Goal: Task Accomplishment & Management: Complete application form

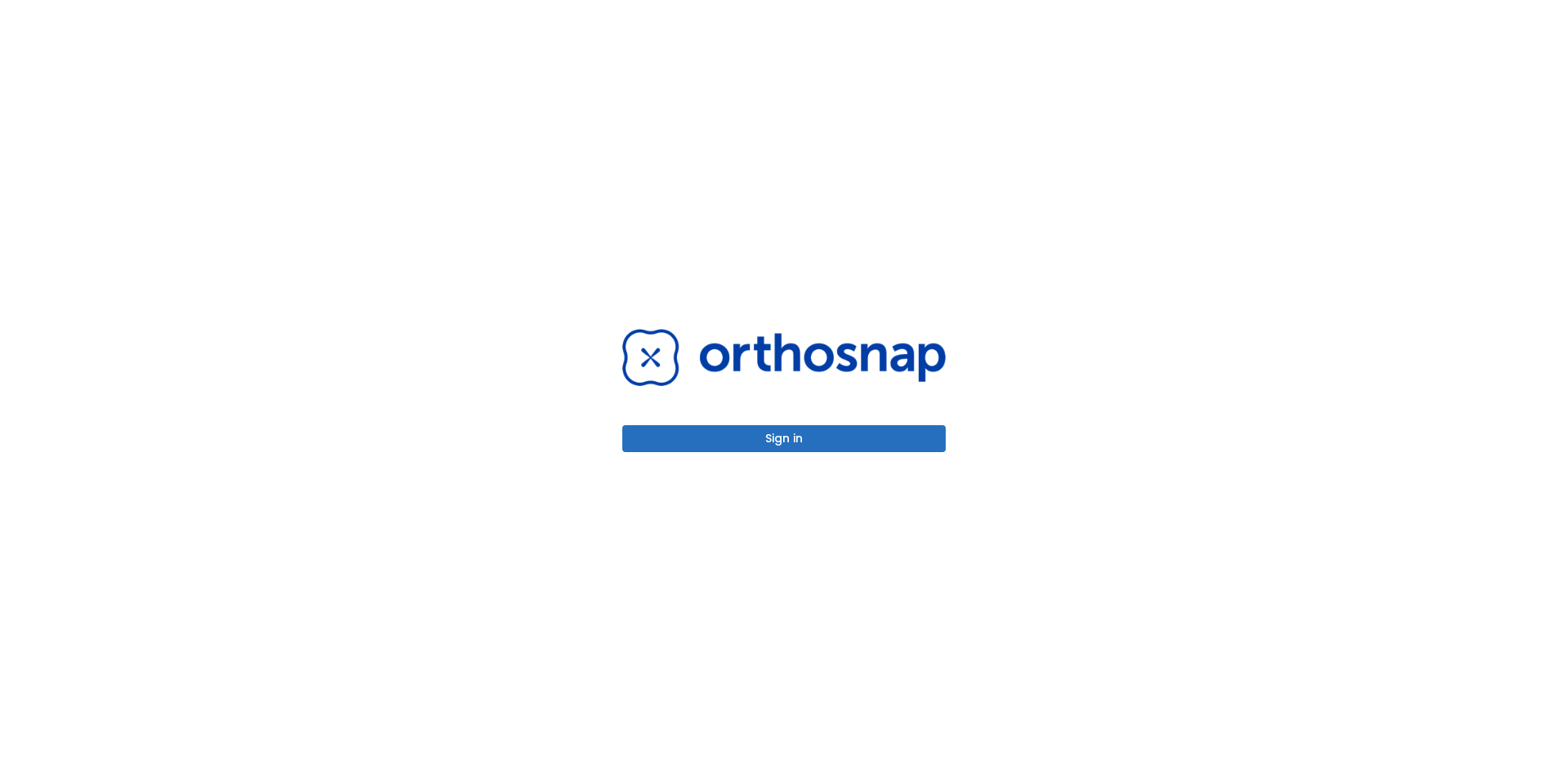
click at [866, 440] on button "Sign in" at bounding box center [784, 439] width 323 height 27
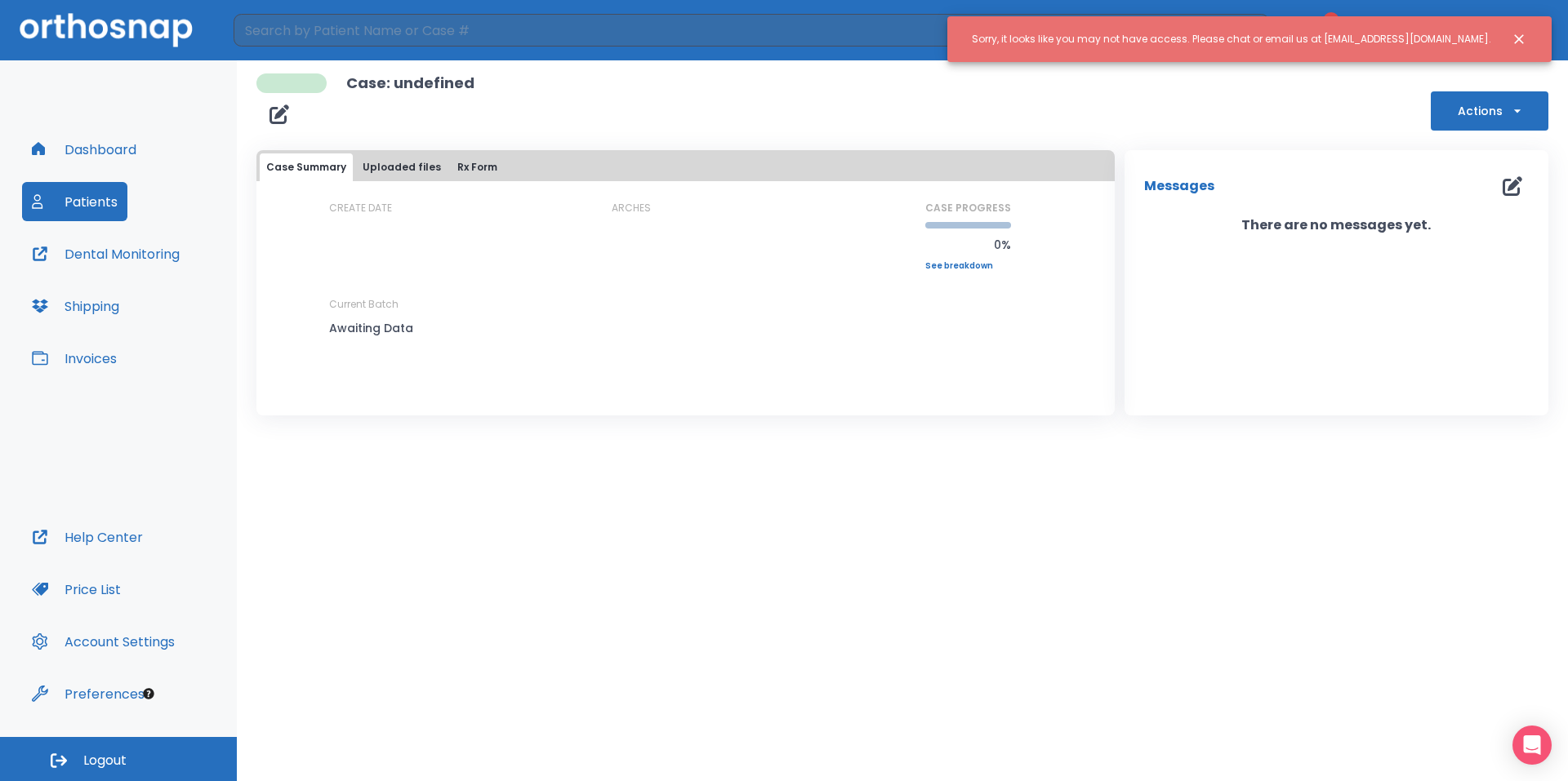
click at [1522, 36] on icon "Close notification" at bounding box center [1519, 39] width 10 height 10
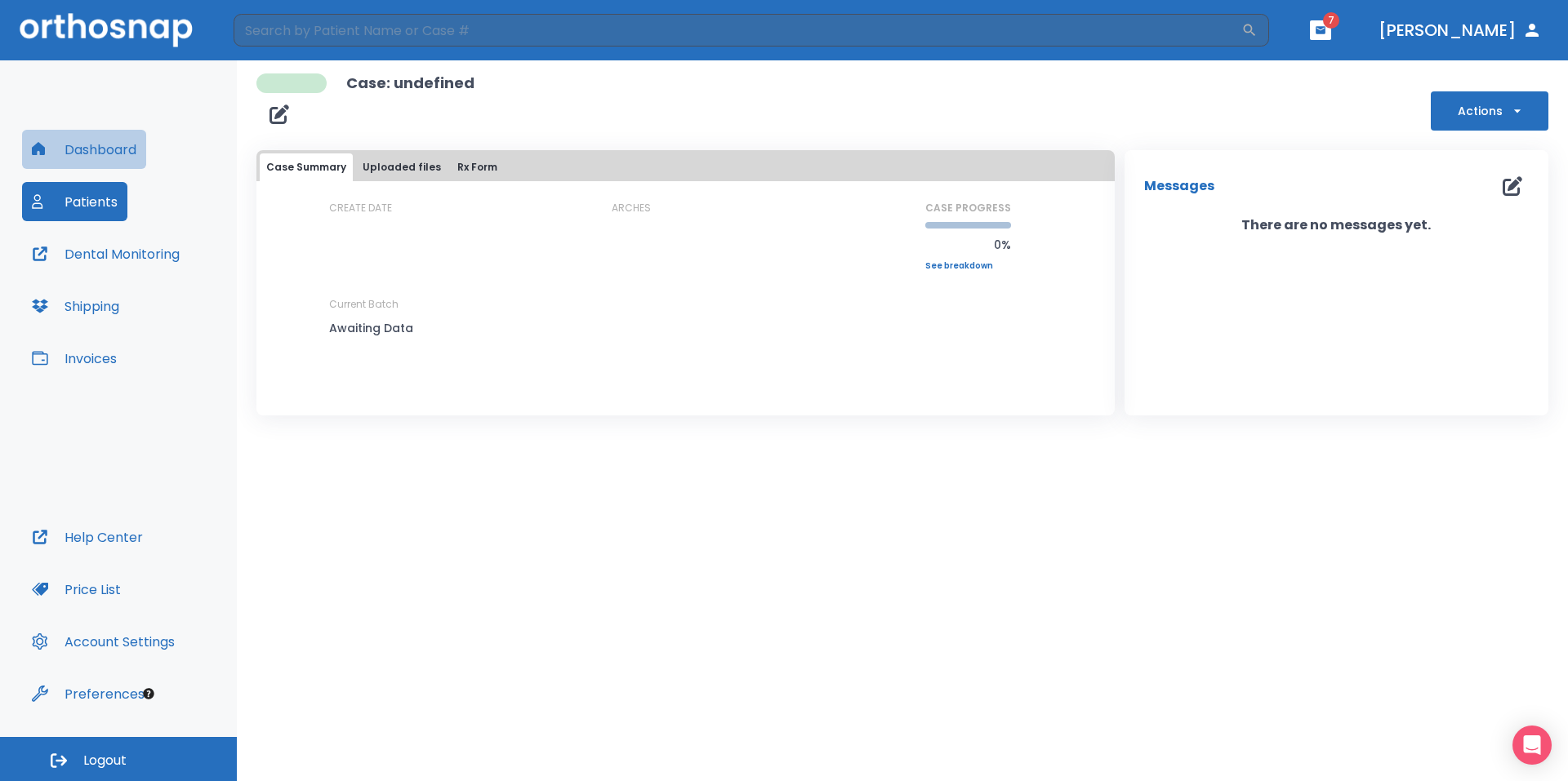
click at [91, 144] on button "Dashboard" at bounding box center [84, 149] width 124 height 39
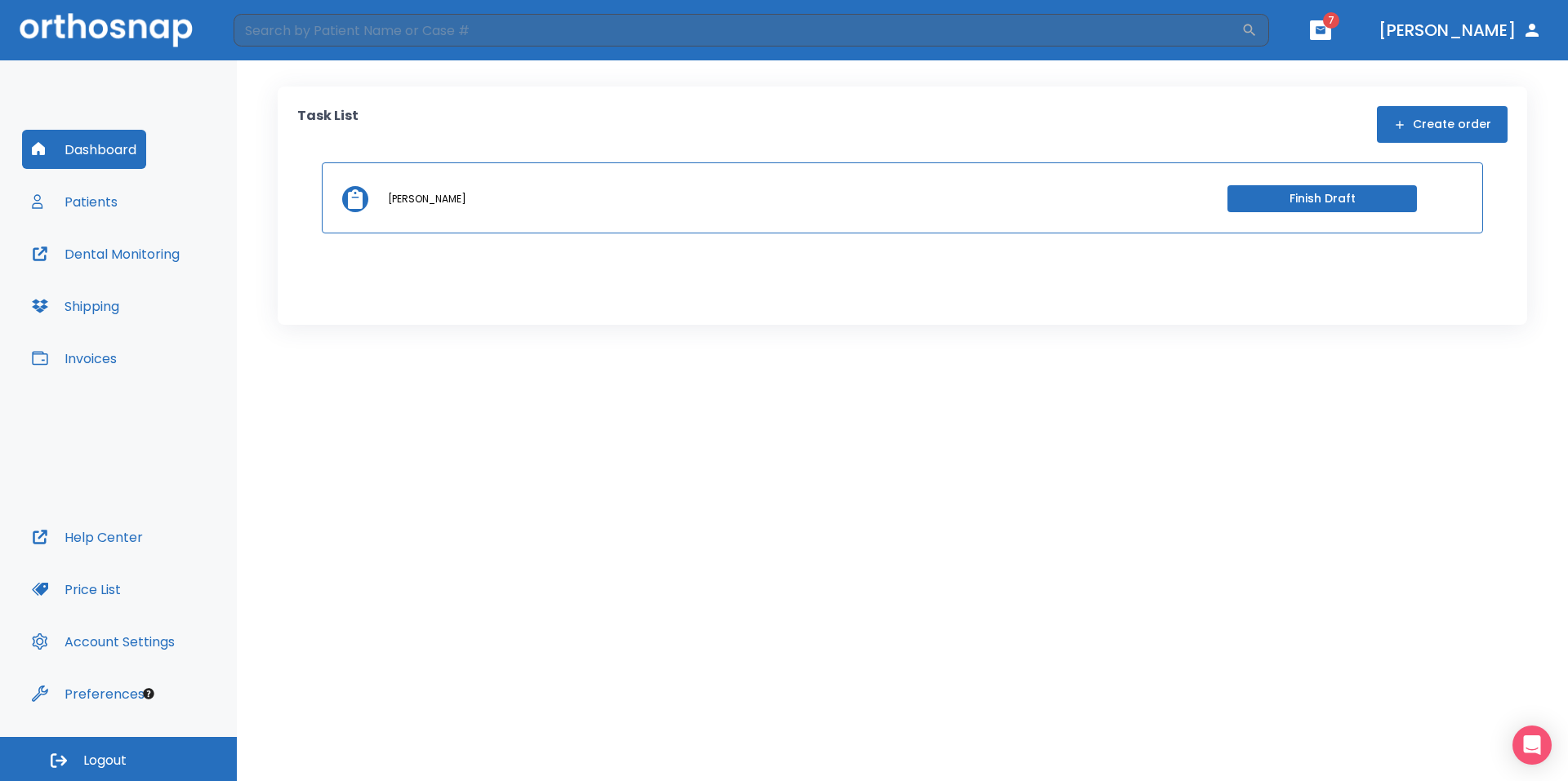
click at [94, 192] on button "Patients" at bounding box center [75, 201] width 105 height 39
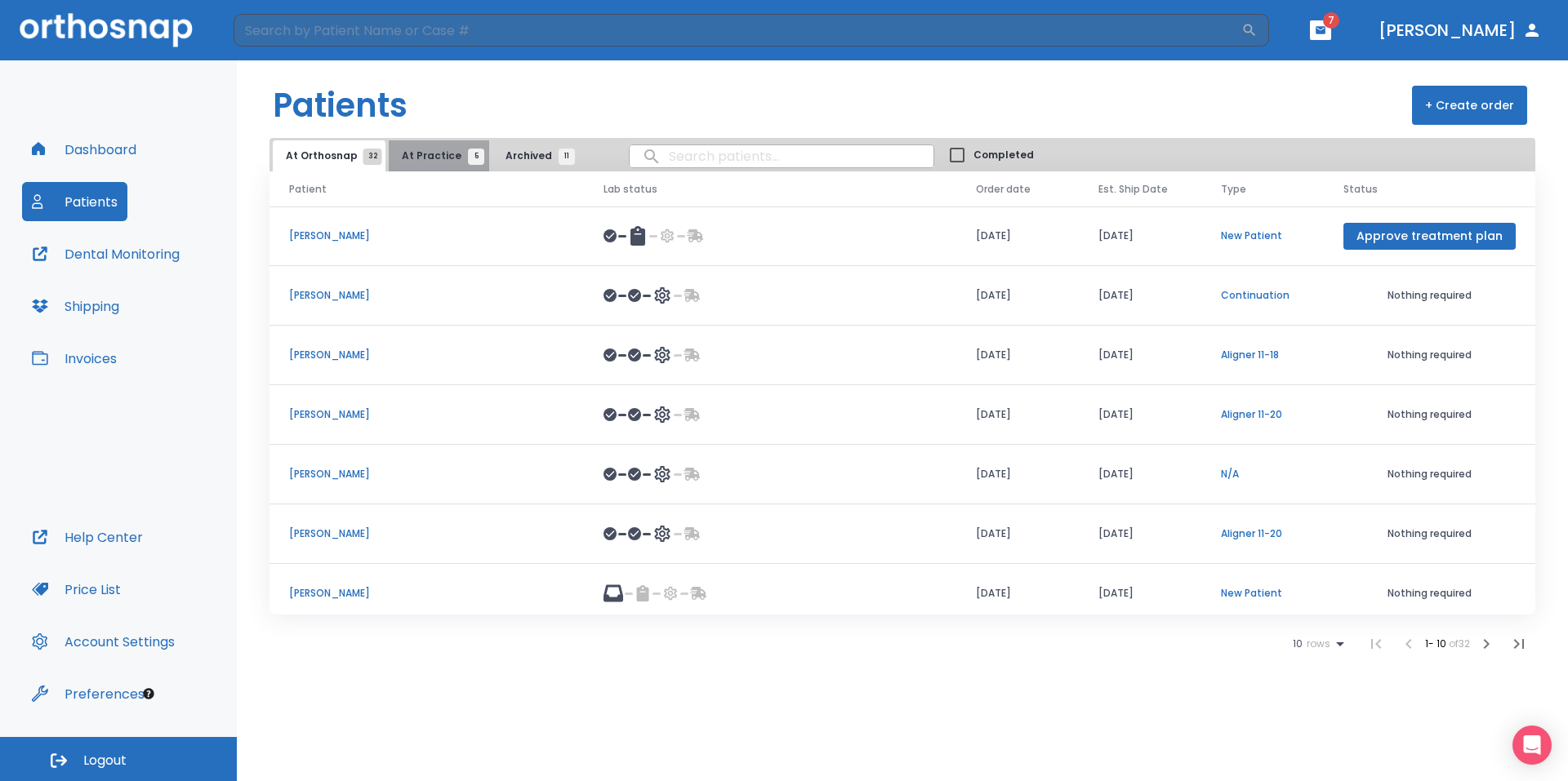
click at [438, 146] on button "At Practice 5" at bounding box center [439, 156] width 100 height 31
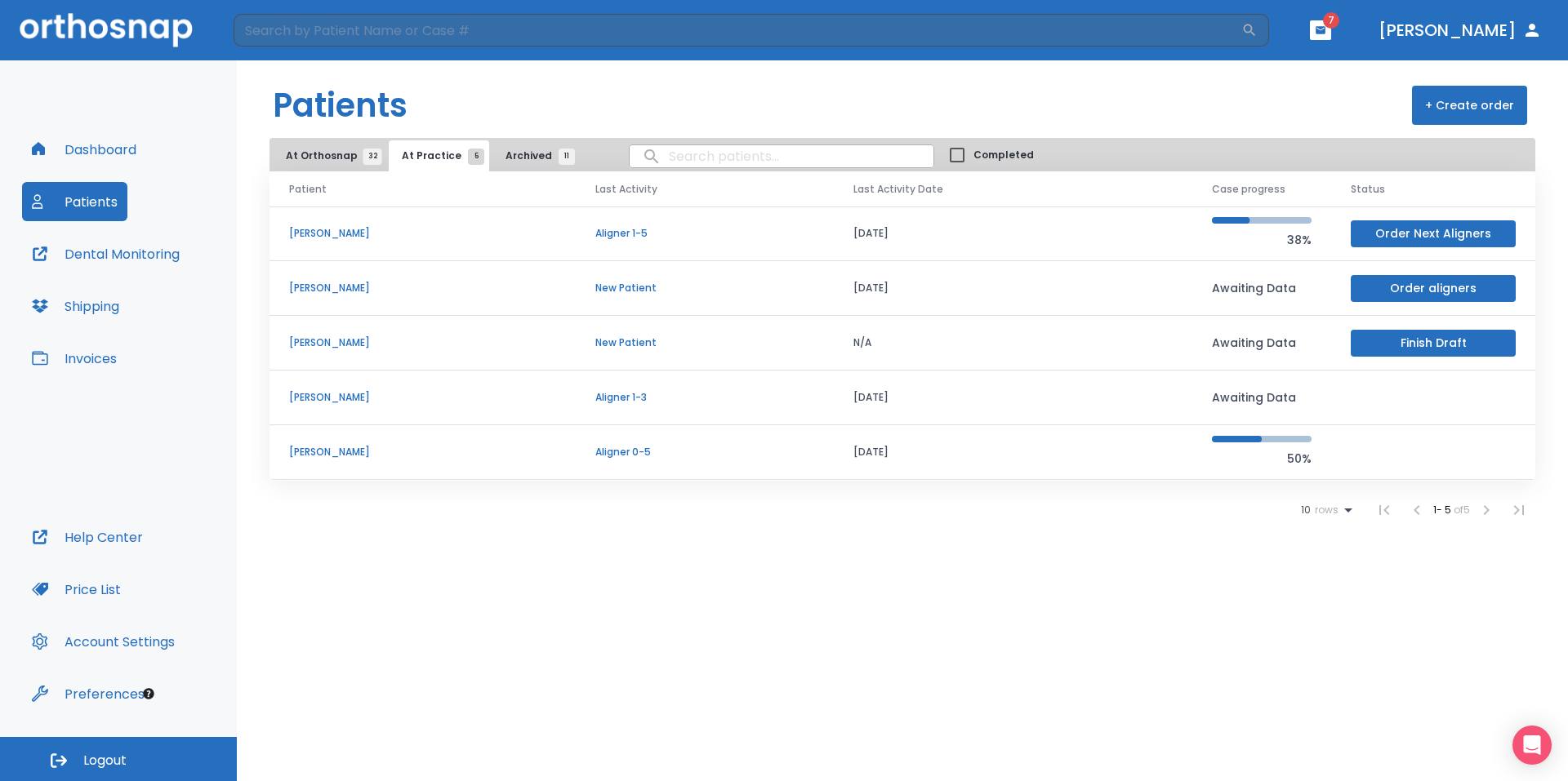
click at [112, 148] on button "Dashboard" at bounding box center [84, 149] width 124 height 39
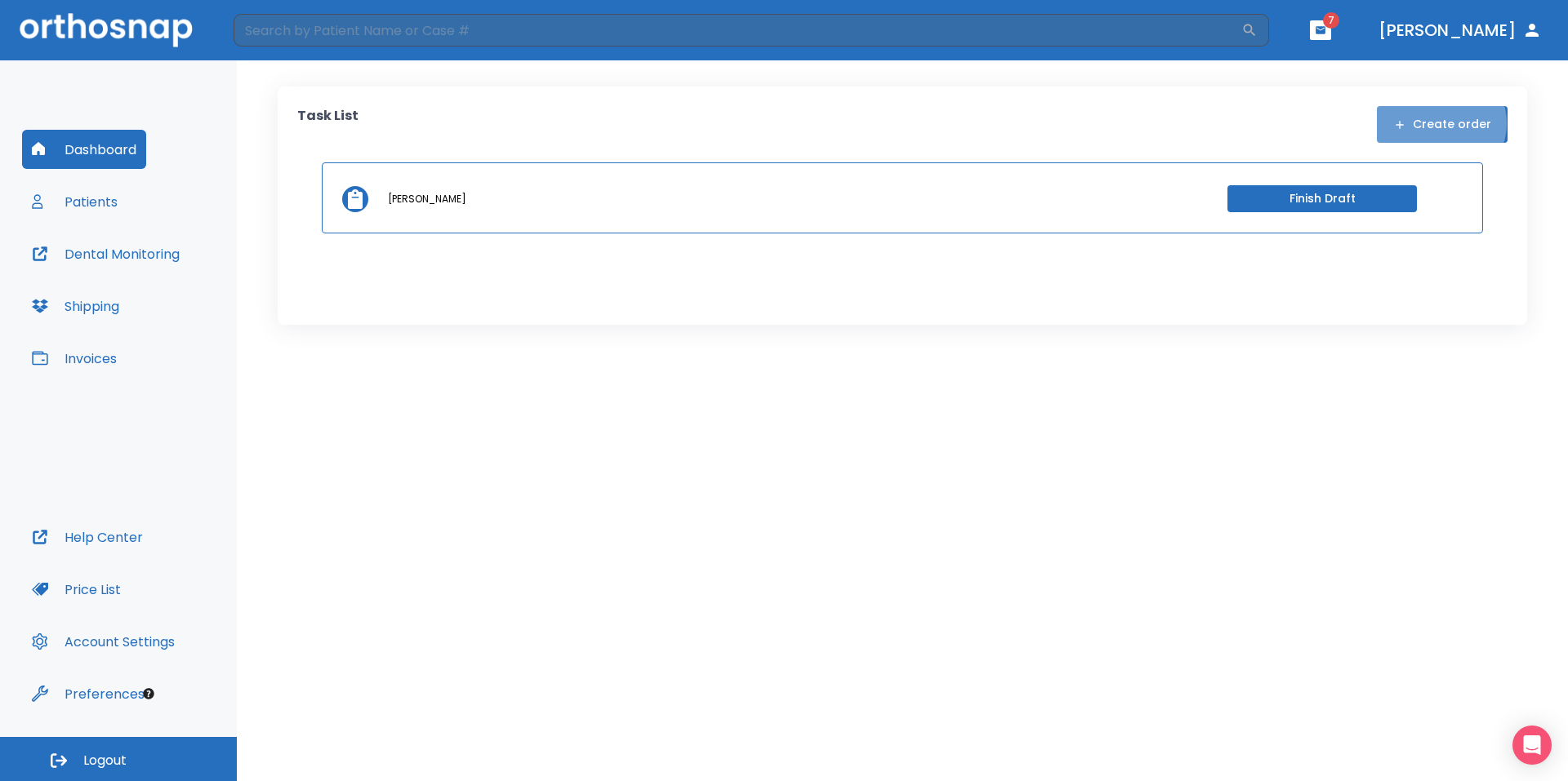
click at [1445, 123] on button "Create order" at bounding box center [1442, 124] width 131 height 36
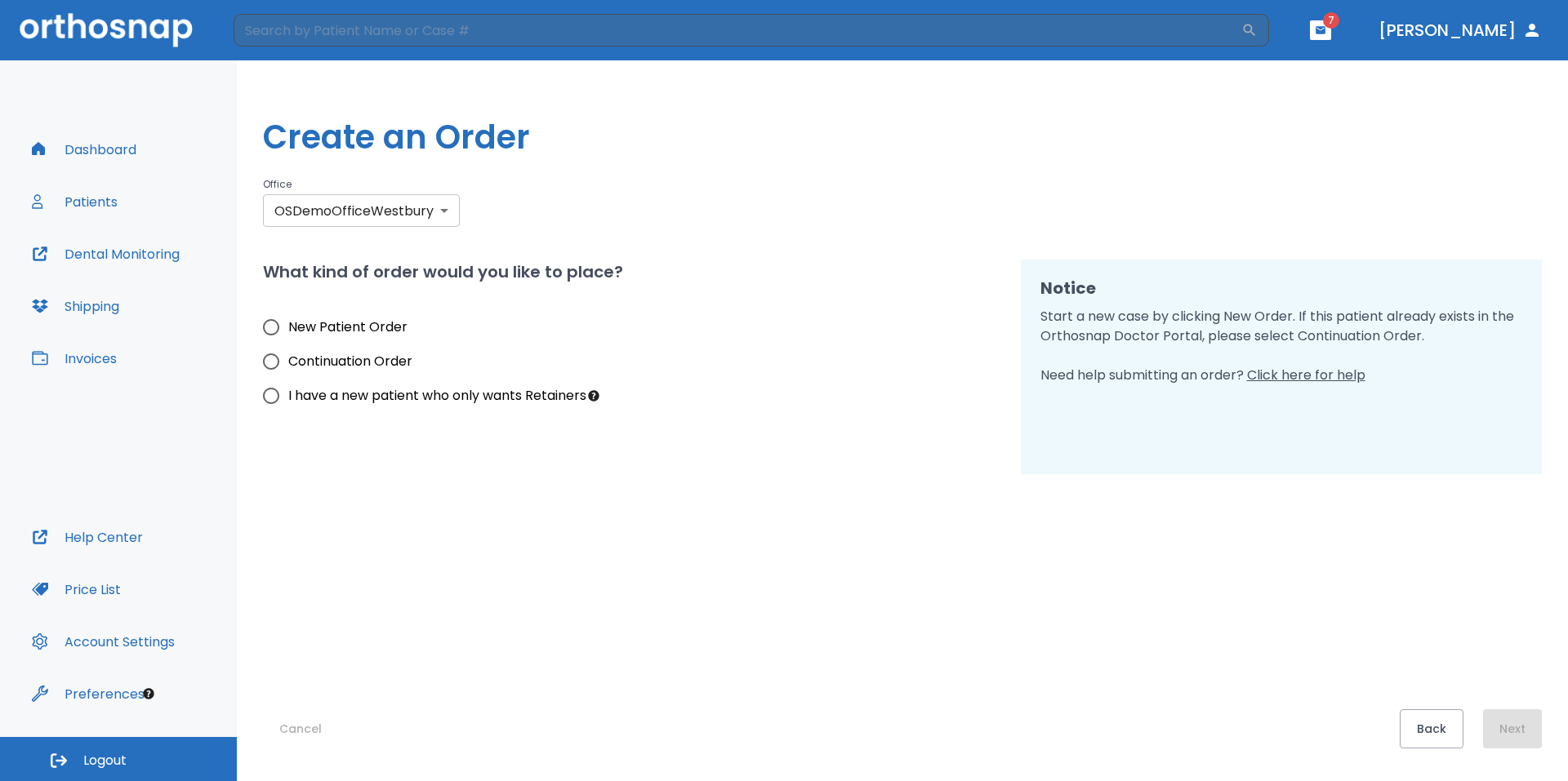
click at [356, 213] on body "​ 7 Dr. Yoon Dashboard Patients Dental Monitoring Shipping Invoices Help Center…" at bounding box center [784, 390] width 1568 height 781
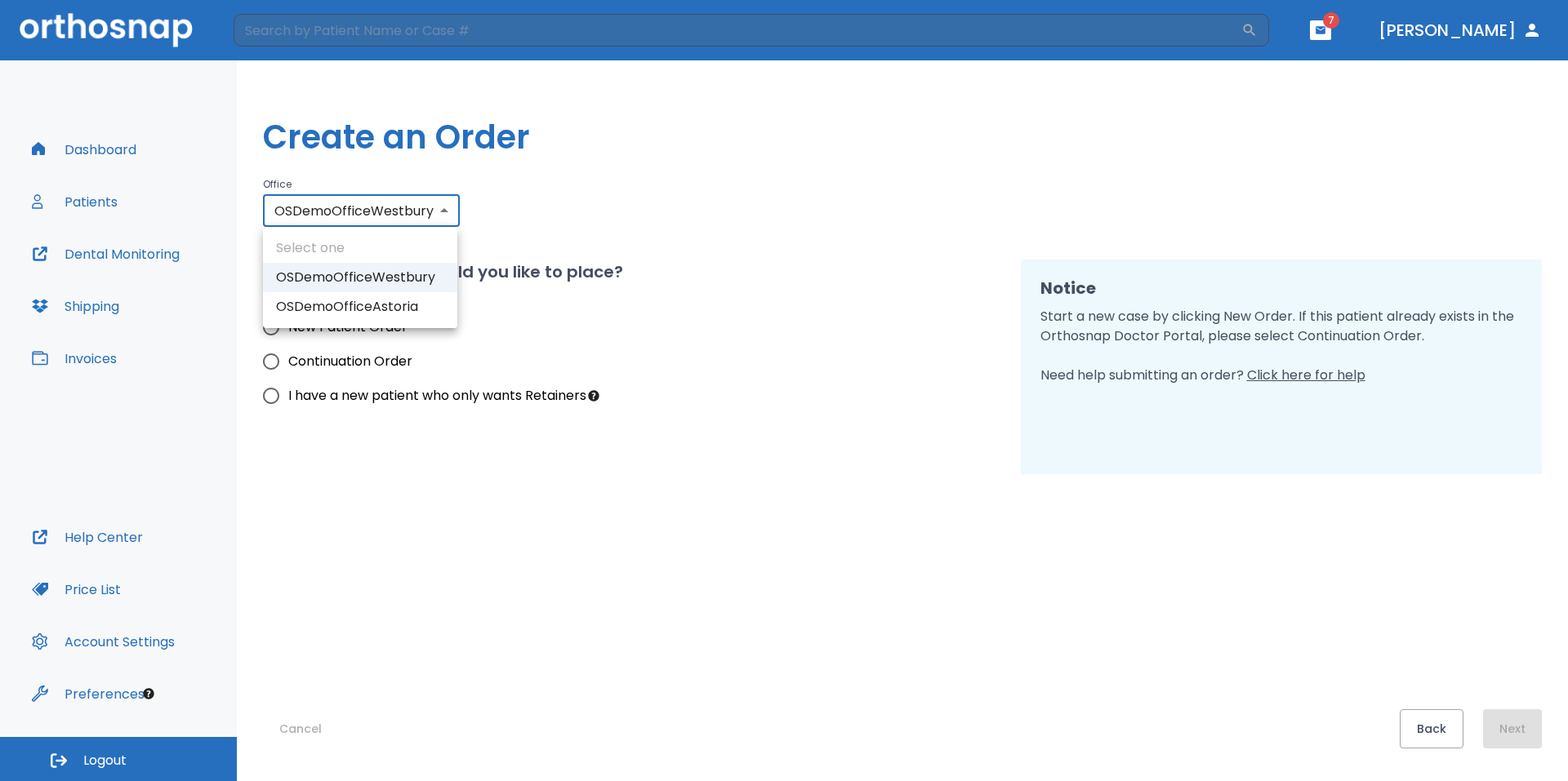
click at [428, 204] on div at bounding box center [784, 390] width 1568 height 781
click at [279, 325] on input "New Patient Order" at bounding box center [272, 328] width 34 height 34
radio input "true"
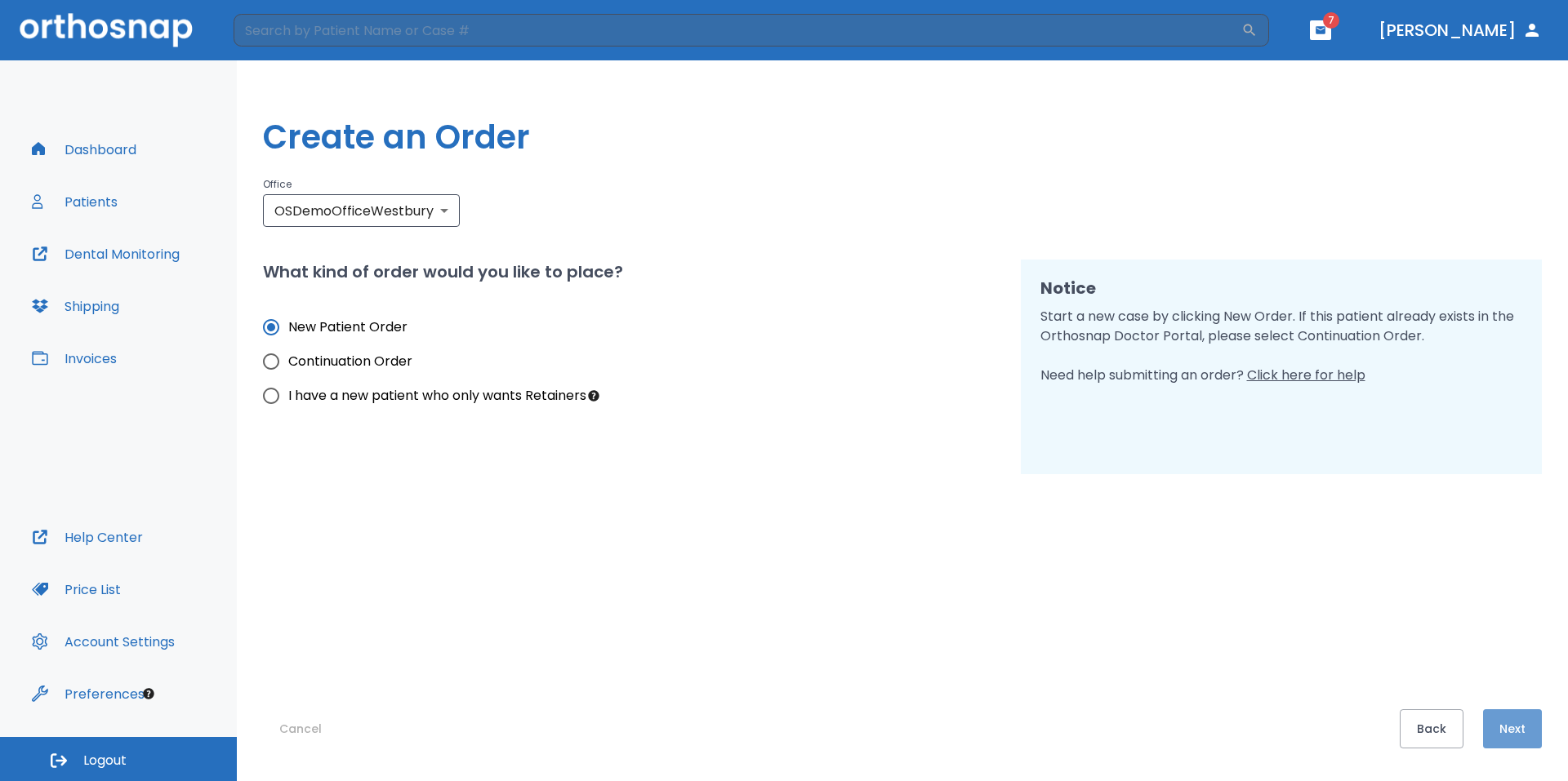
click at [1520, 719] on button "Next" at bounding box center [1512, 728] width 58 height 39
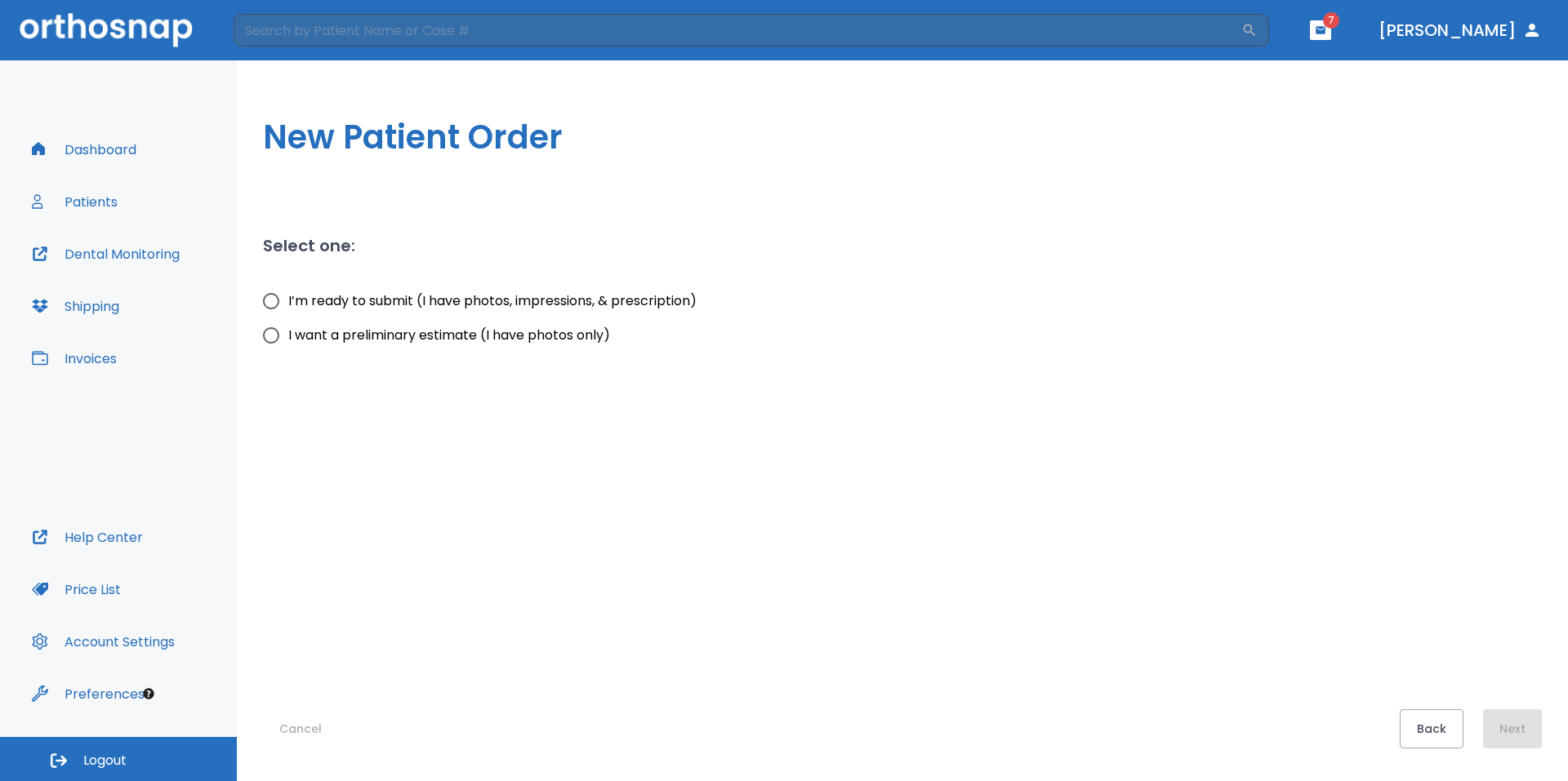
click at [276, 306] on input "I’m ready to submit (I have photos, impressions, & prescription)" at bounding box center [272, 301] width 34 height 34
radio input "true"
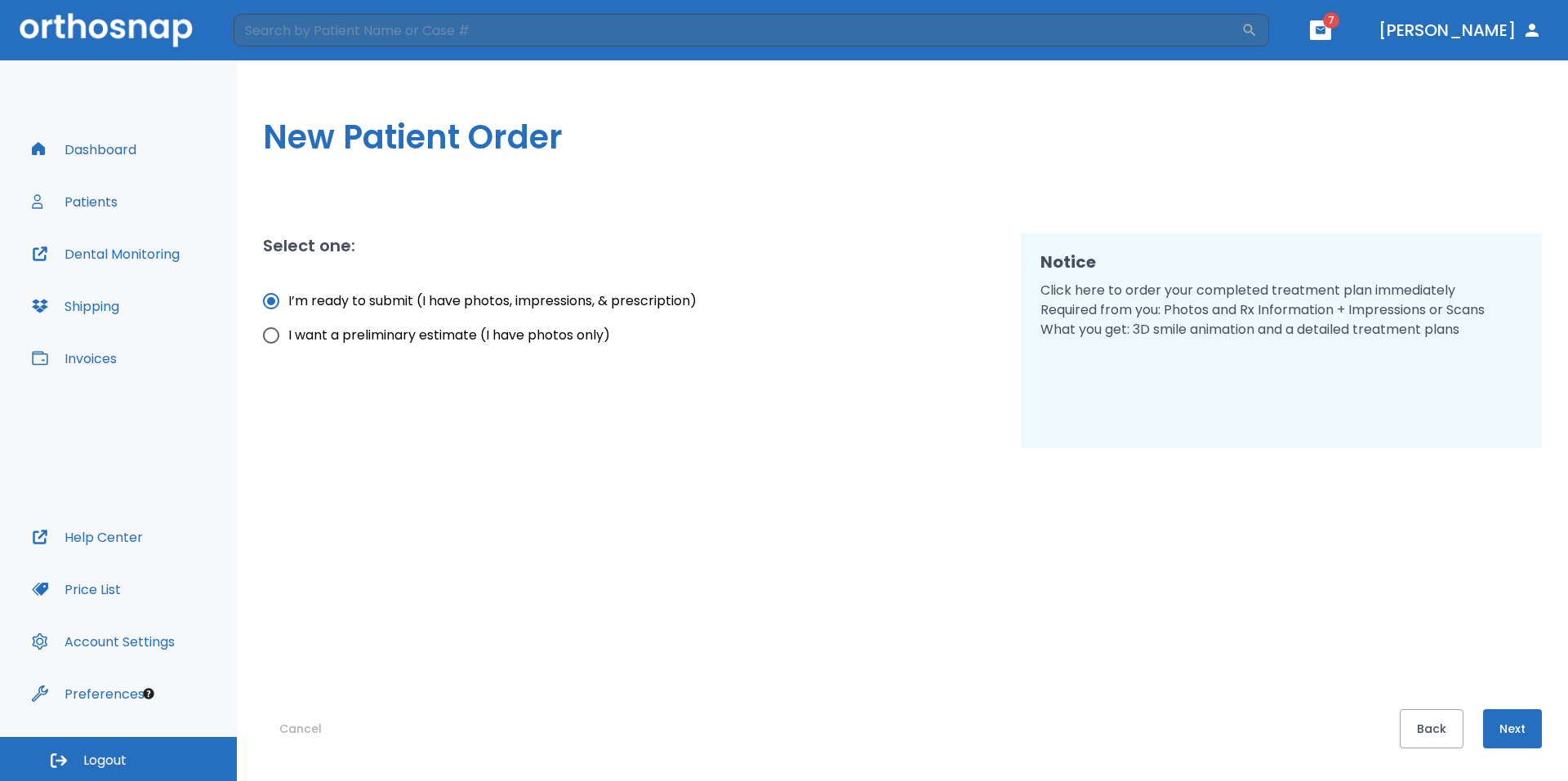
click at [1513, 727] on button "Next" at bounding box center [1512, 728] width 58 height 39
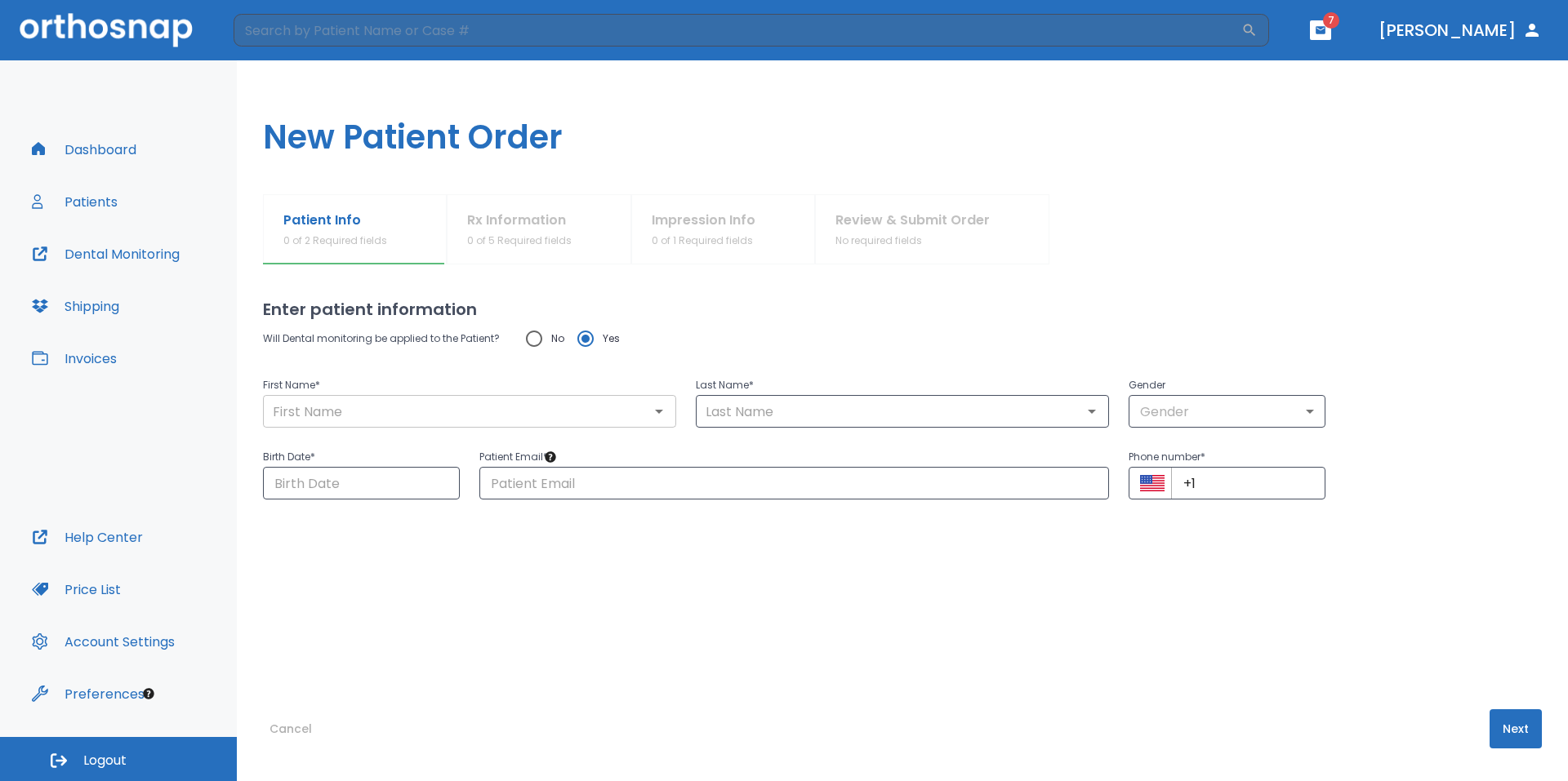
click at [503, 409] on input "text" at bounding box center [469, 412] width 403 height 23
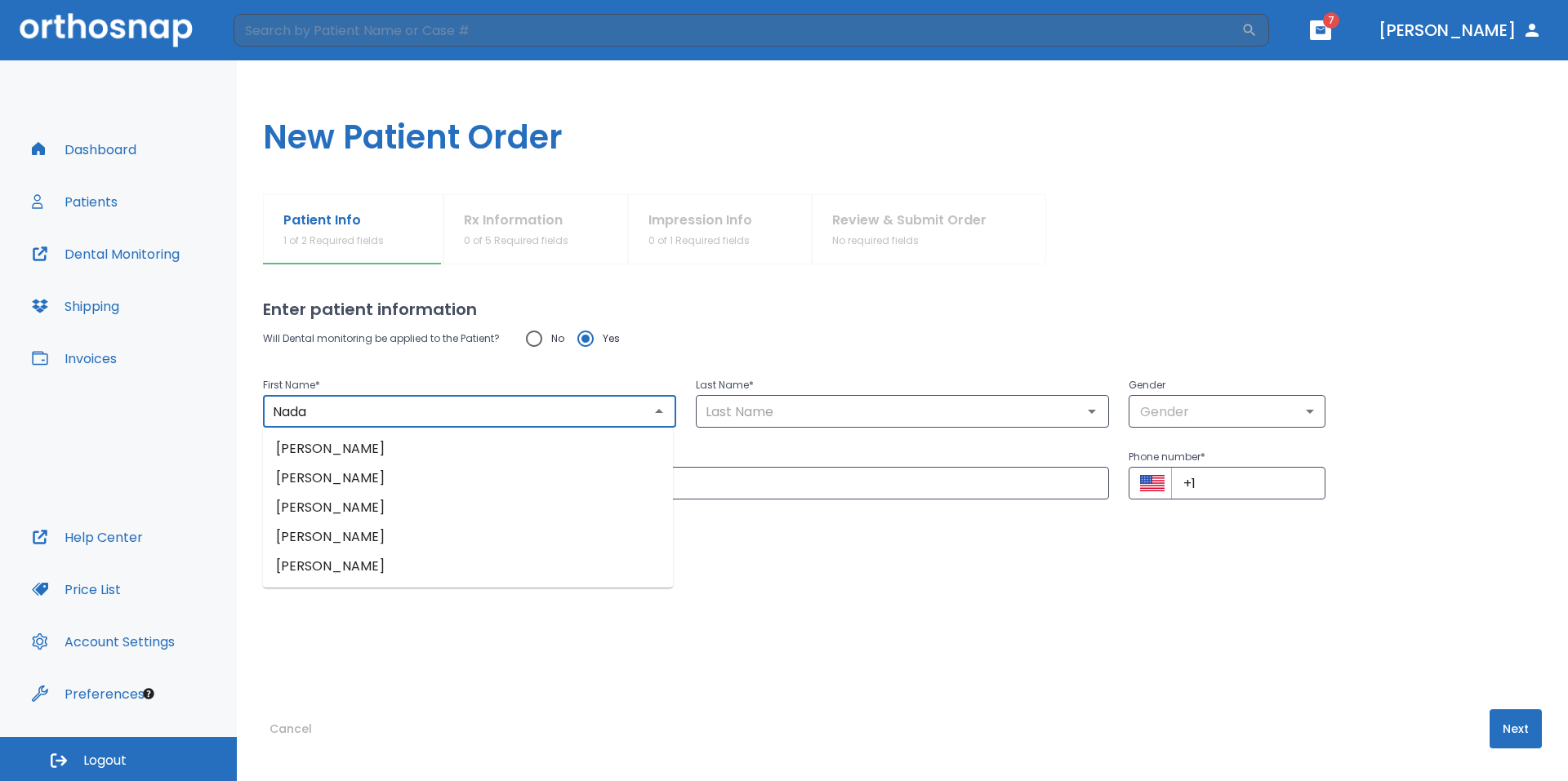
click at [436, 451] on li "Nada Kassem" at bounding box center [468, 448] width 410 height 30
type input "Nada"
type input "Kassem"
type input "0"
type input "06/02/2025"
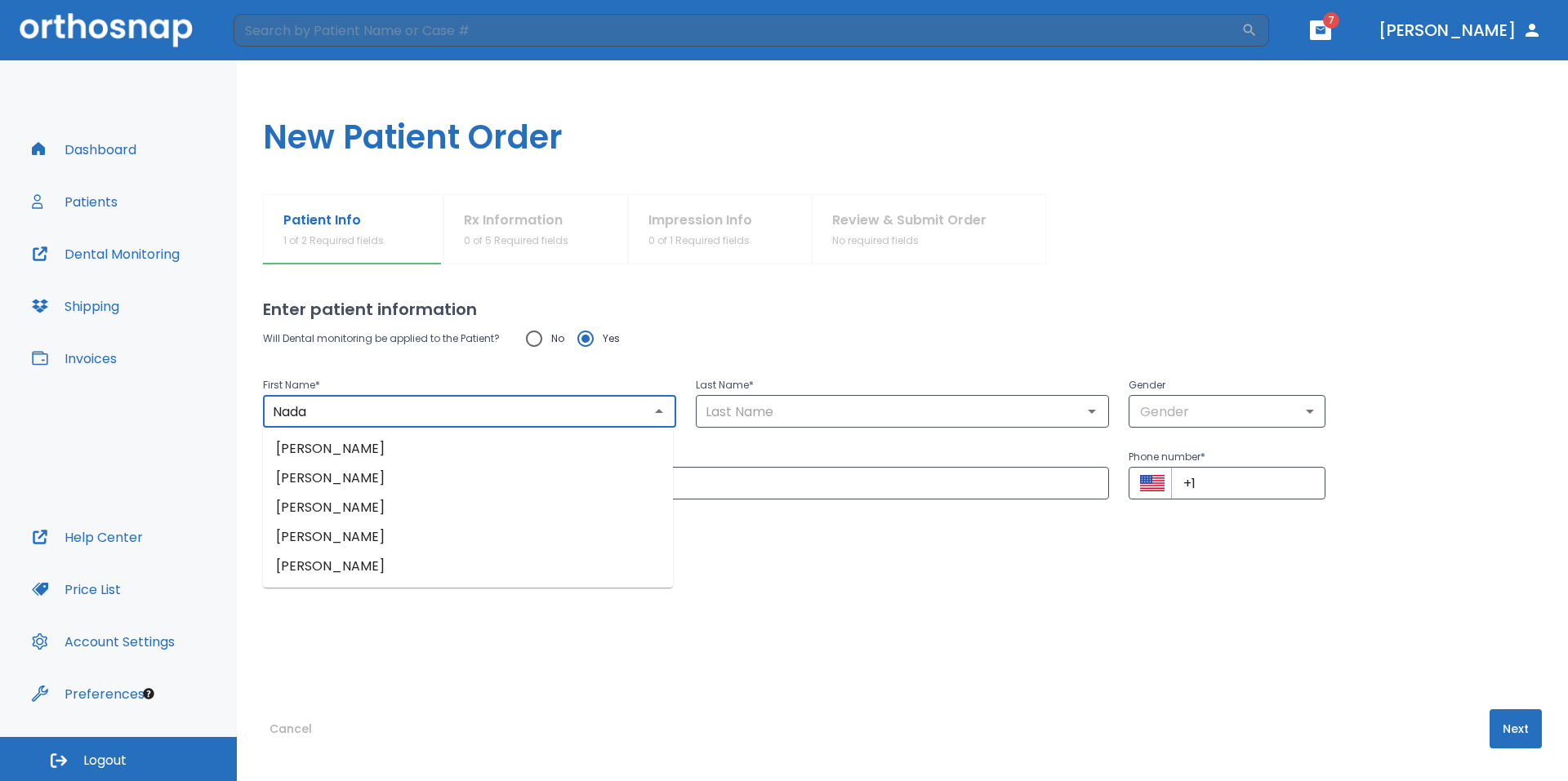
type input "nkassem@orthosnap.com"
type input "+1 (222) 222-2222"
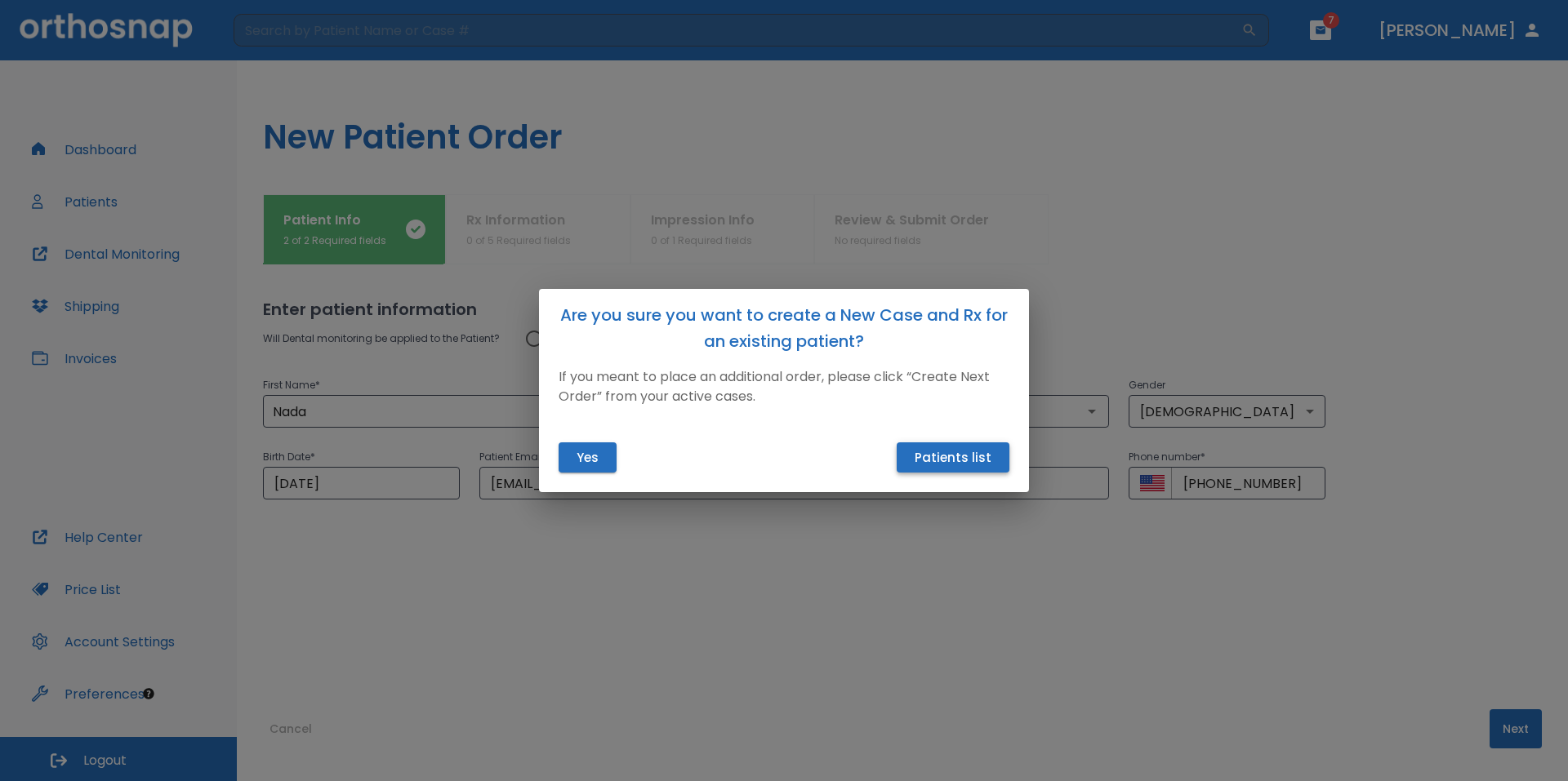
click at [973, 457] on button "Patients list" at bounding box center [953, 458] width 113 height 31
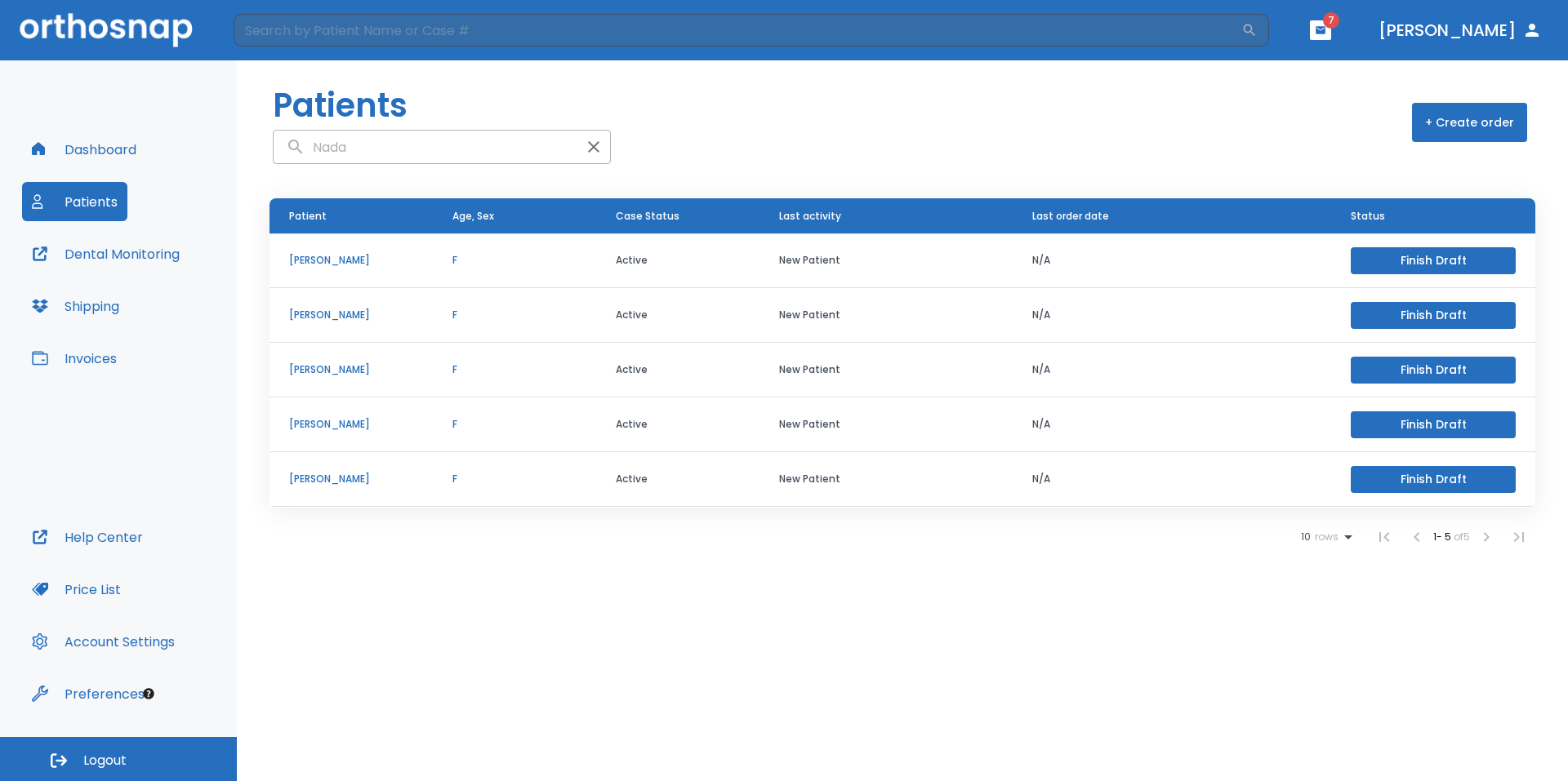
click at [588, 146] on icon "button" at bounding box center [594, 147] width 11 height 11
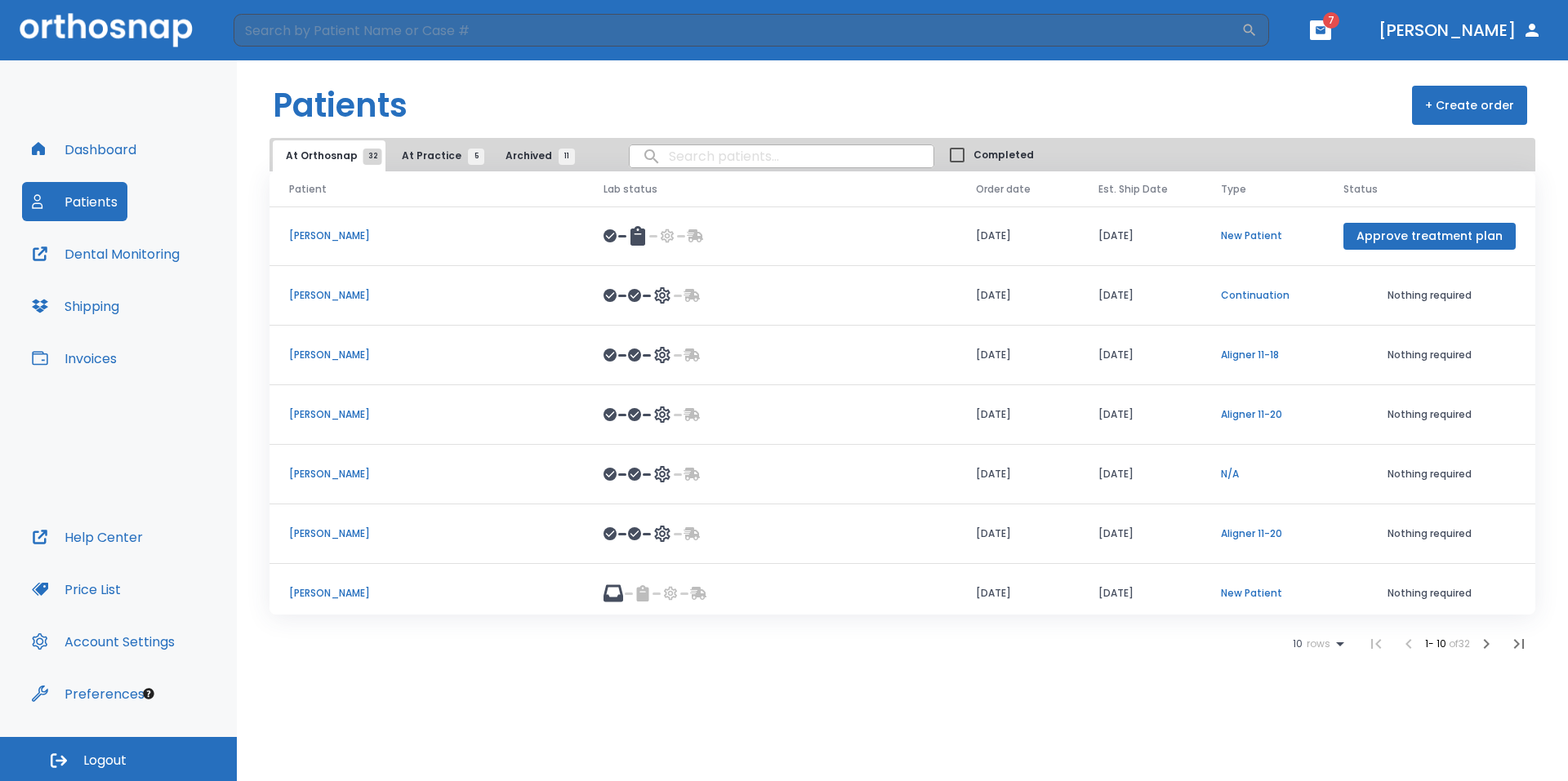
click at [1492, 103] on button "+ Create order" at bounding box center [1470, 105] width 115 height 39
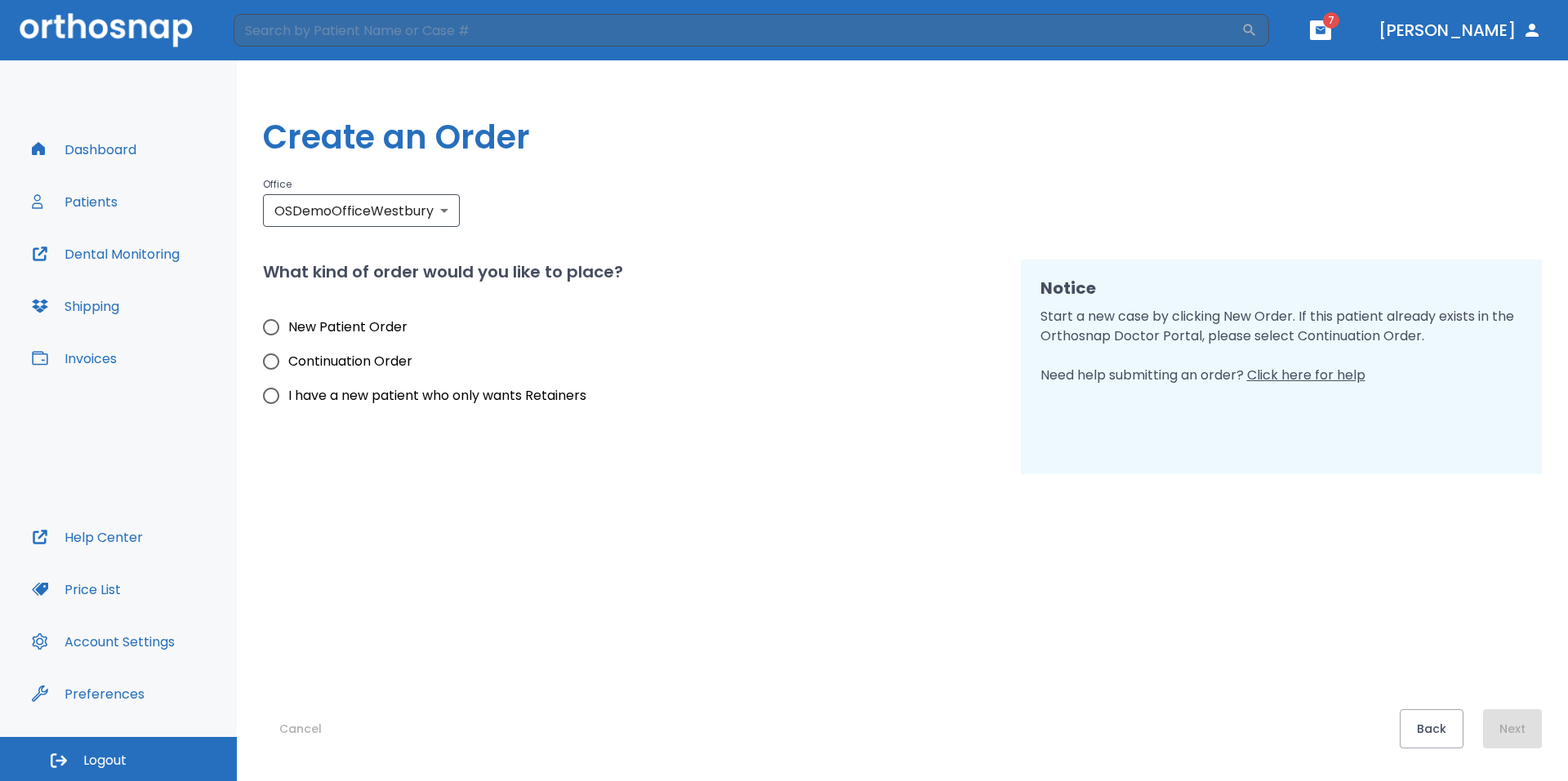
click at [281, 324] on input "New Patient Order" at bounding box center [272, 328] width 34 height 34
radio input "true"
click at [1514, 720] on button "Next" at bounding box center [1512, 728] width 58 height 39
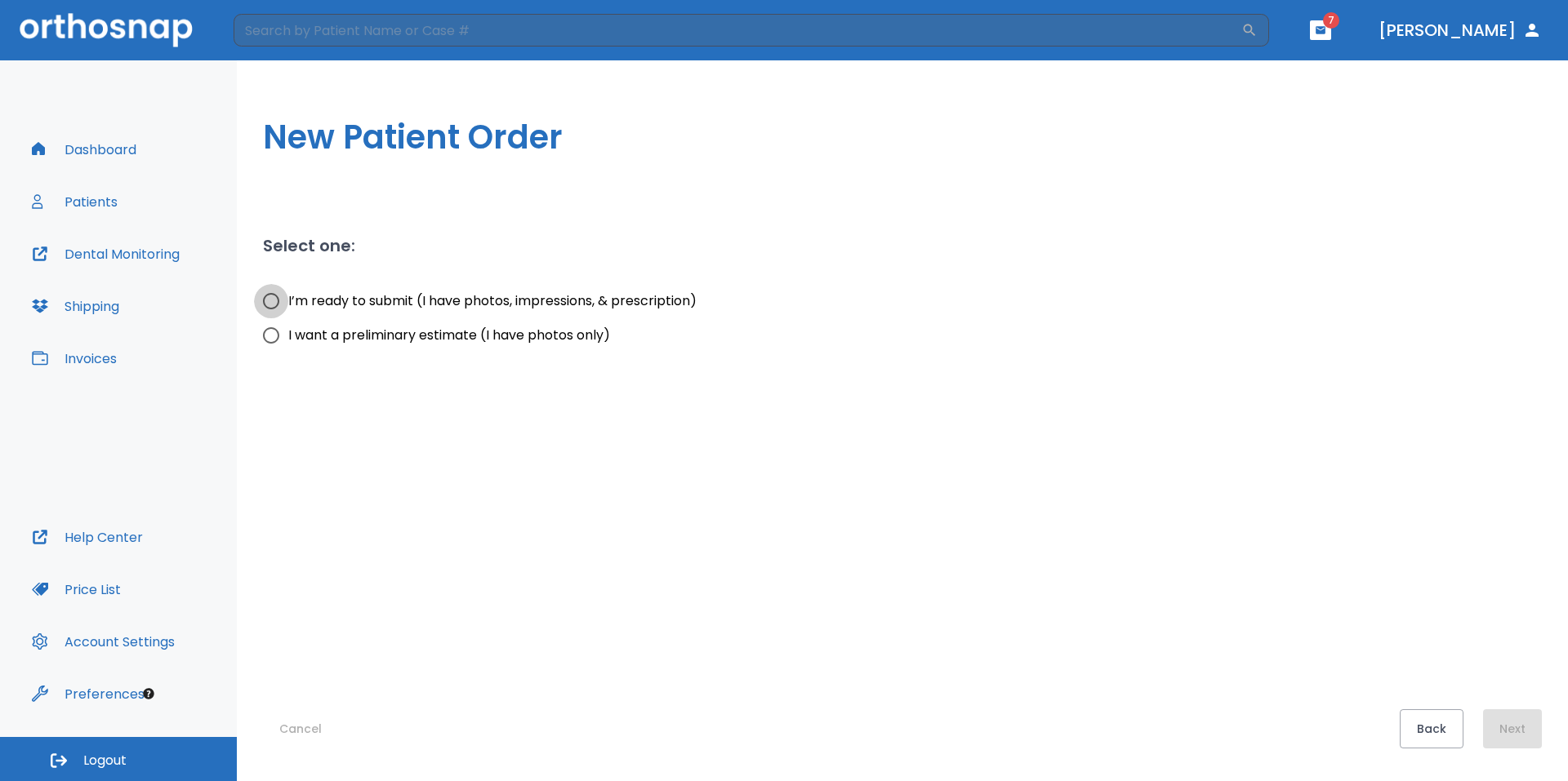
click at [273, 293] on input "I’m ready to submit (I have photos, impressions, & prescription)" at bounding box center [272, 301] width 34 height 34
radio input "true"
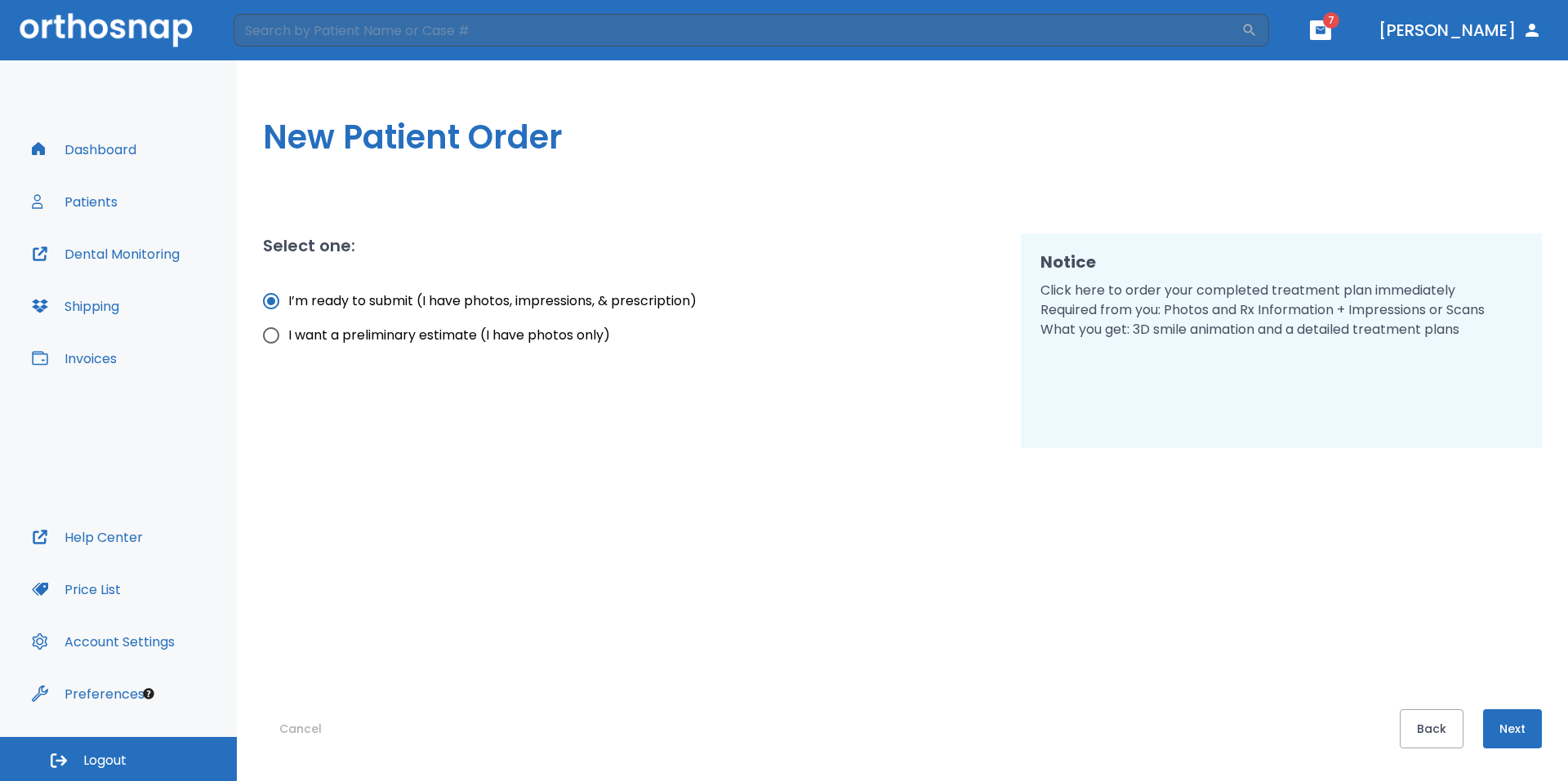
click at [1505, 725] on button "Next" at bounding box center [1512, 728] width 58 height 39
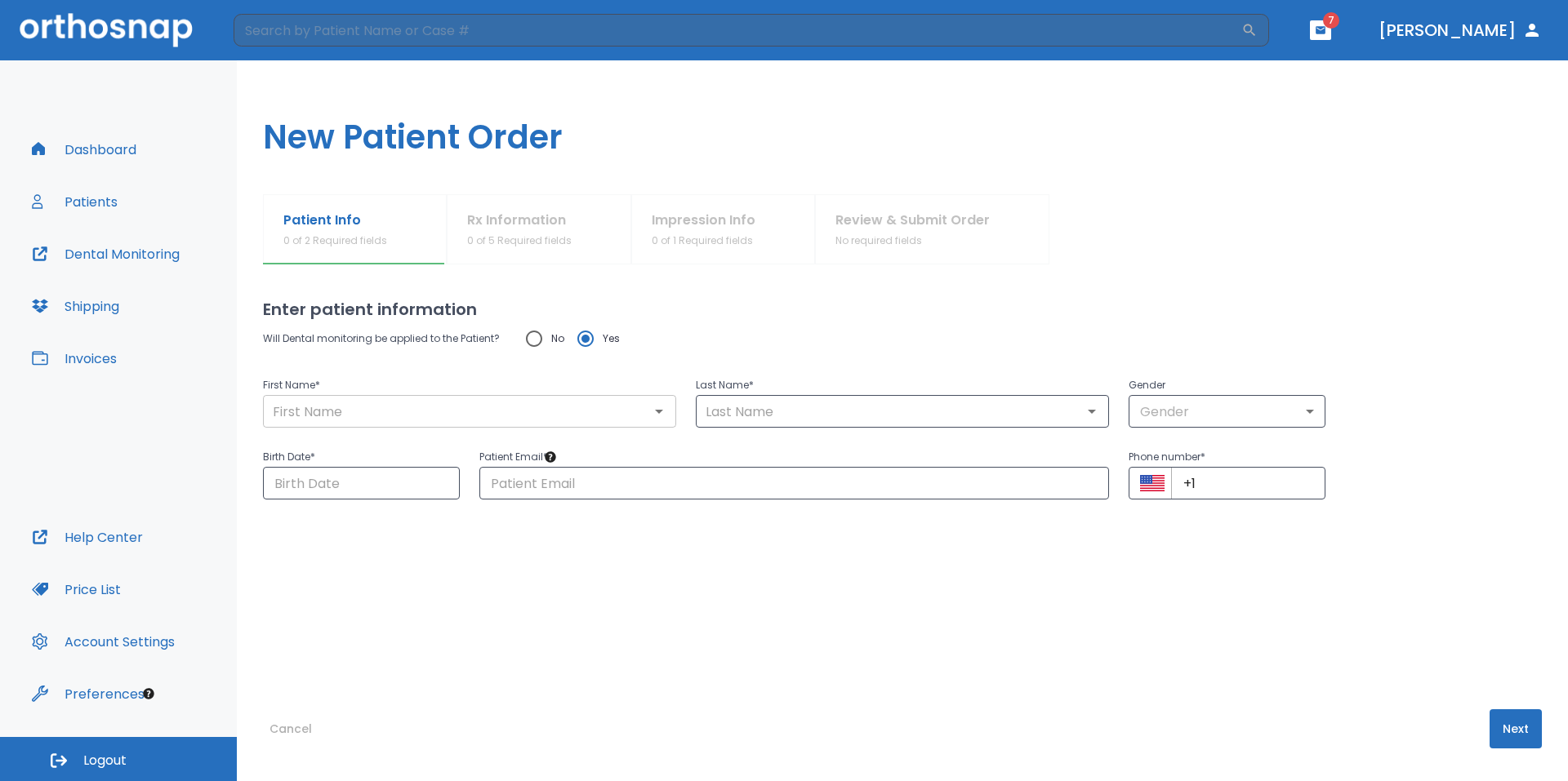
click at [431, 406] on input "text" at bounding box center [469, 412] width 403 height 23
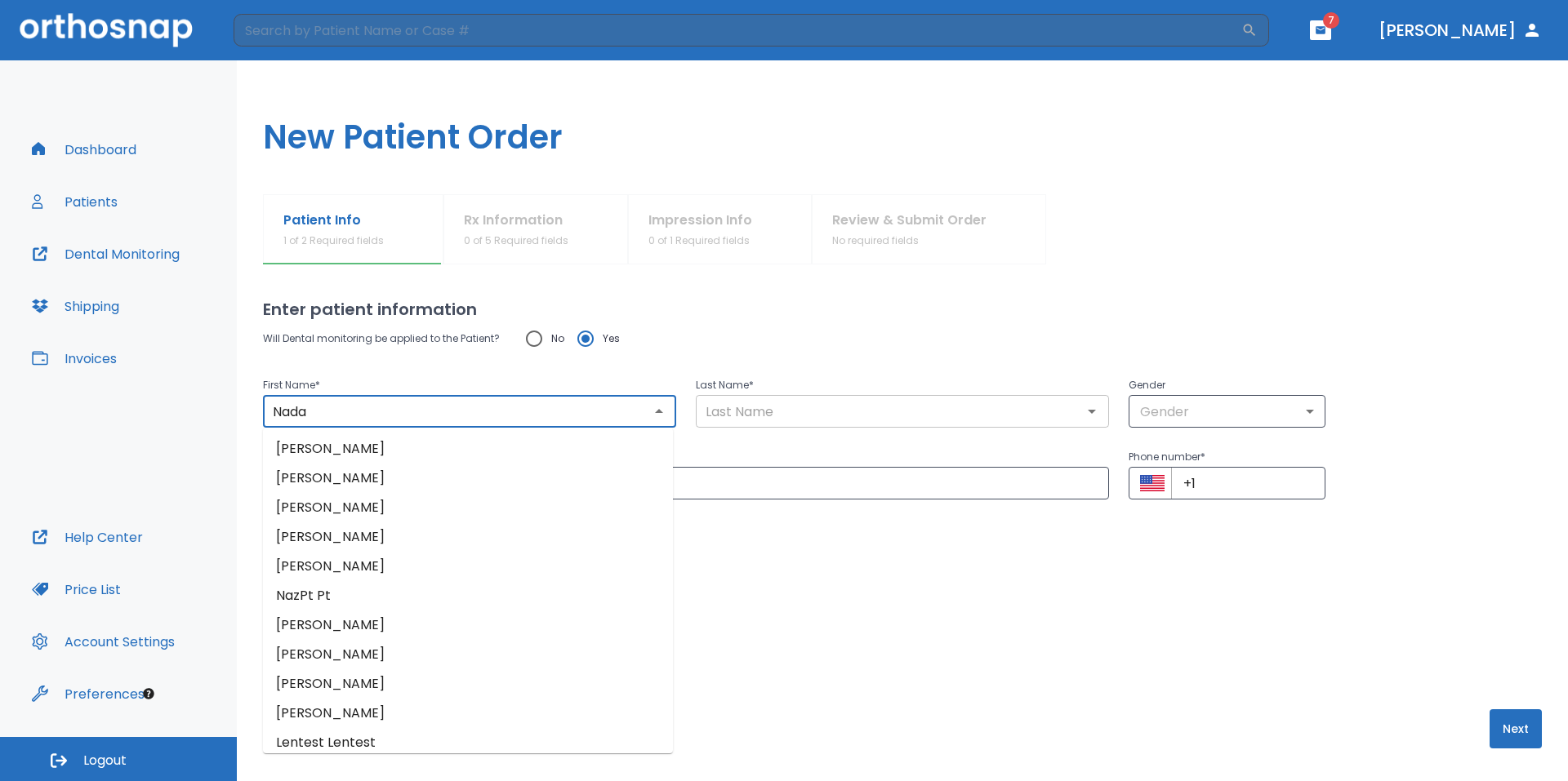
type input "Nada"
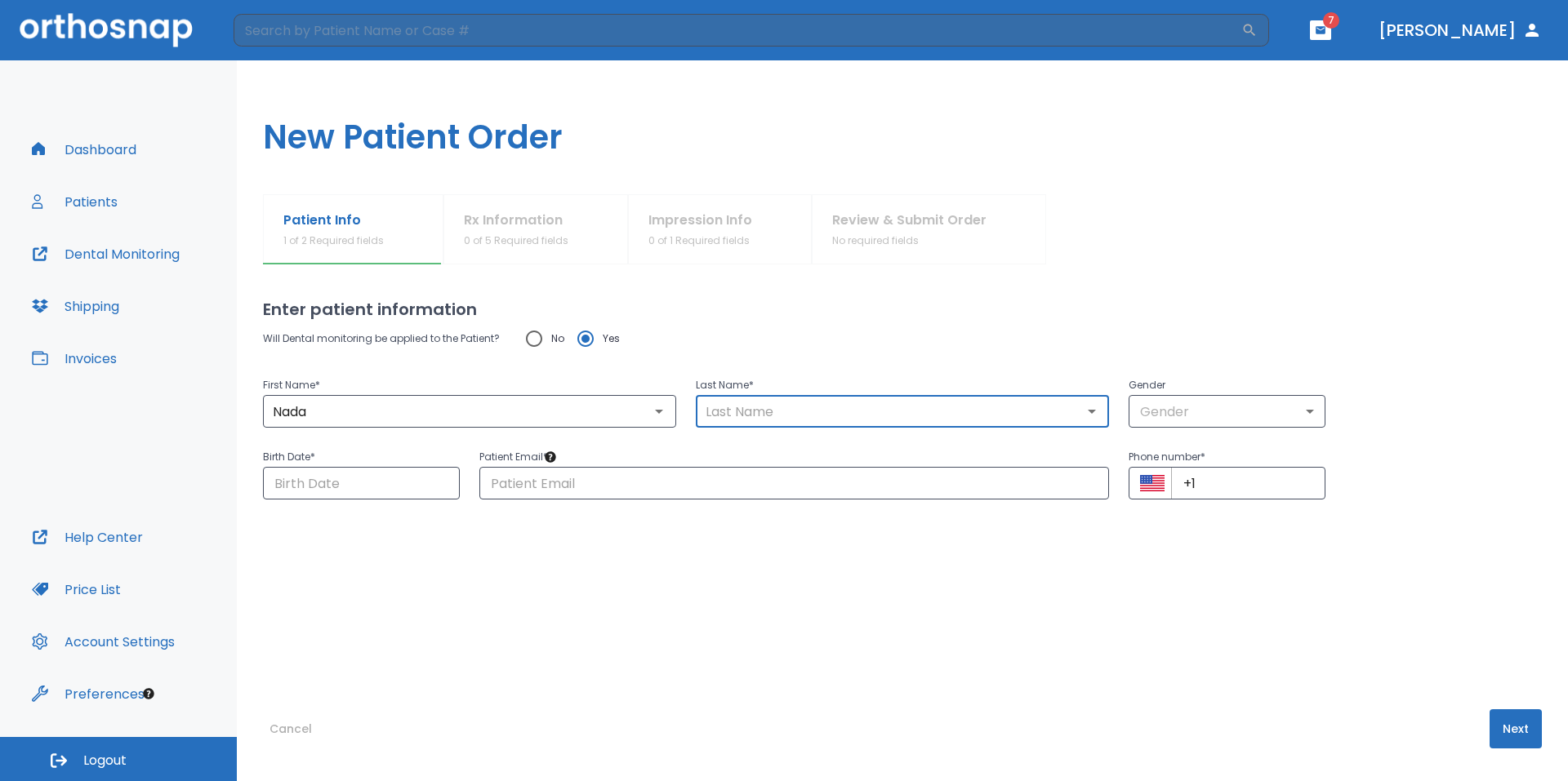
click at [855, 409] on input "text" at bounding box center [903, 412] width 403 height 23
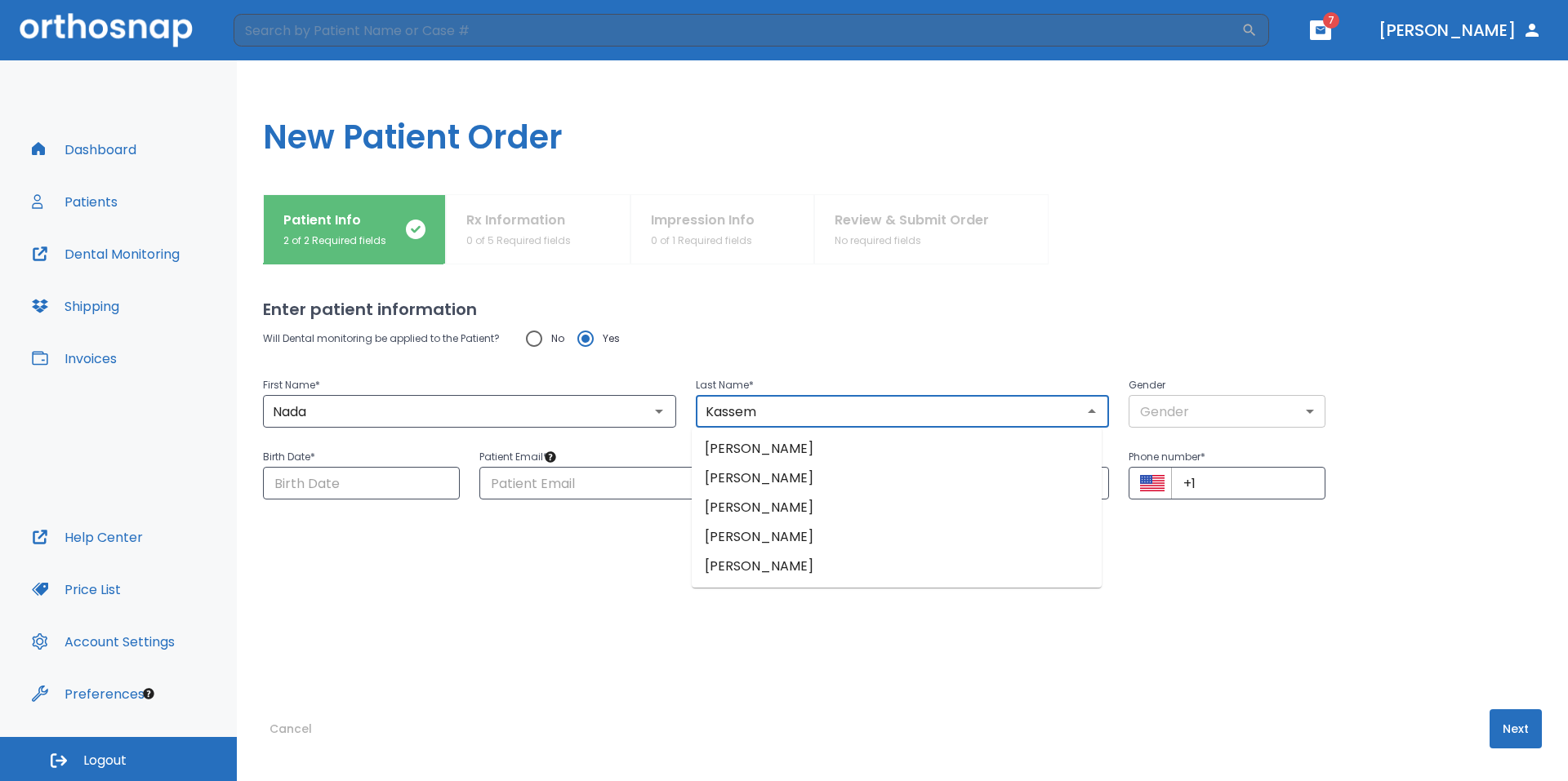
type input "Kassem"
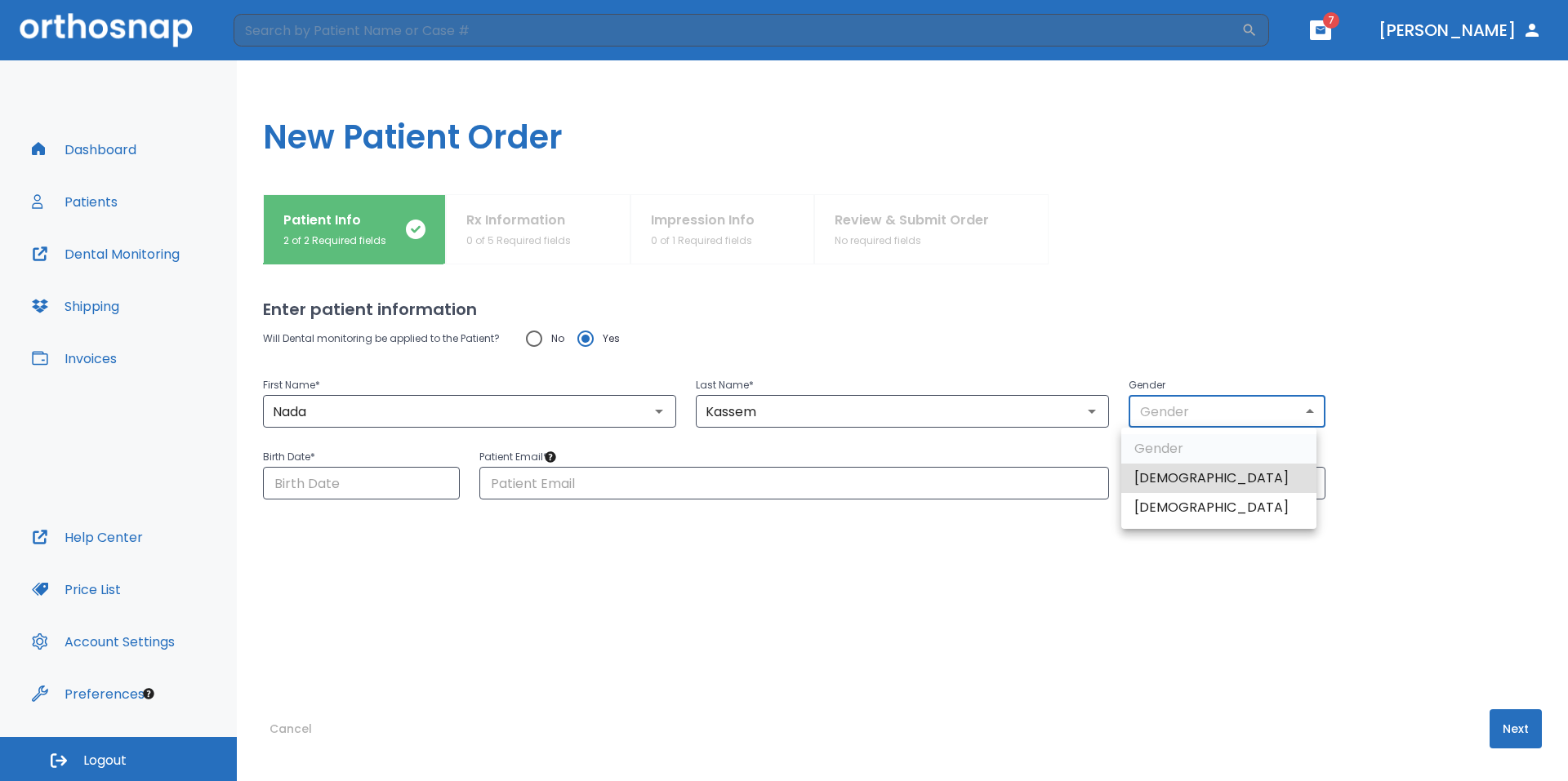
click at [1222, 406] on body "​ 7 Dr. Yoon Dashboard Patients Dental Monitoring Shipping Invoices Help Center…" at bounding box center [784, 390] width 1568 height 781
click at [1197, 517] on li "Female" at bounding box center [1219, 508] width 195 height 30
type input "0"
click at [395, 481] on input "Choose date" at bounding box center [361, 484] width 197 height 33
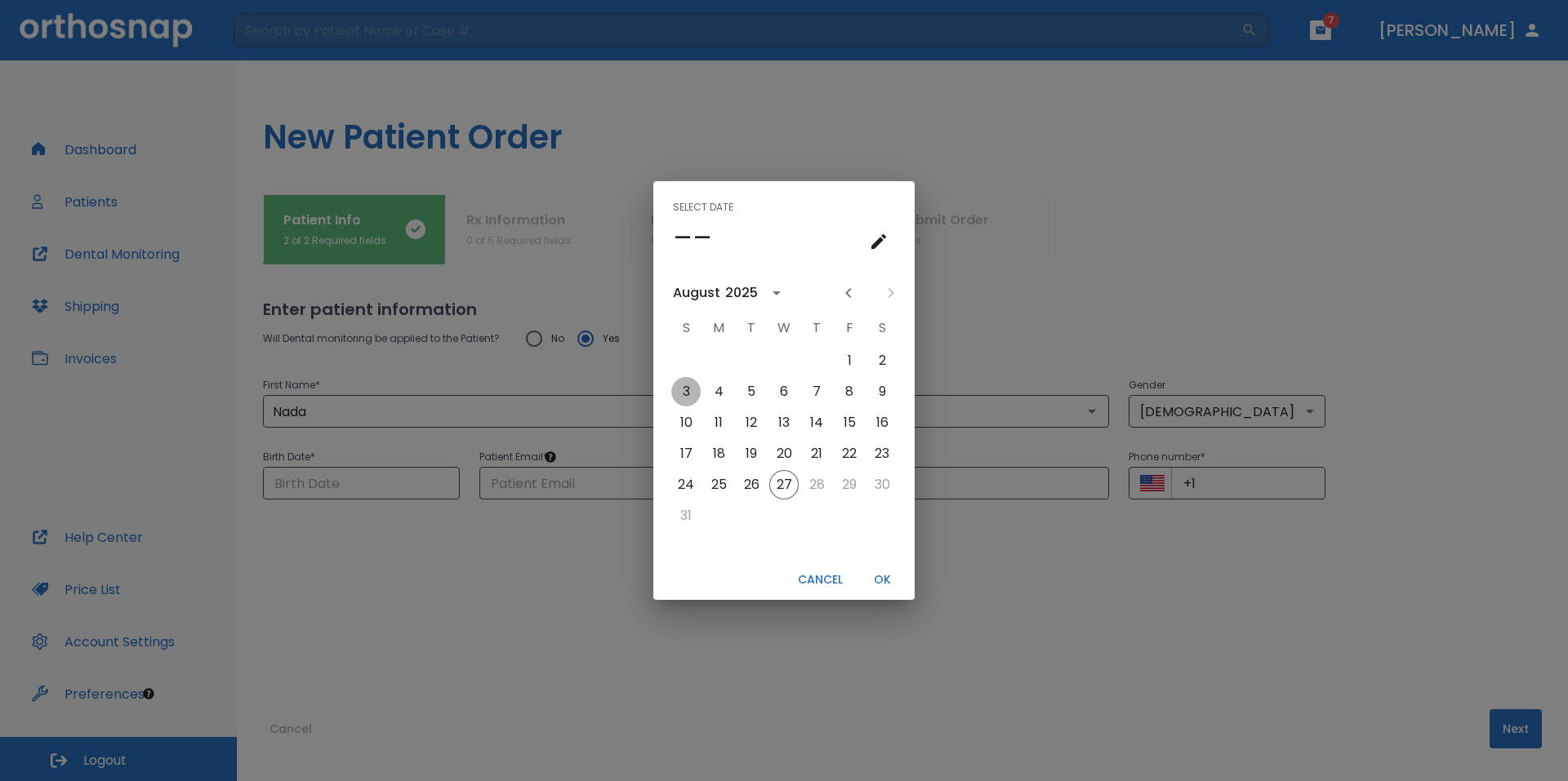
click at [686, 383] on button "3" at bounding box center [686, 392] width 30 height 30
type input "08/03/2025"
click at [887, 575] on button "OK" at bounding box center [882, 580] width 53 height 27
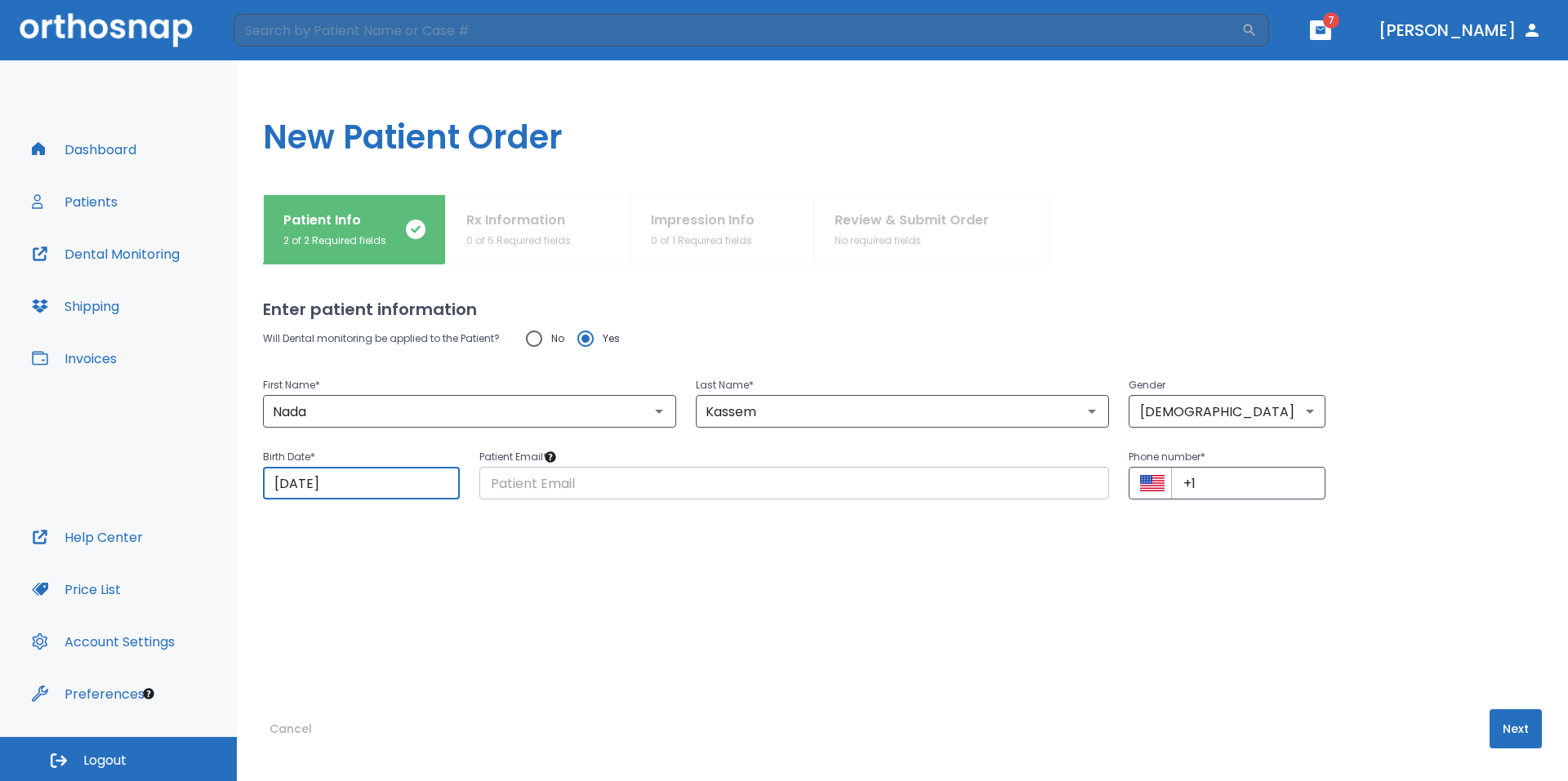
click at [661, 486] on input "text" at bounding box center [794, 484] width 630 height 33
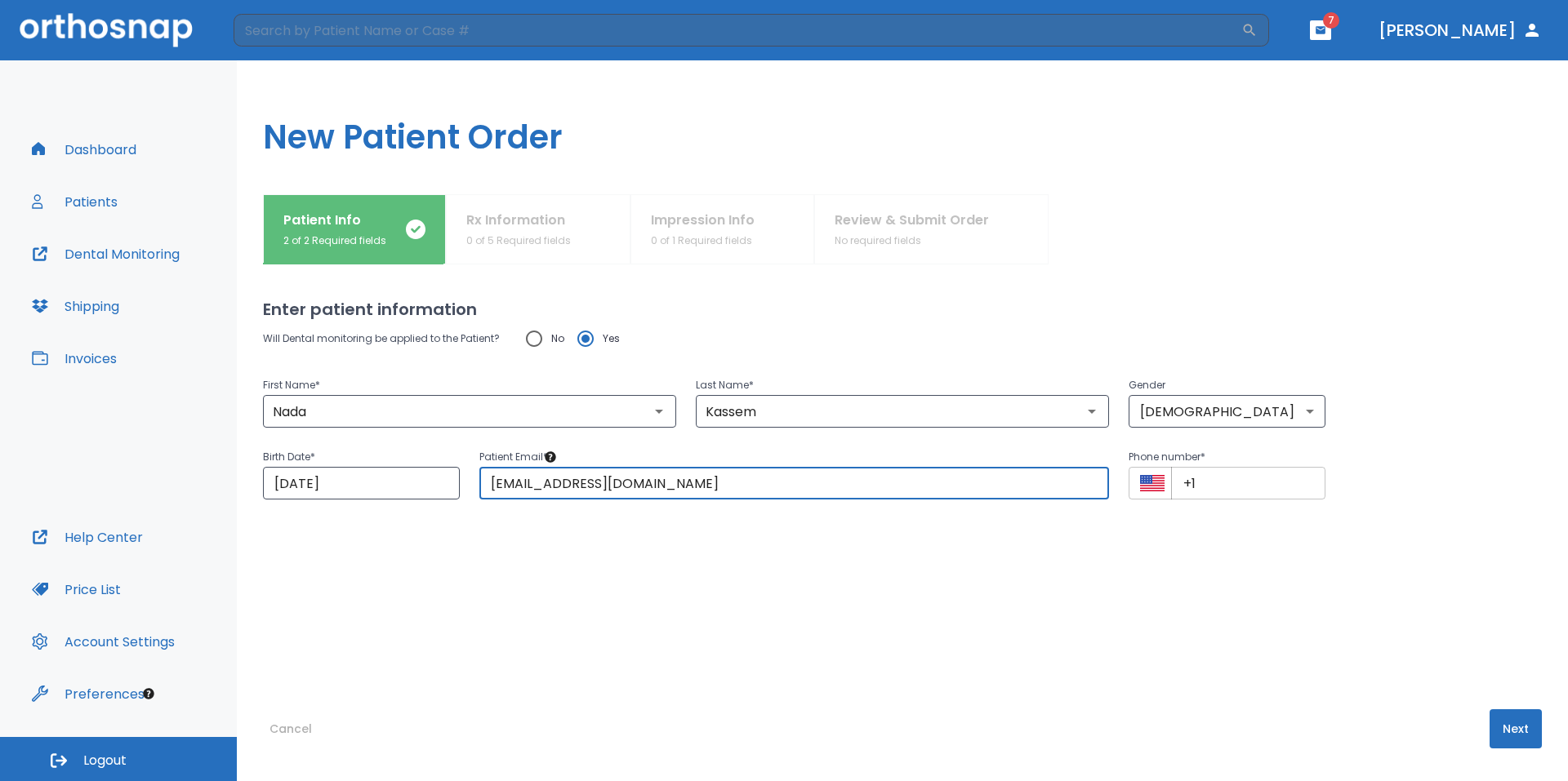
type input "nkassem@orthosnap.com"
click at [1254, 479] on input "+1" at bounding box center [1248, 484] width 154 height 33
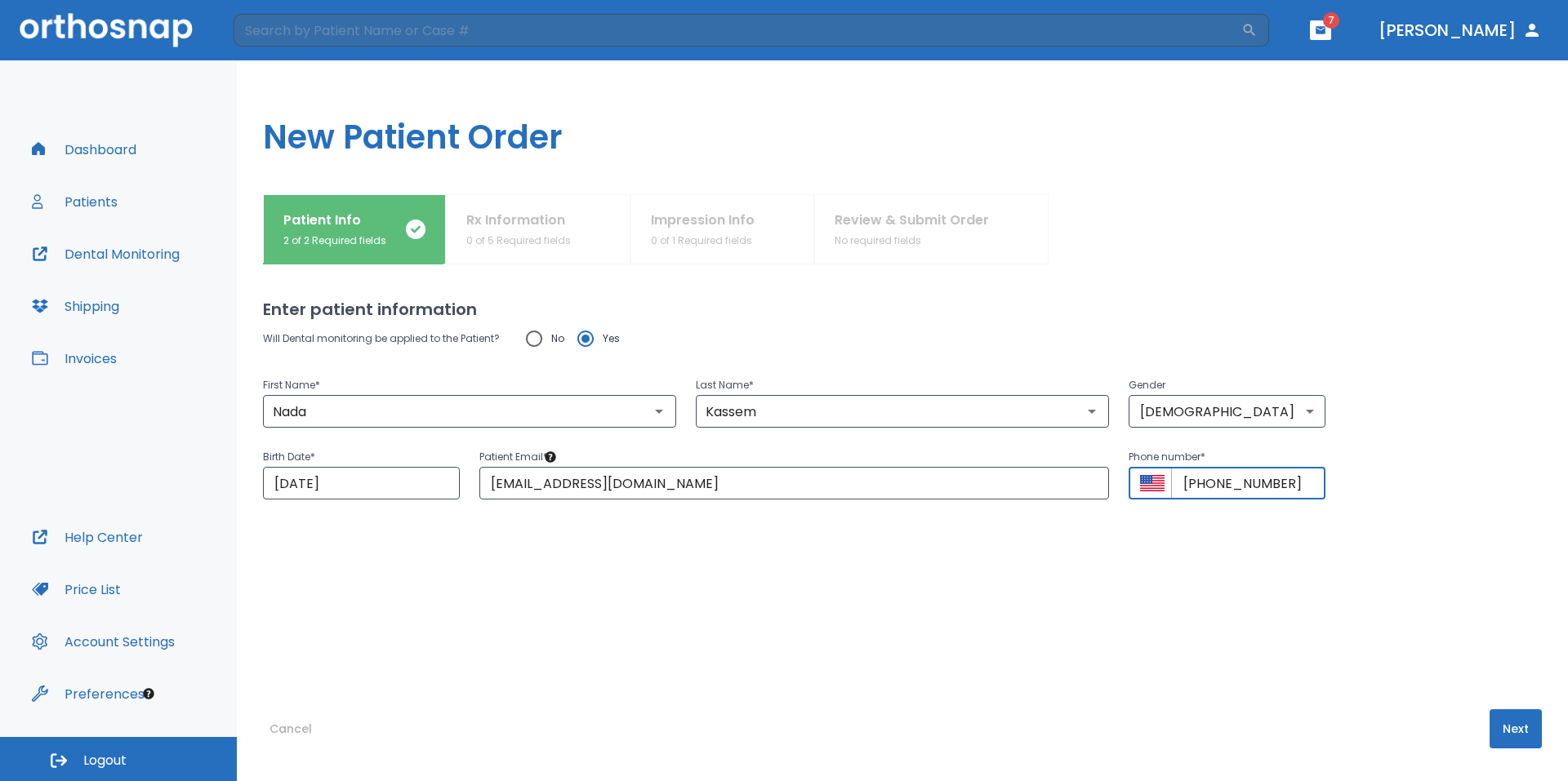
type input "+1 (222) 222-2222"
click at [1514, 725] on button "Next" at bounding box center [1515, 728] width 53 height 39
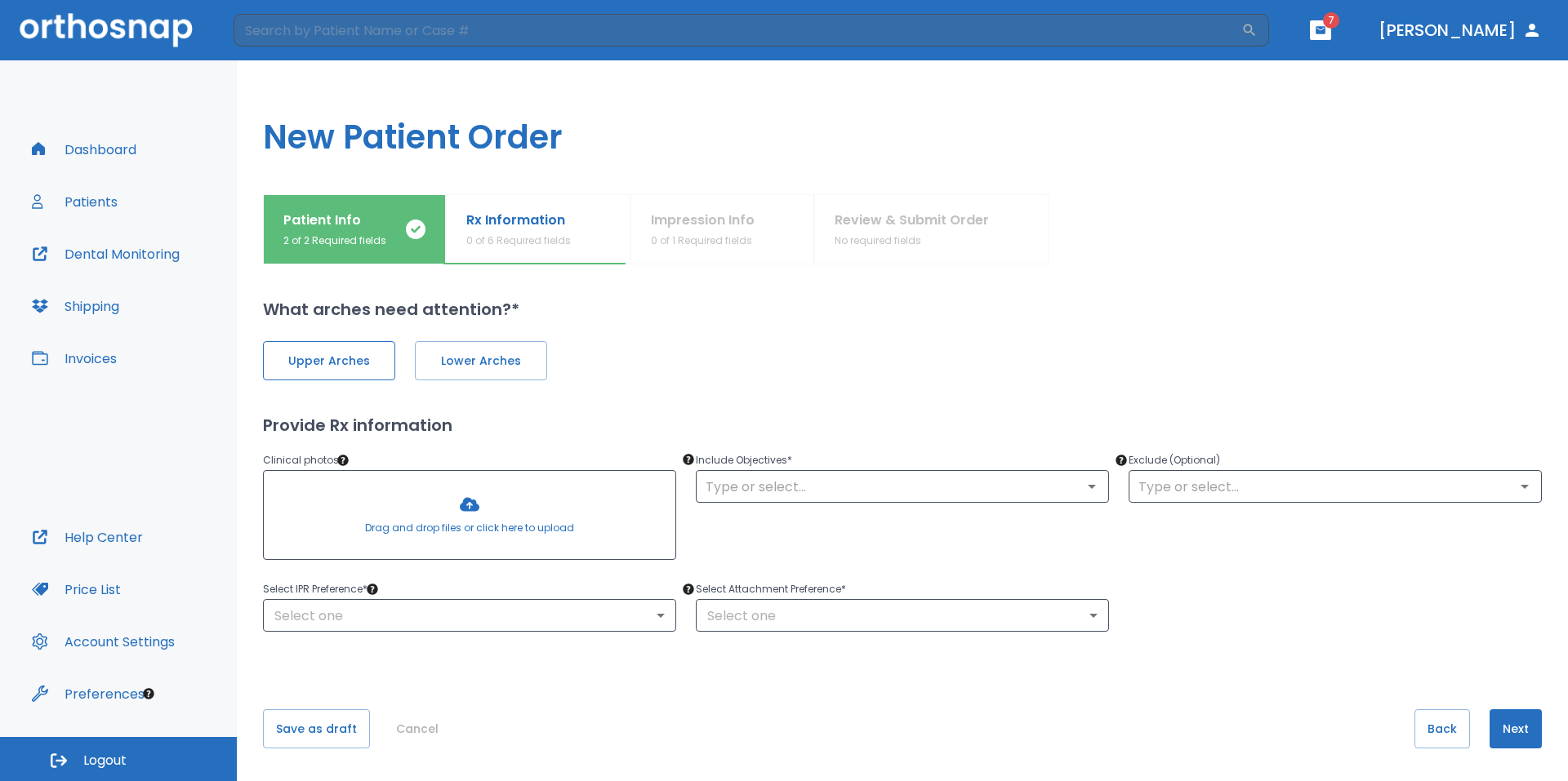
click at [338, 361] on span "Upper Arches" at bounding box center [329, 361] width 98 height 17
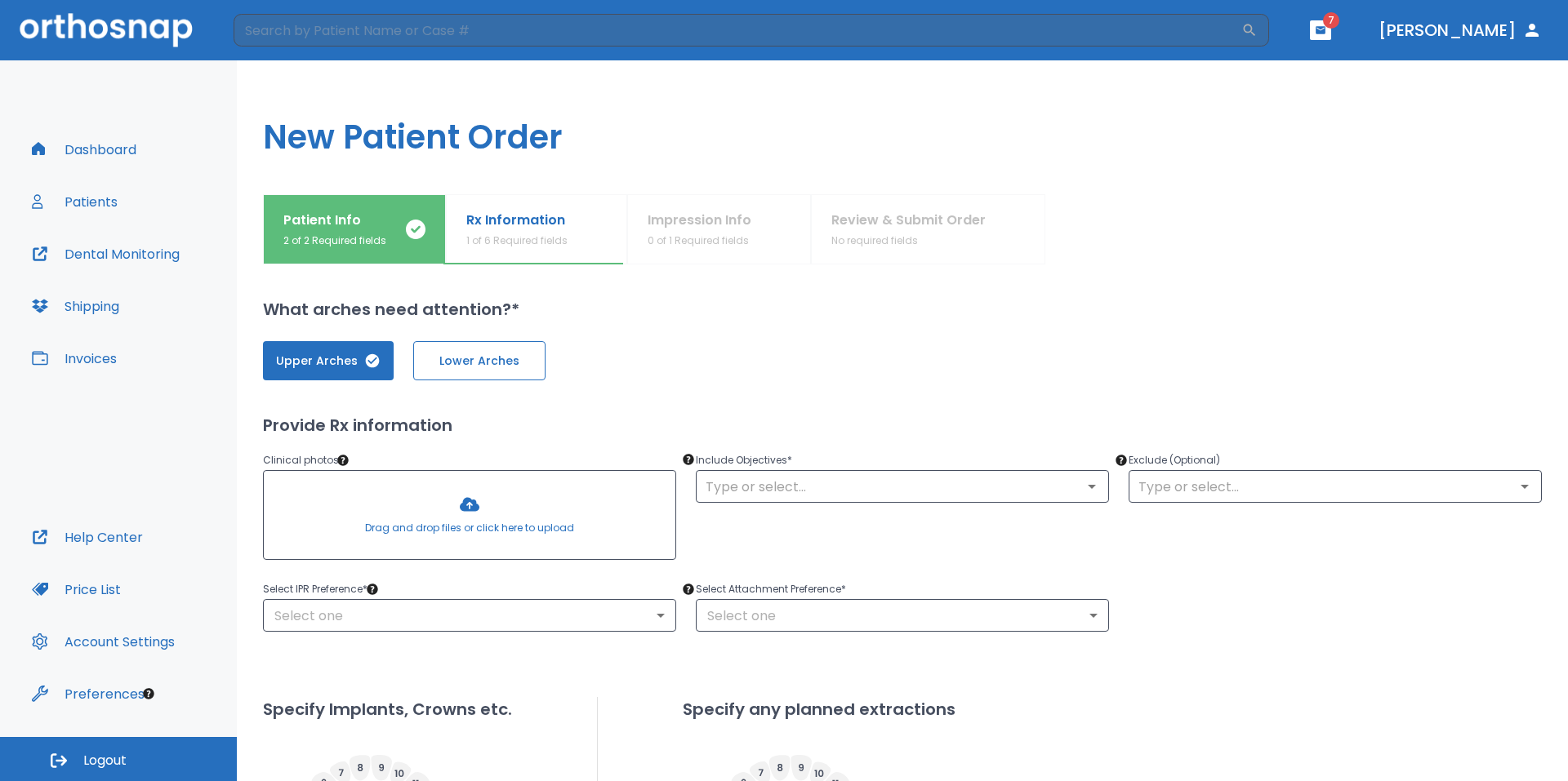
click at [517, 364] on span "Lower Arches" at bounding box center [479, 361] width 98 height 17
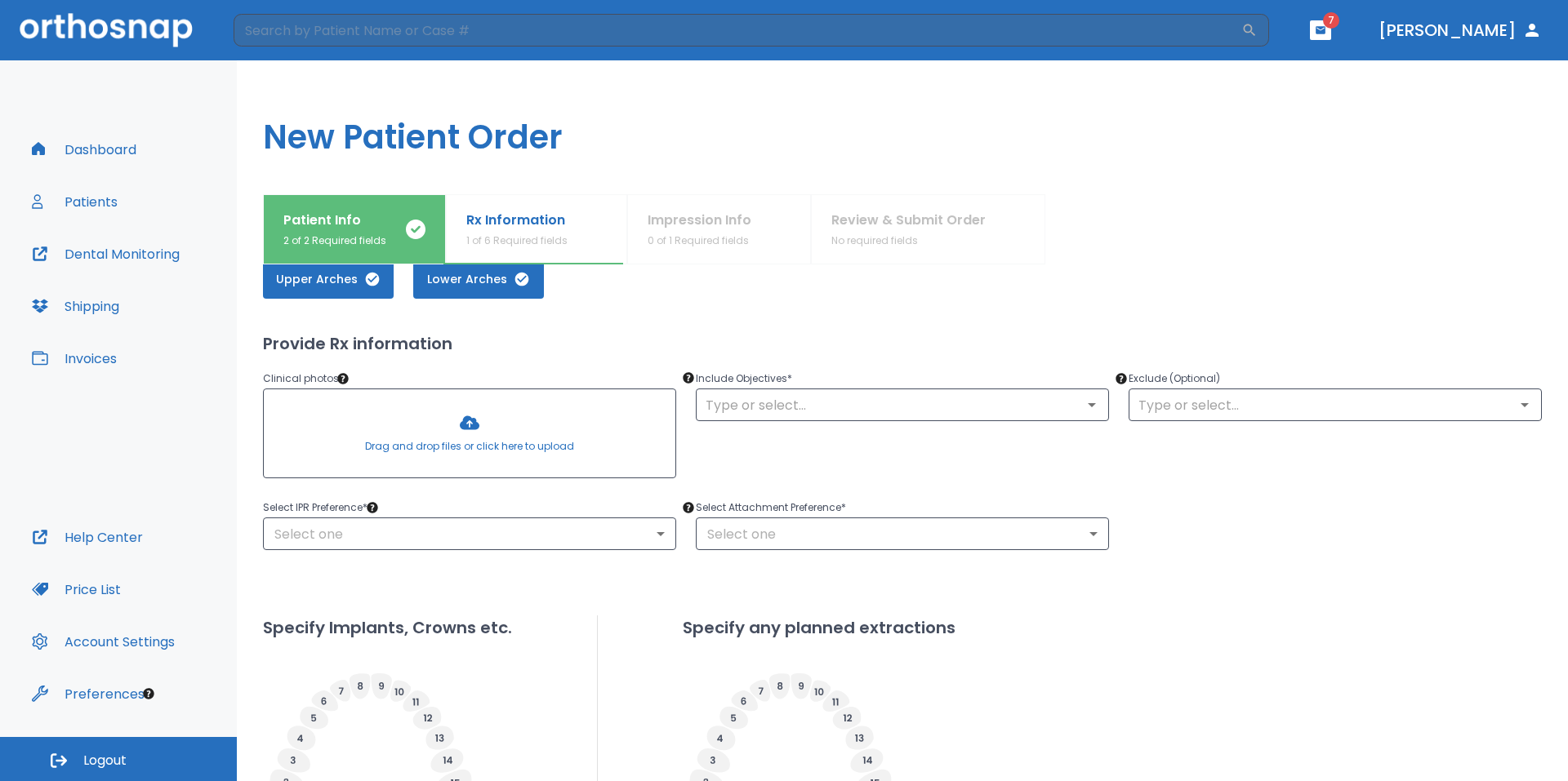
click at [460, 425] on div at bounding box center [469, 433] width 411 height 88
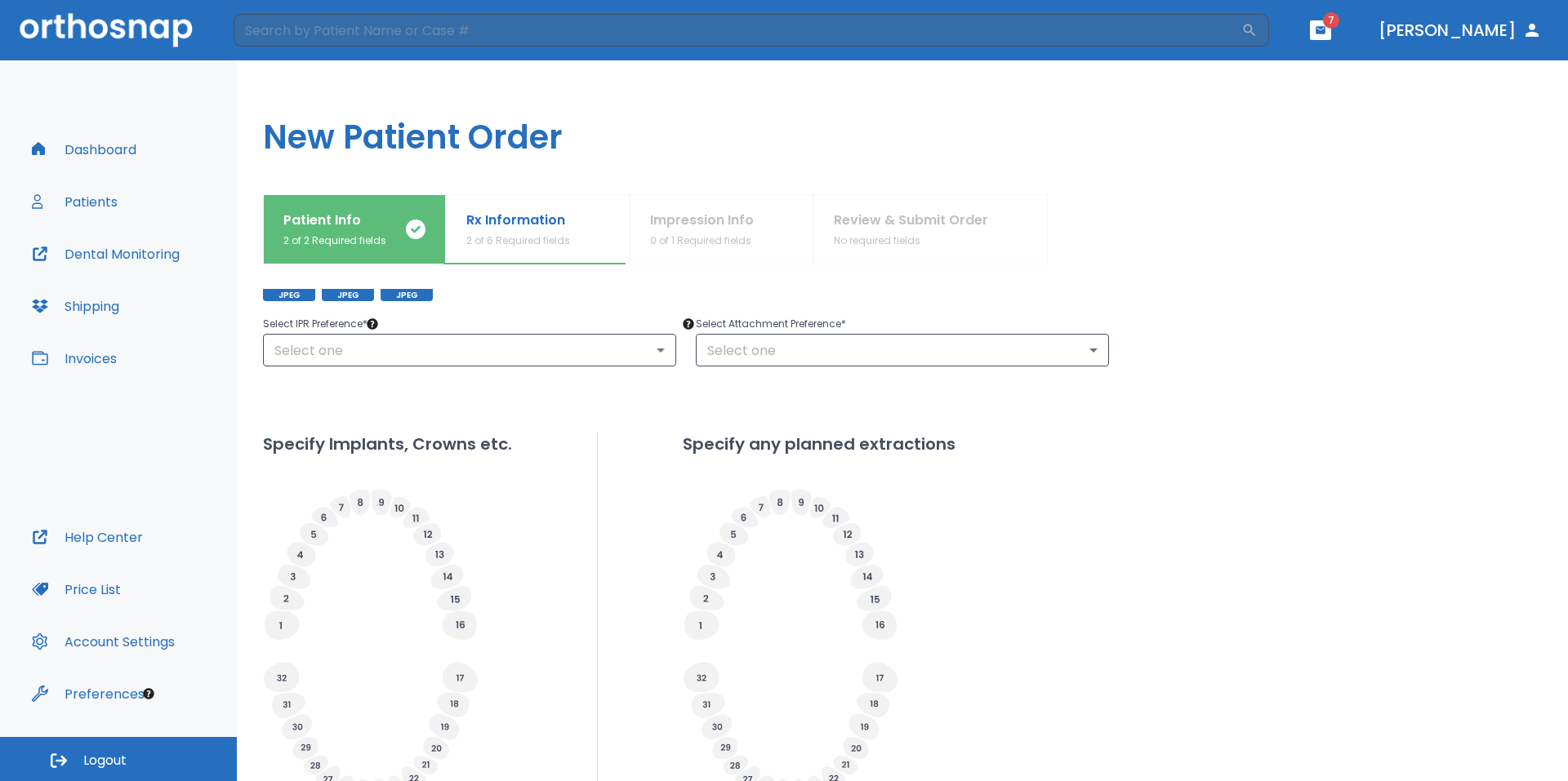
scroll to position [0, 0]
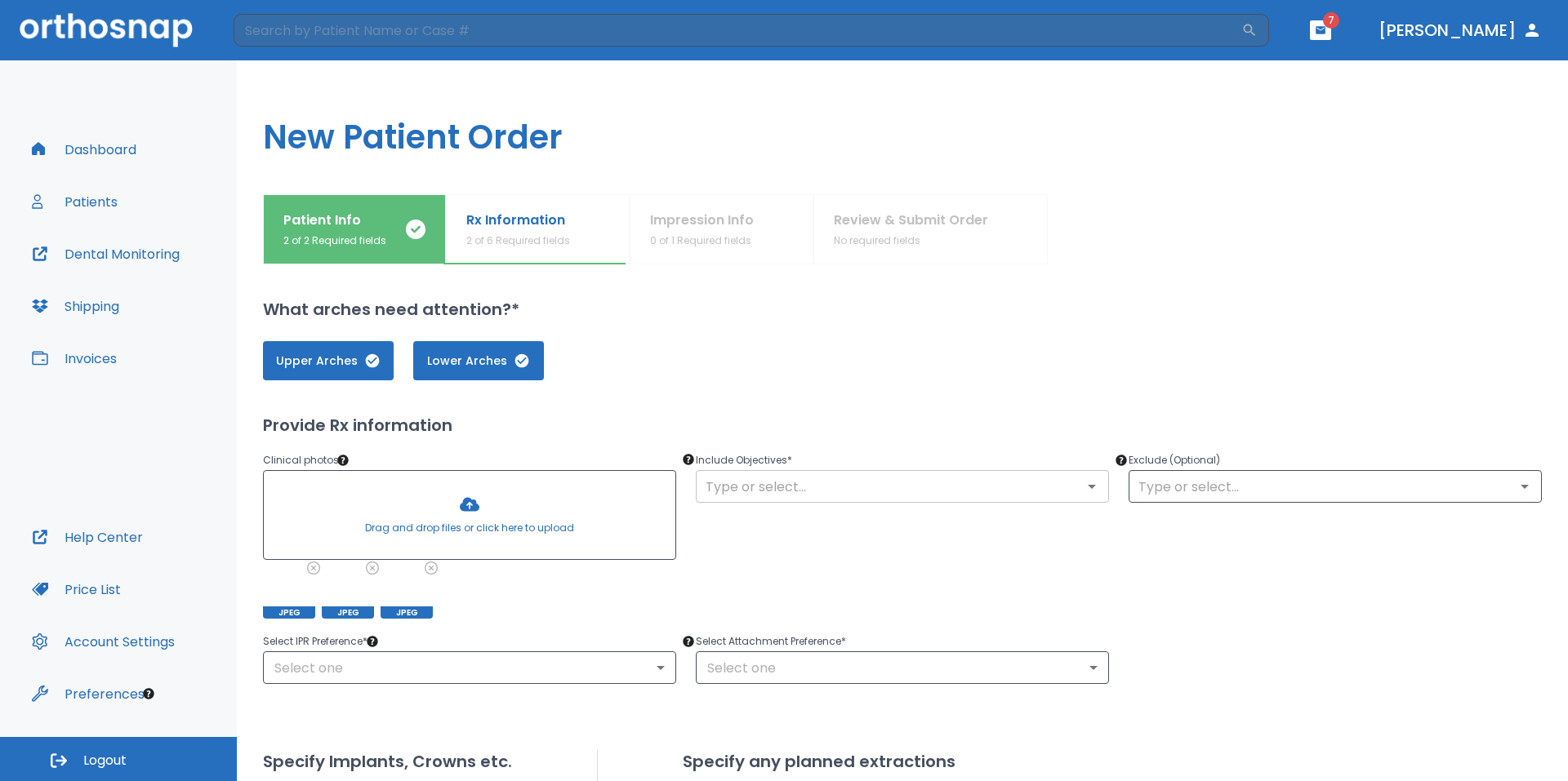
click at [1083, 481] on icon "Open" at bounding box center [1092, 487] width 19 height 19
click at [909, 624] on div "Select Attachment Preference * Select one ​" at bounding box center [892, 648] width 433 height 72
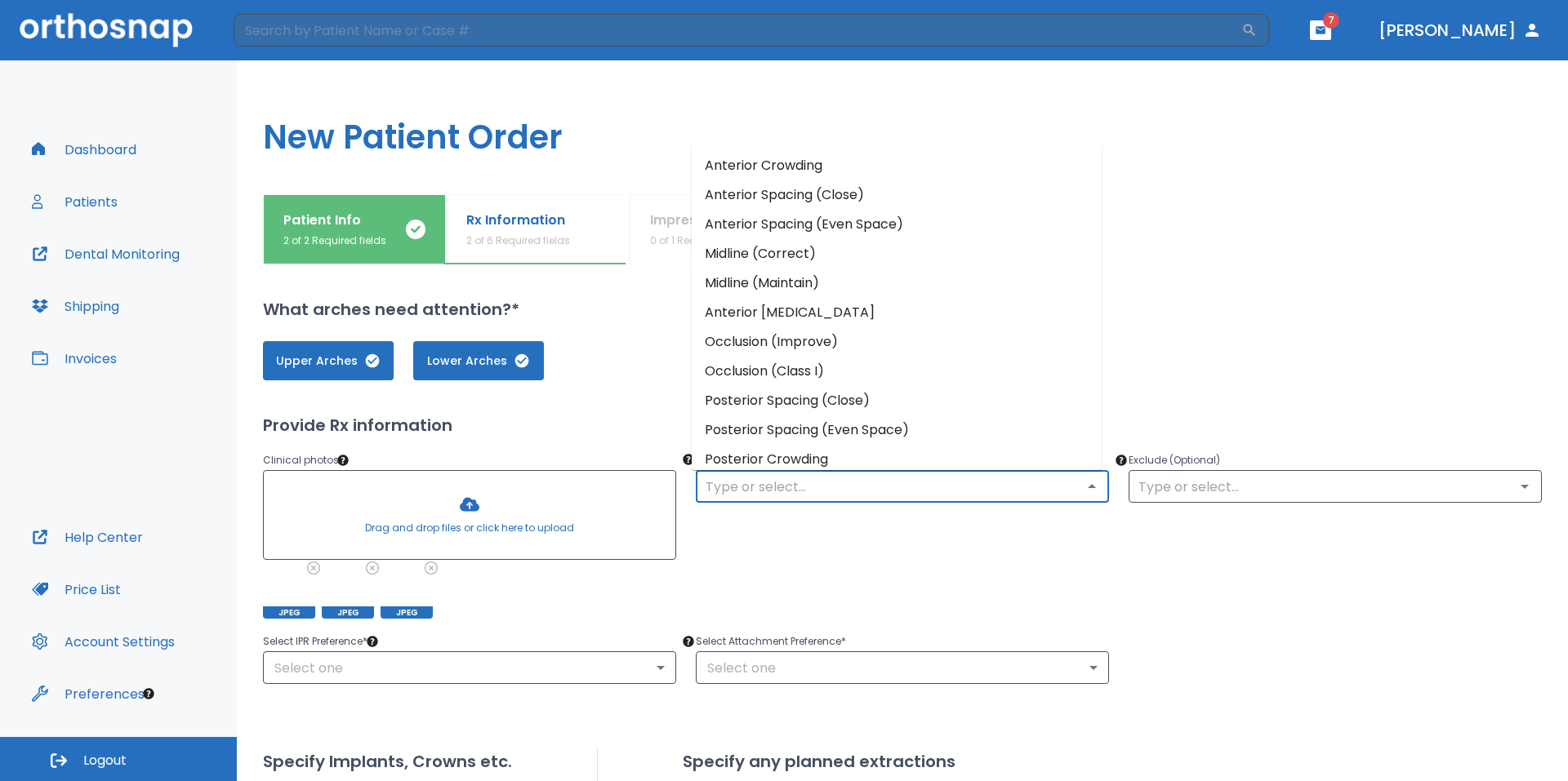
click at [1013, 480] on input "text" at bounding box center [903, 487] width 403 height 23
click at [973, 550] on div "Include Objectives * ​" at bounding box center [892, 525] width 433 height 187
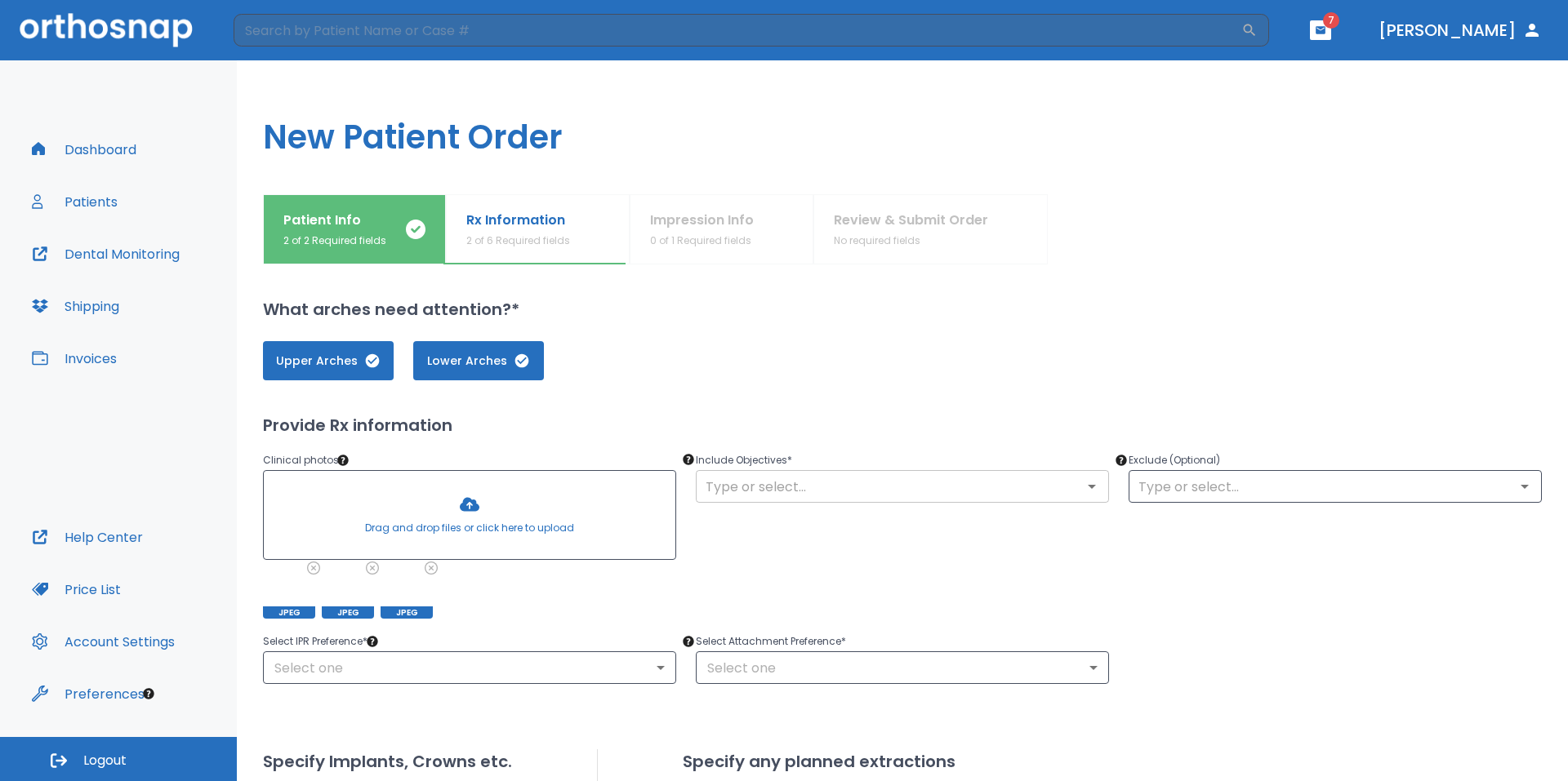
click at [1064, 486] on input "text" at bounding box center [903, 487] width 403 height 23
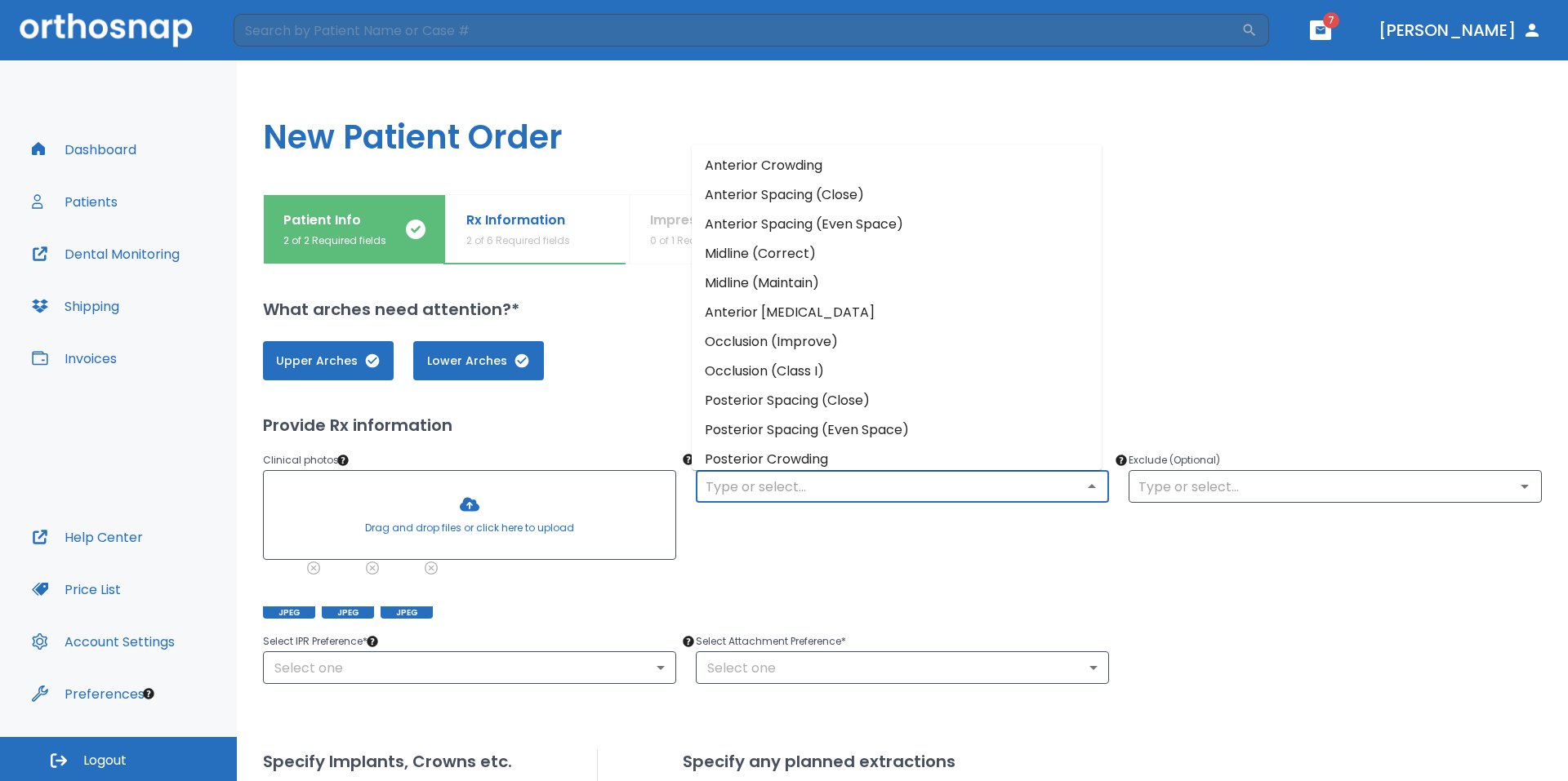
click at [780, 219] on li "Anterior Spacing (Even Space)" at bounding box center [896, 225] width 410 height 30
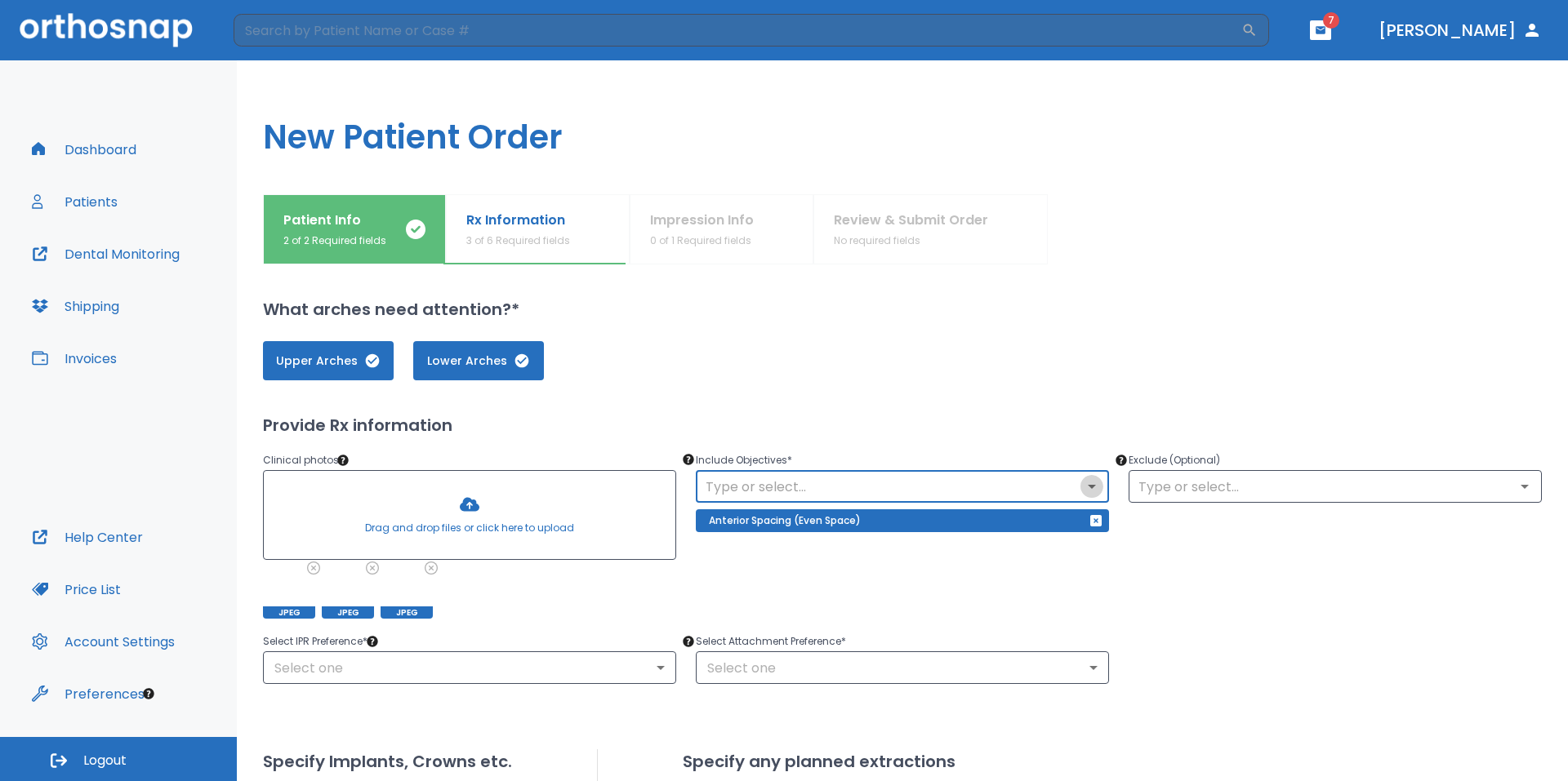
click at [1087, 488] on icon "Open" at bounding box center [1092, 487] width 19 height 19
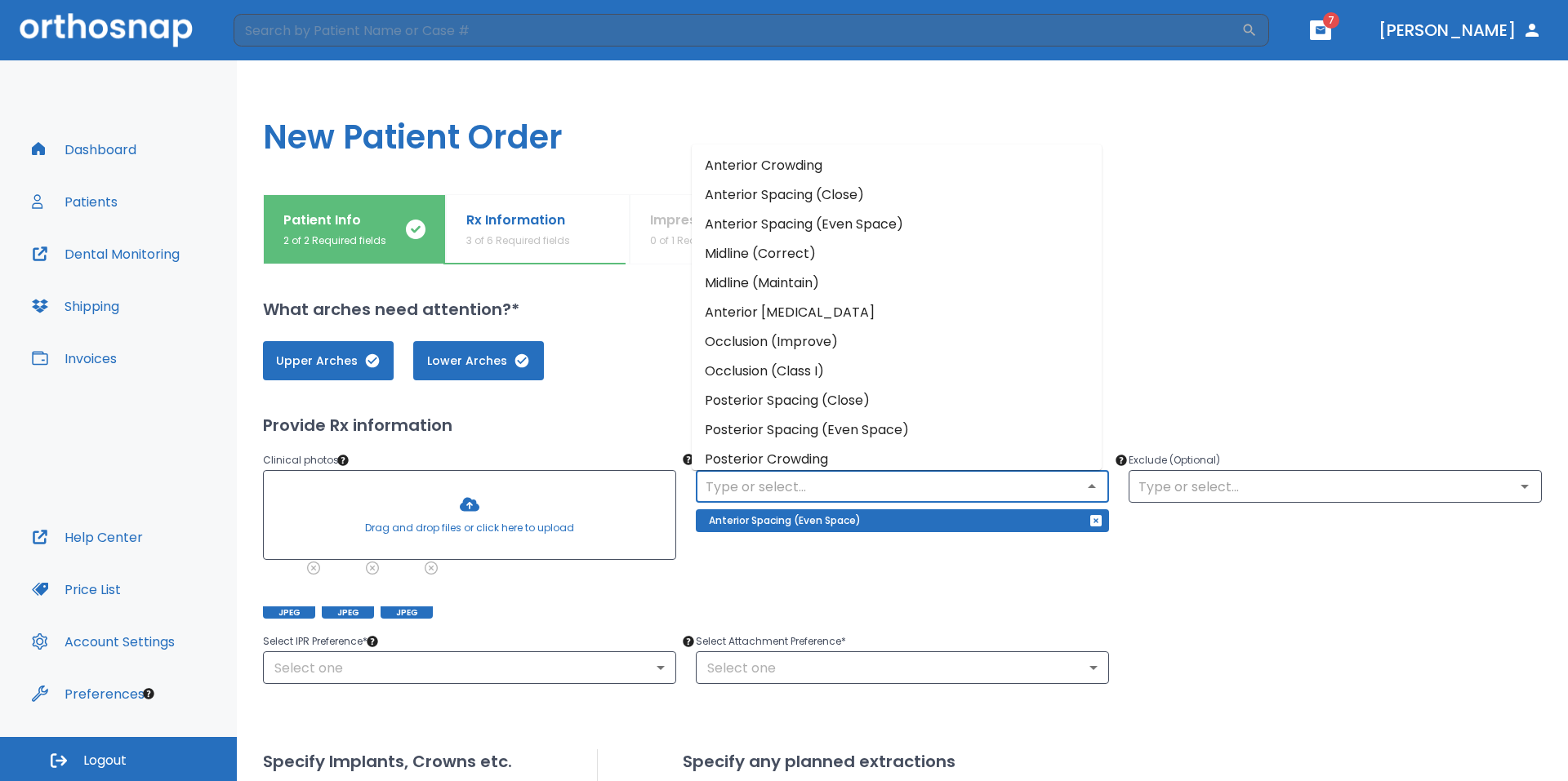
click at [838, 277] on li "Midline (Maintain)" at bounding box center [896, 283] width 410 height 30
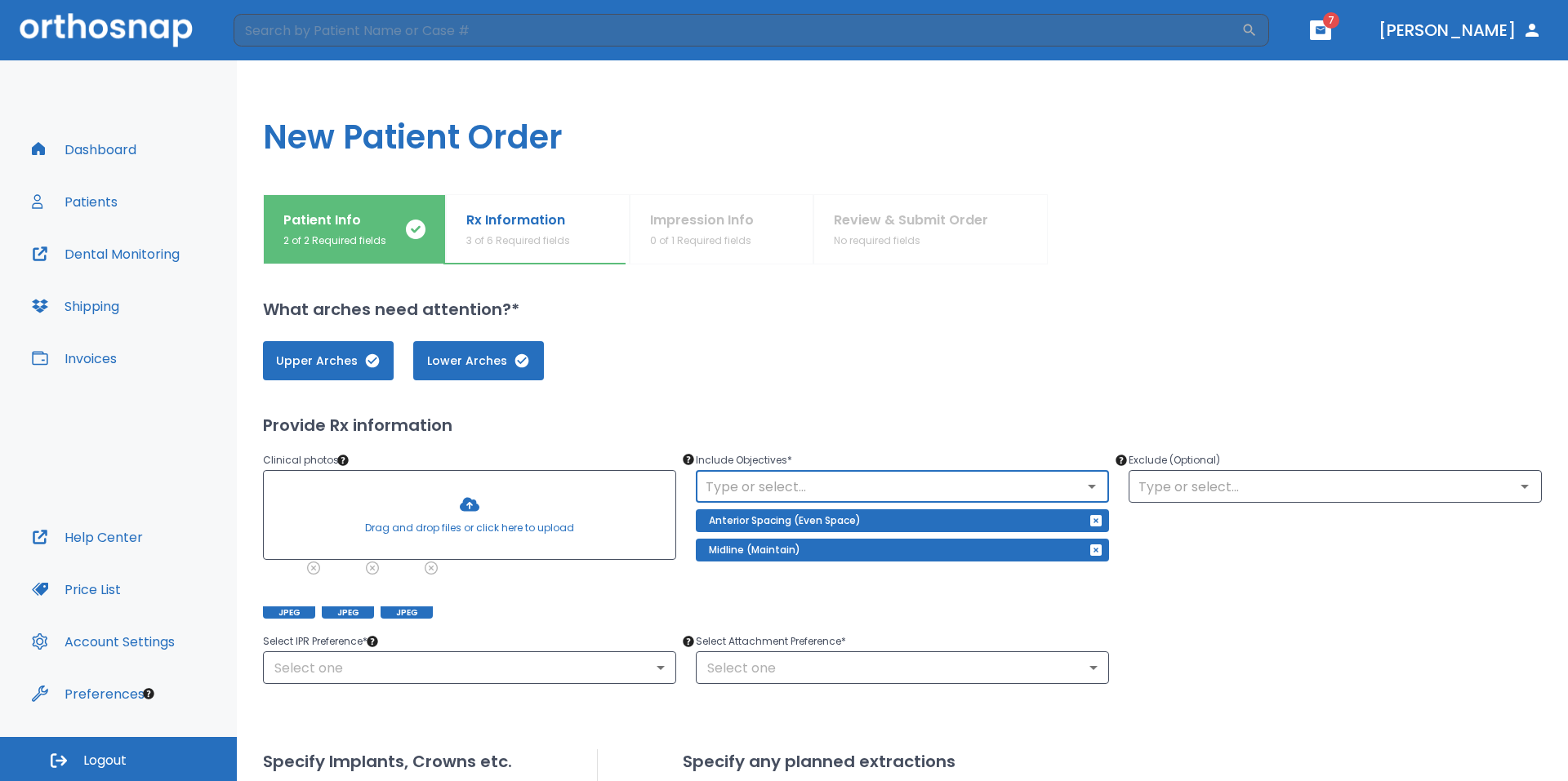
click at [1082, 482] on icon "Open" at bounding box center [1092, 487] width 19 height 19
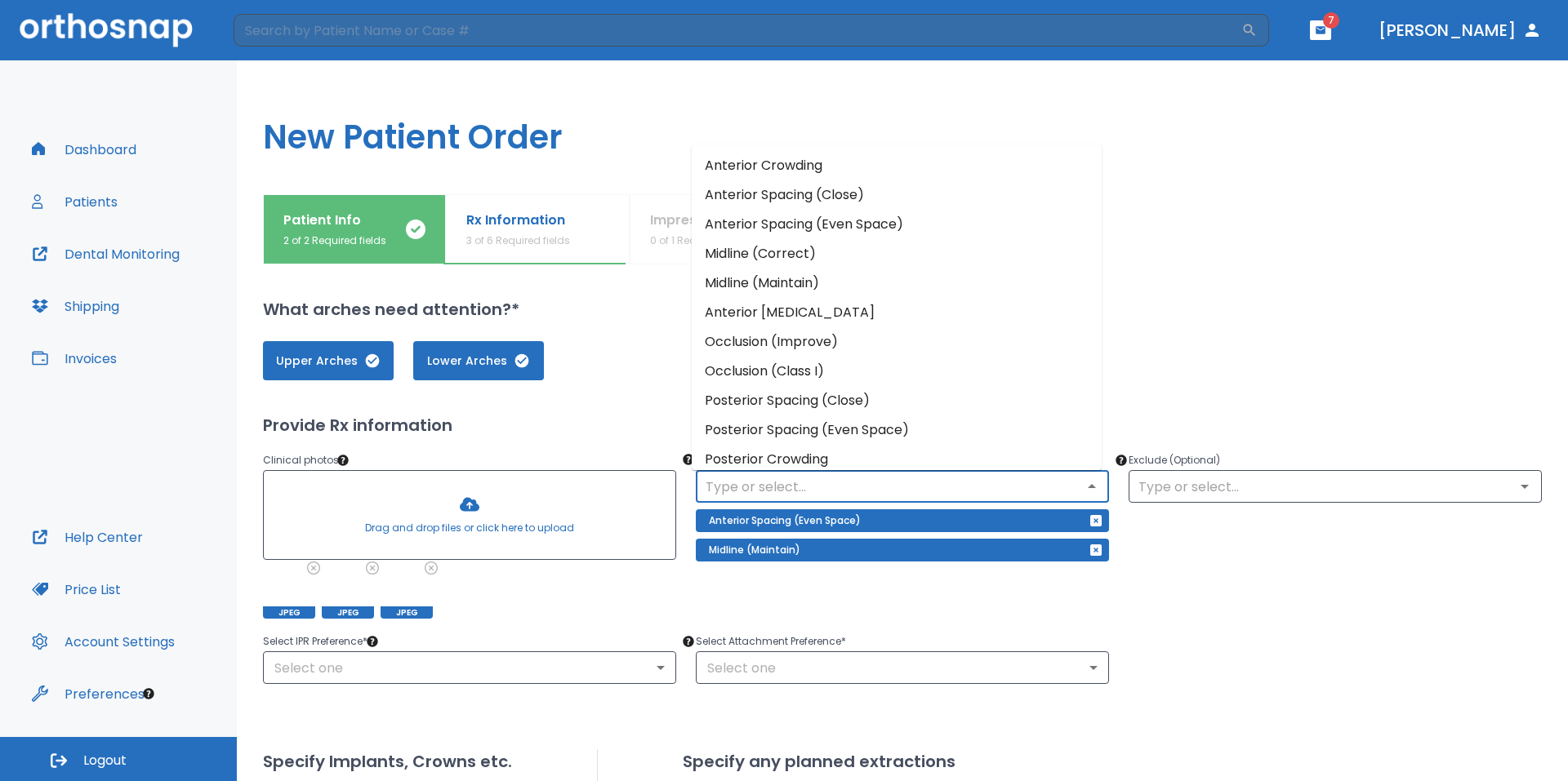
click at [1309, 368] on div "Upper Arches Lower Arches" at bounding box center [903, 360] width 1279 height 39
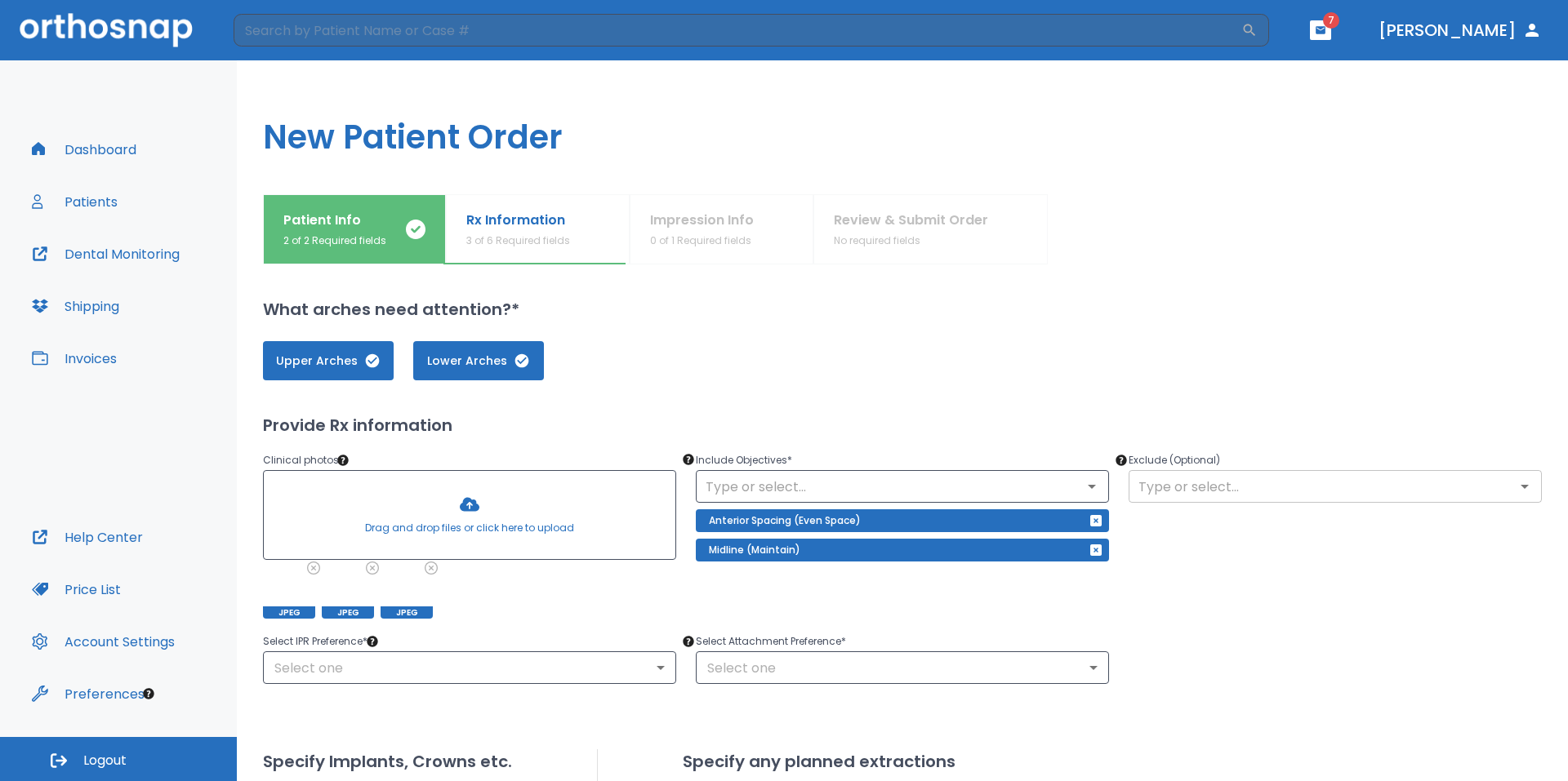
click at [1246, 488] on input "text" at bounding box center [1336, 487] width 403 height 23
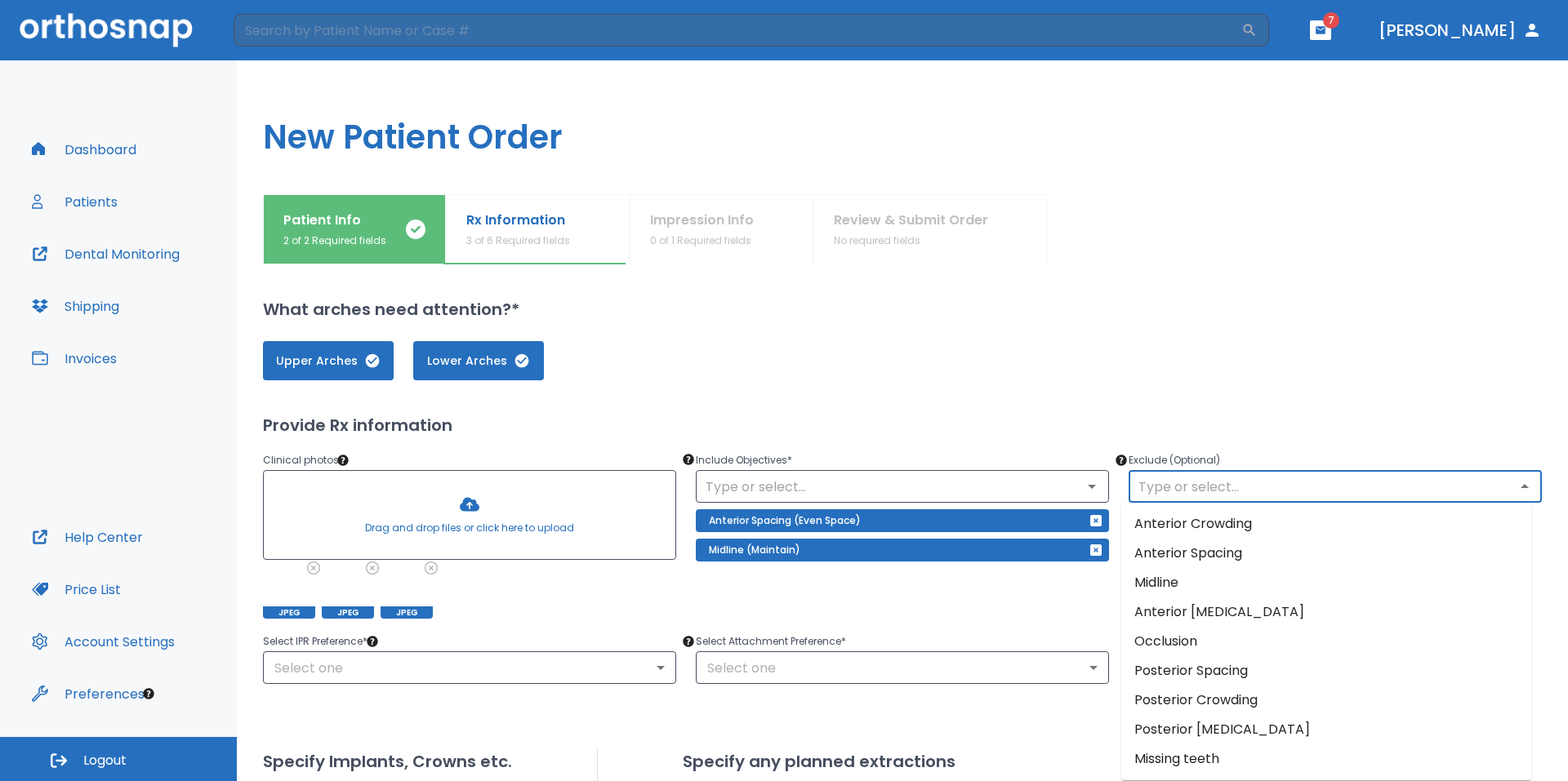
scroll to position [163, 0]
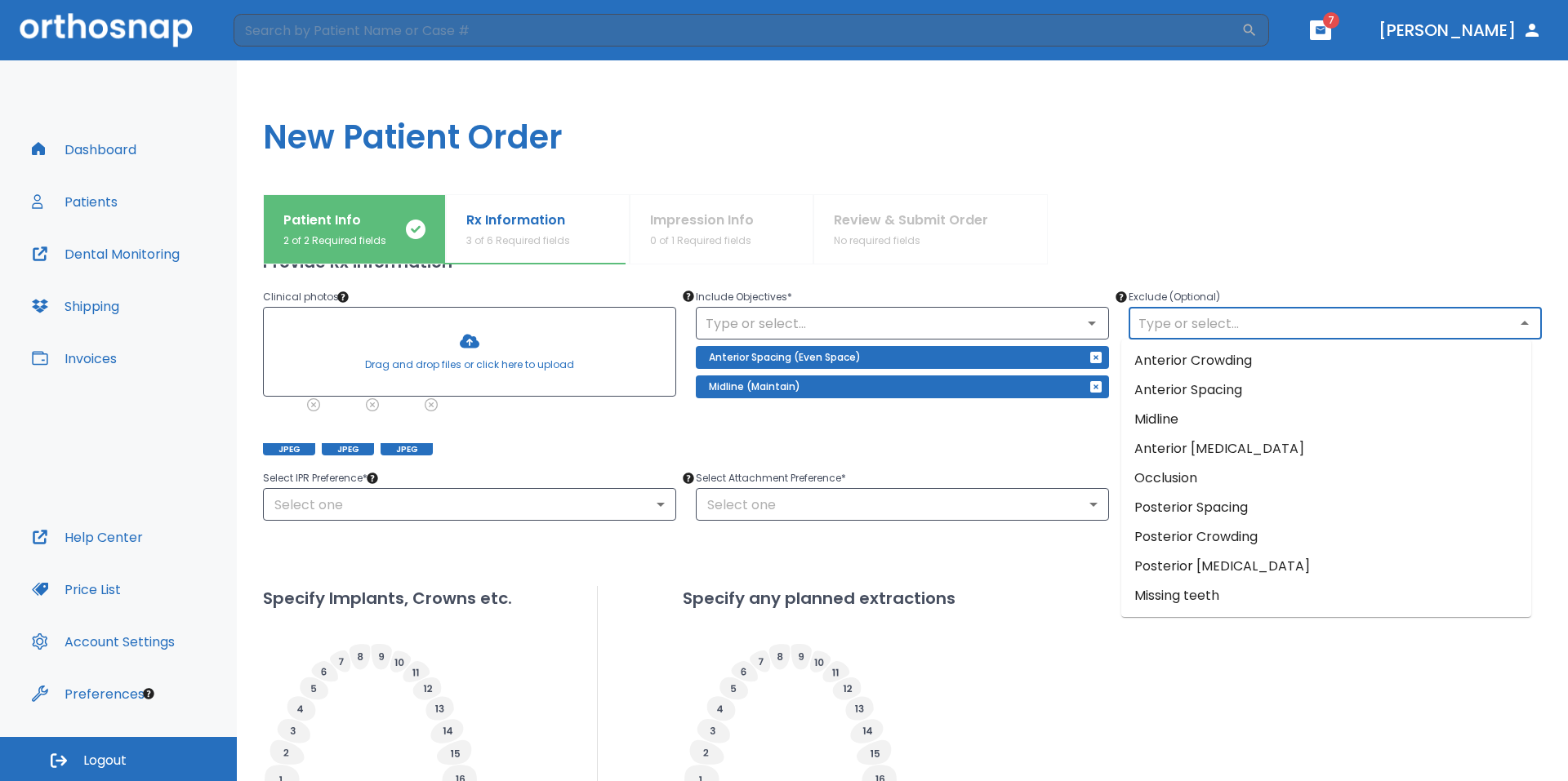
click at [1226, 473] on li "Occlusion" at bounding box center [1326, 478] width 410 height 30
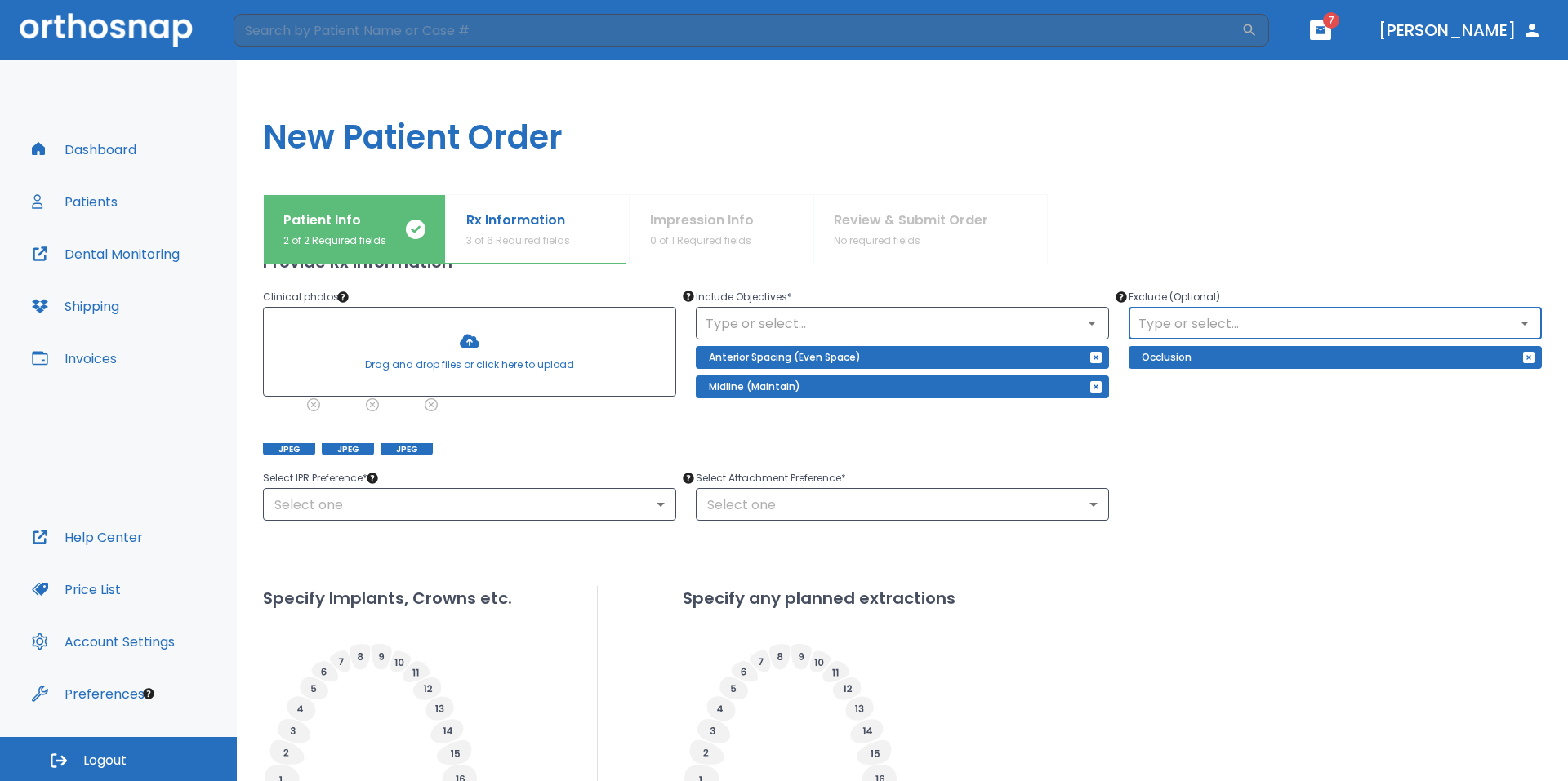
scroll to position [245, 0]
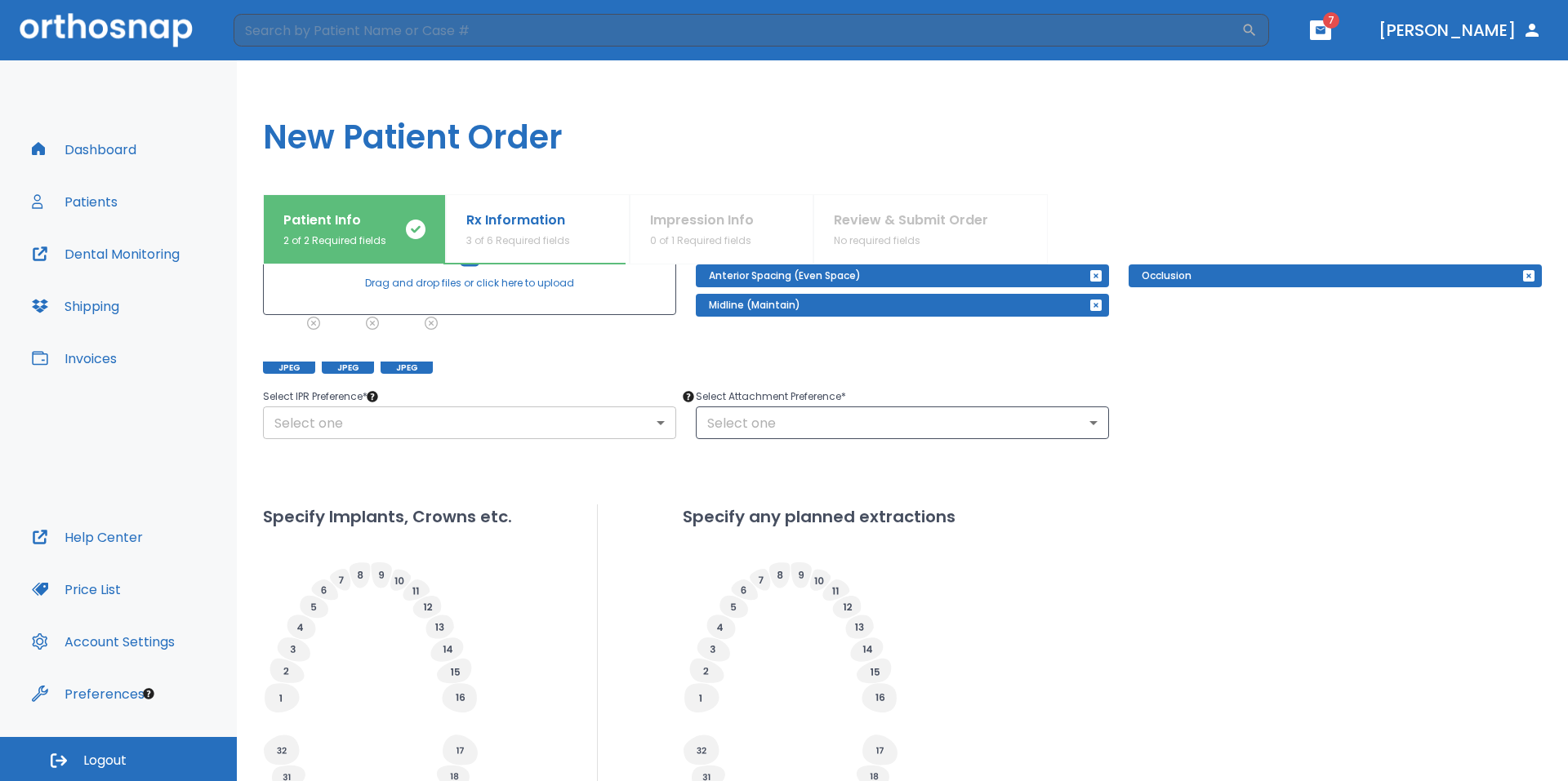
click at [430, 415] on body "​ 7 Dr. Yoon Dashboard Patients Dental Monitoring Shipping Invoices Help Center…" at bounding box center [784, 390] width 1568 height 781
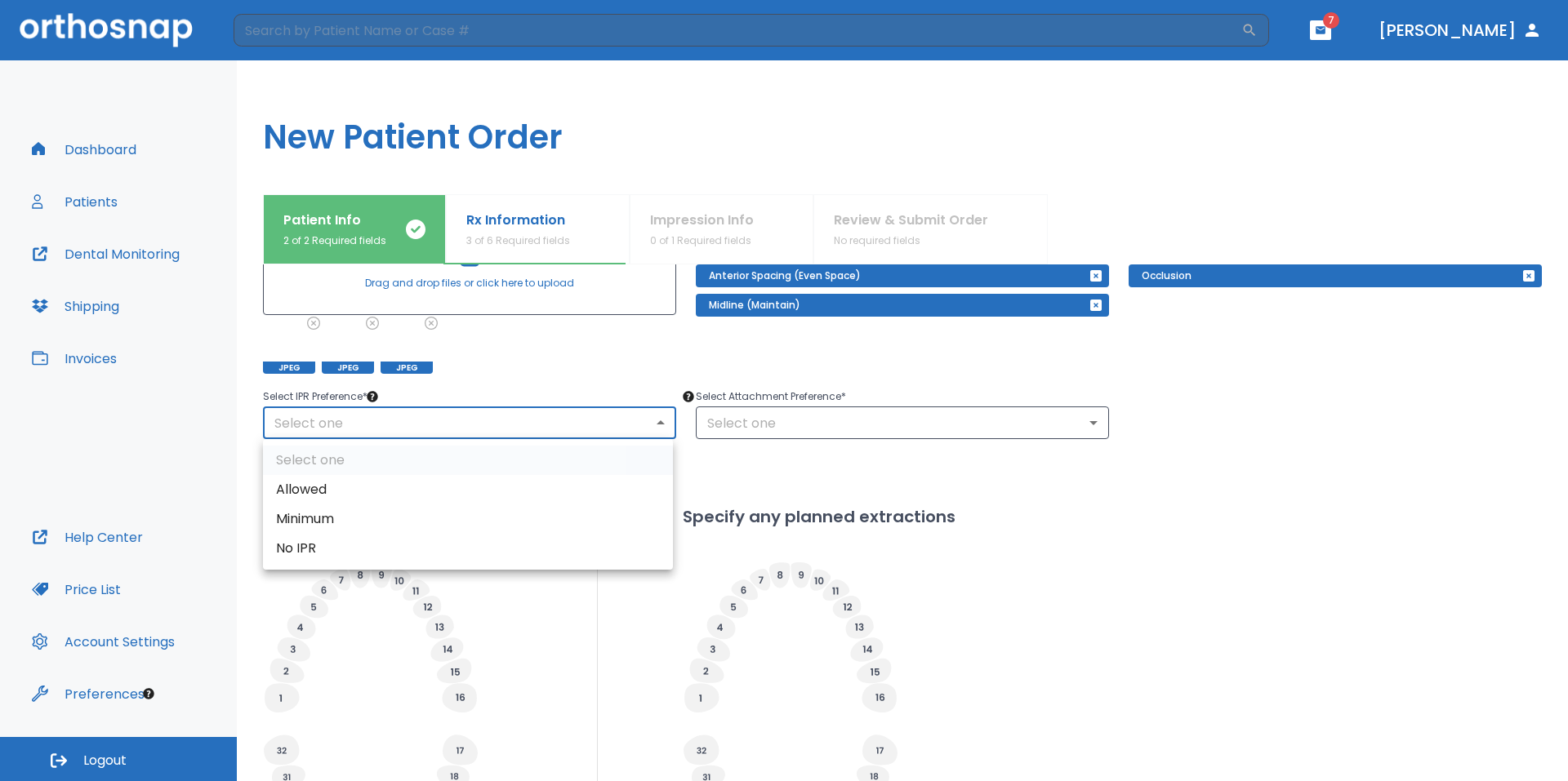
drag, startPoint x: 355, startPoint y: 490, endPoint x: 389, endPoint y: 486, distance: 34.2
click at [356, 490] on li "Allowed" at bounding box center [468, 489] width 410 height 30
type input "1"
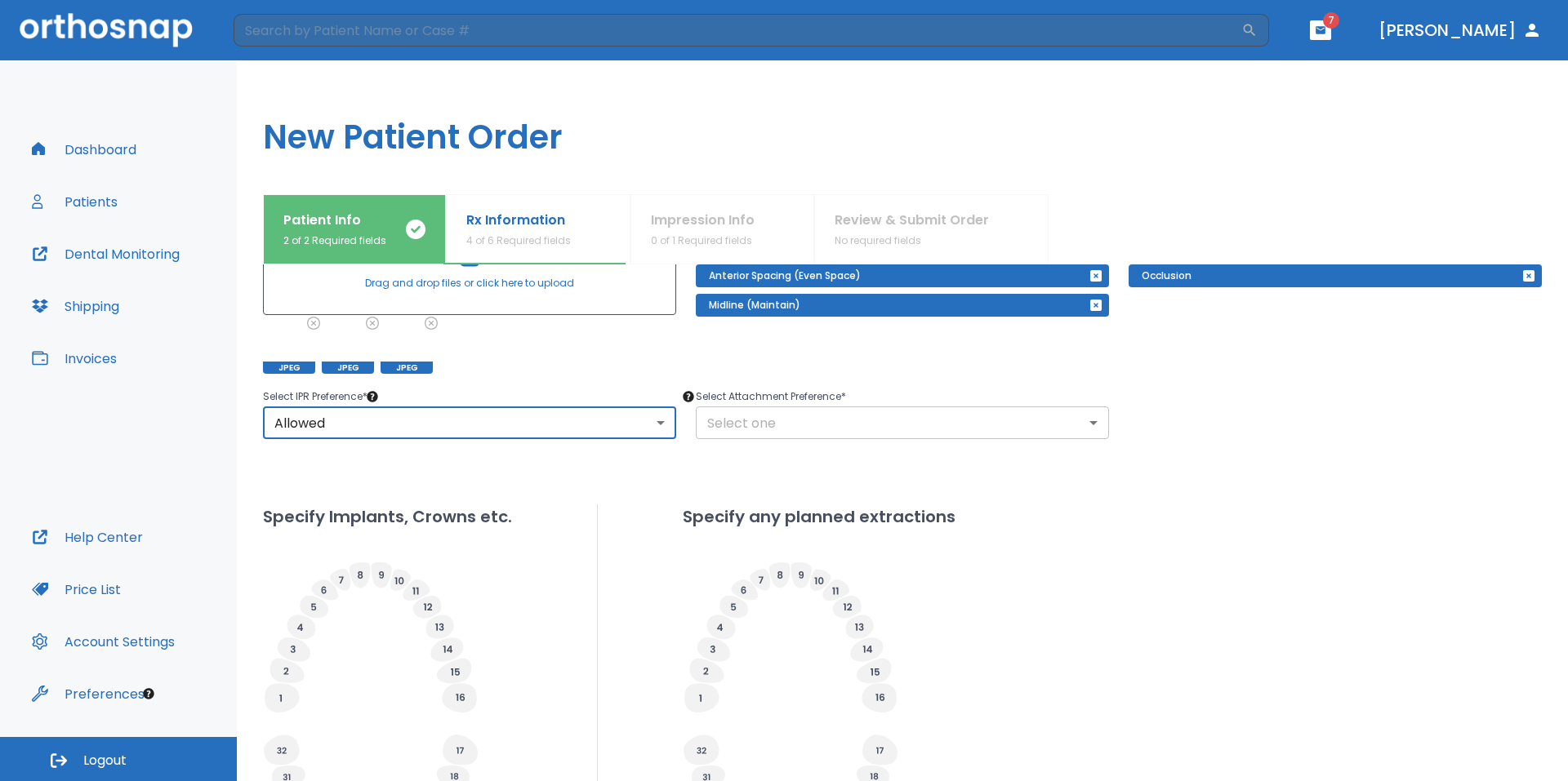
click at [751, 422] on body "​ 7 Dr. Yoon Dashboard Patients Dental Monitoring Shipping Invoices Help Center…" at bounding box center [784, 390] width 1568 height 781
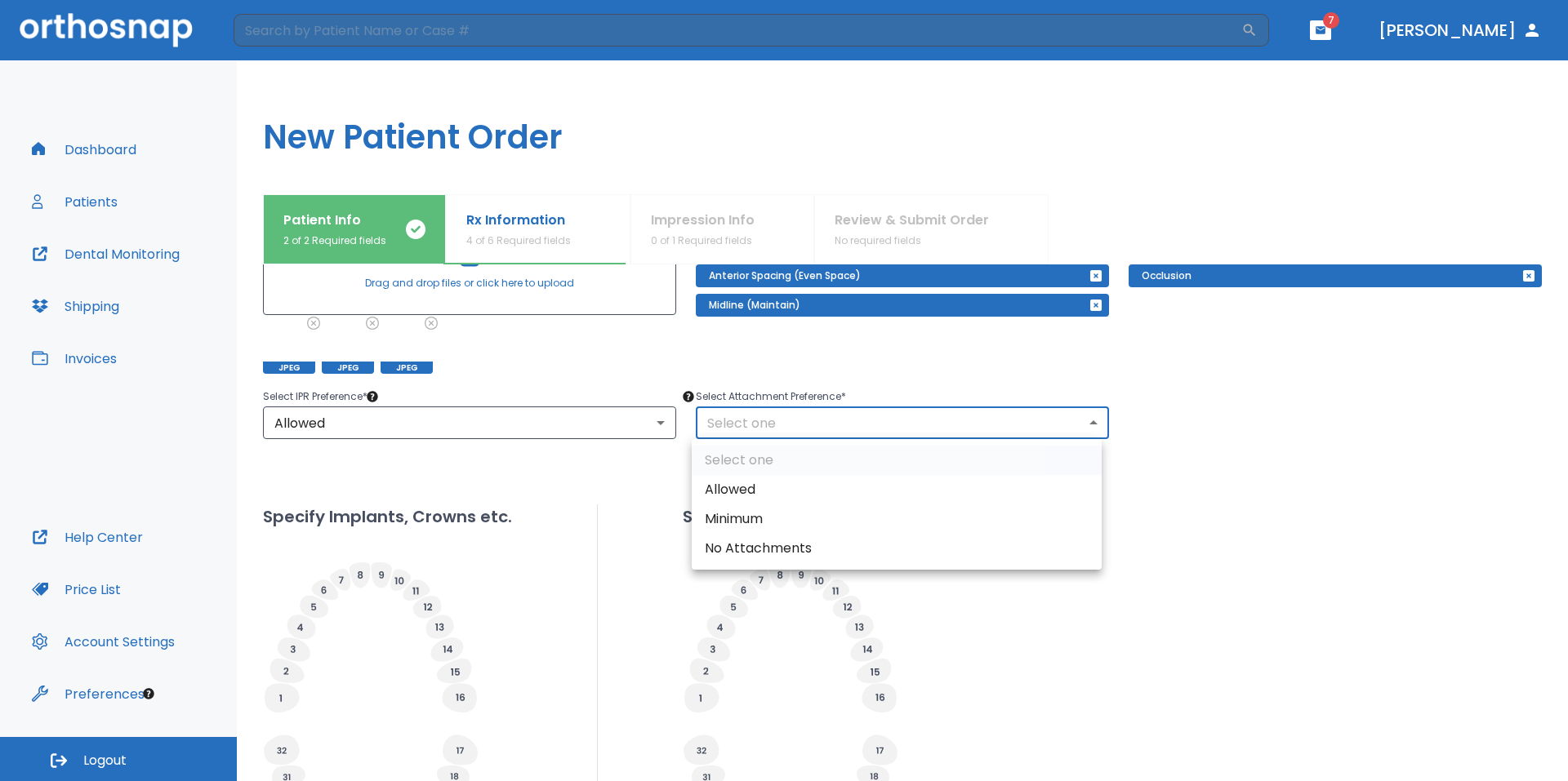
click at [742, 497] on li "Allowed" at bounding box center [896, 489] width 410 height 30
type input "1"
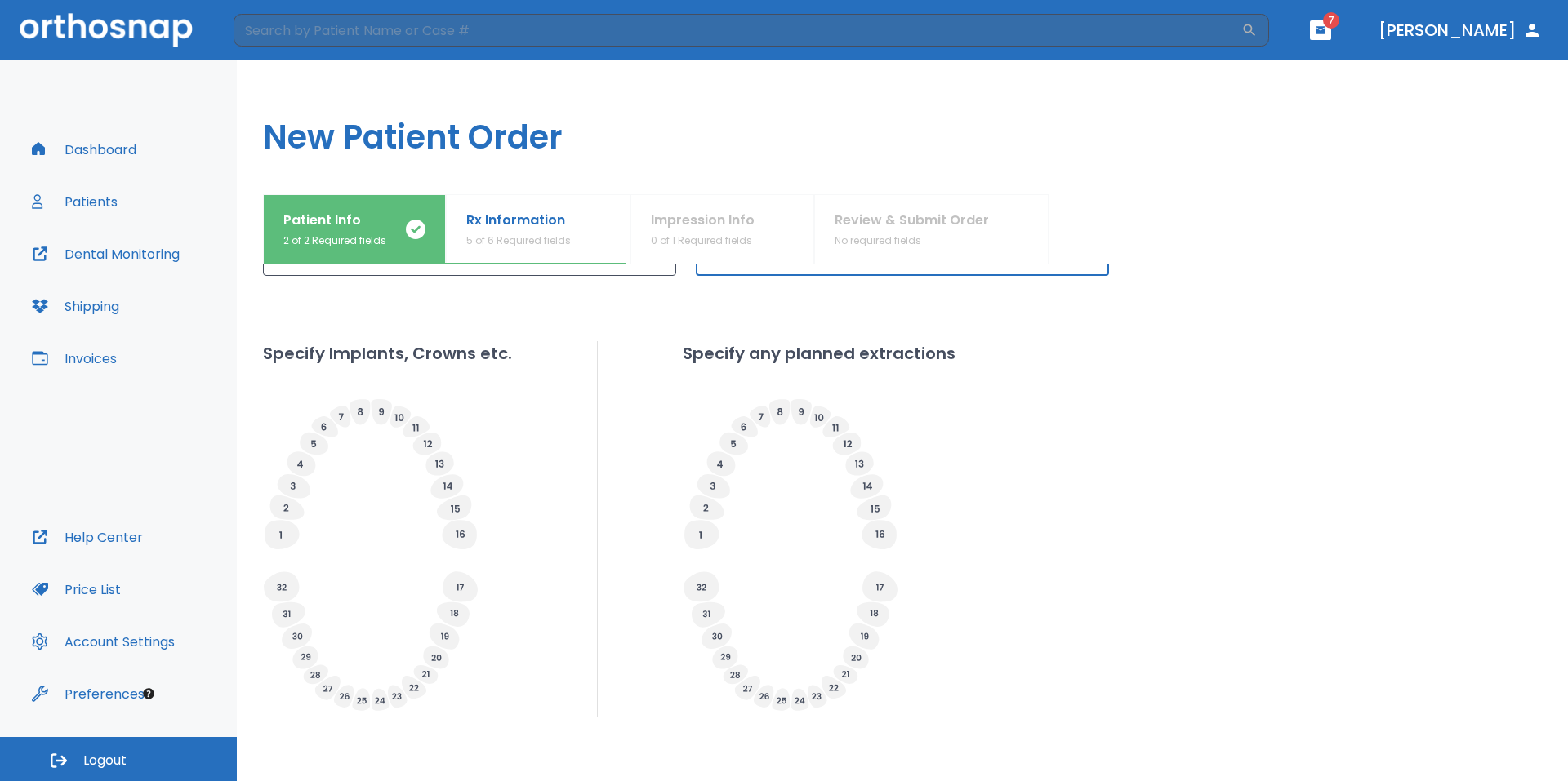
scroll to position [481, 0]
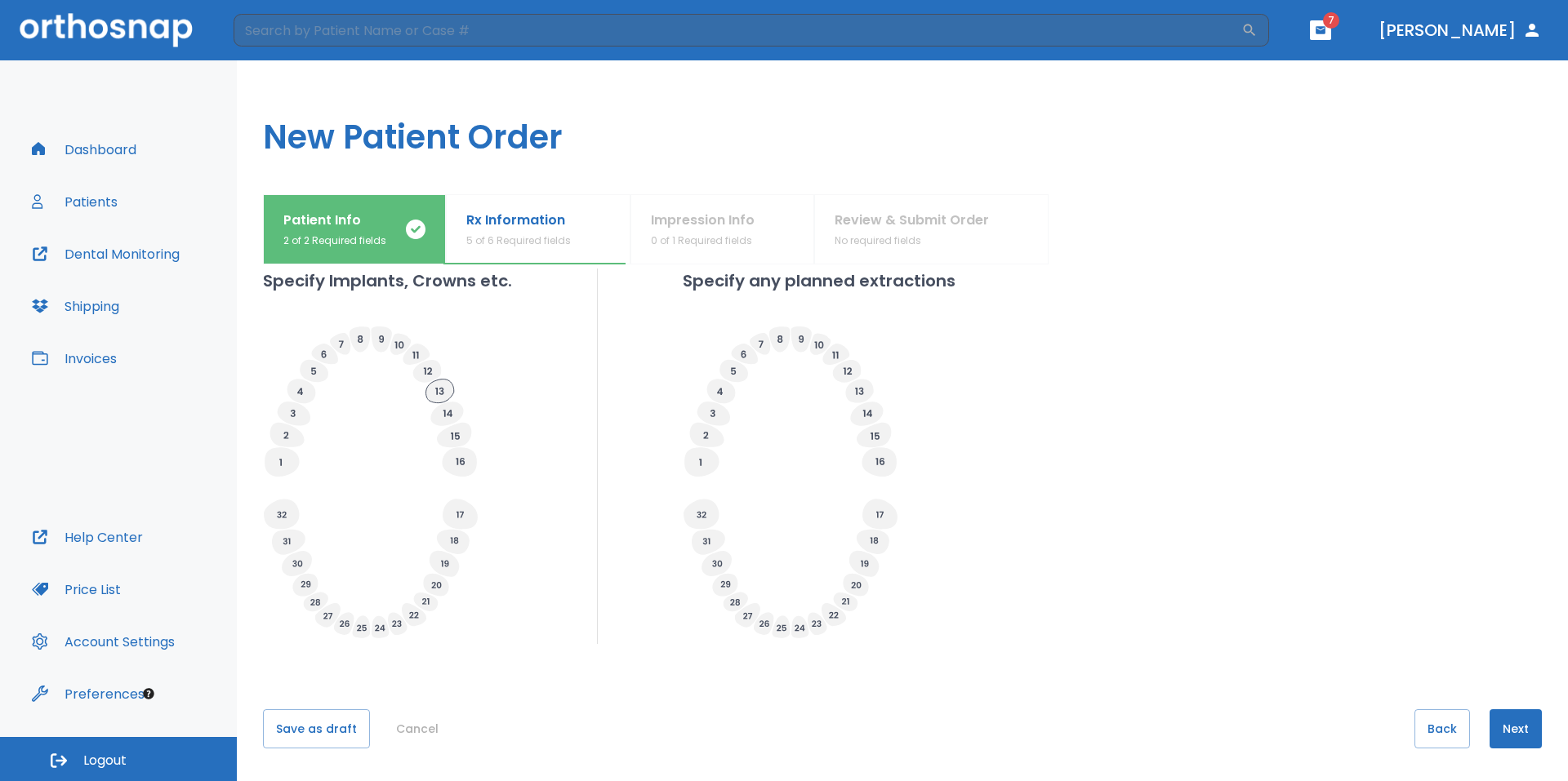
click at [442, 396] on icon at bounding box center [440, 391] width 28 height 24
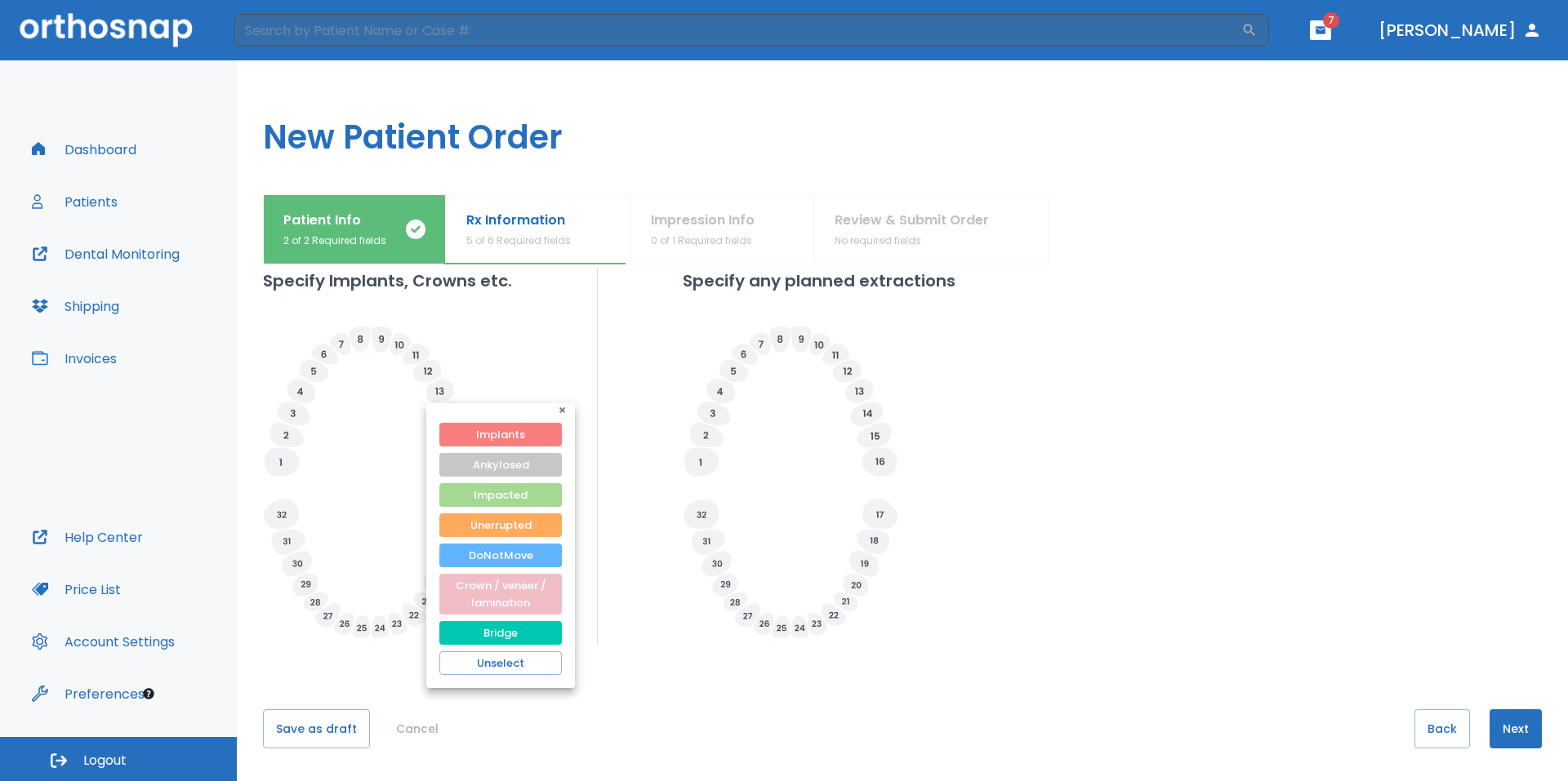
drag, startPoint x: 507, startPoint y: 585, endPoint x: 389, endPoint y: 566, distance: 119.5
click at [506, 585] on button "Crown / veneer / lamination" at bounding box center [501, 594] width 122 height 41
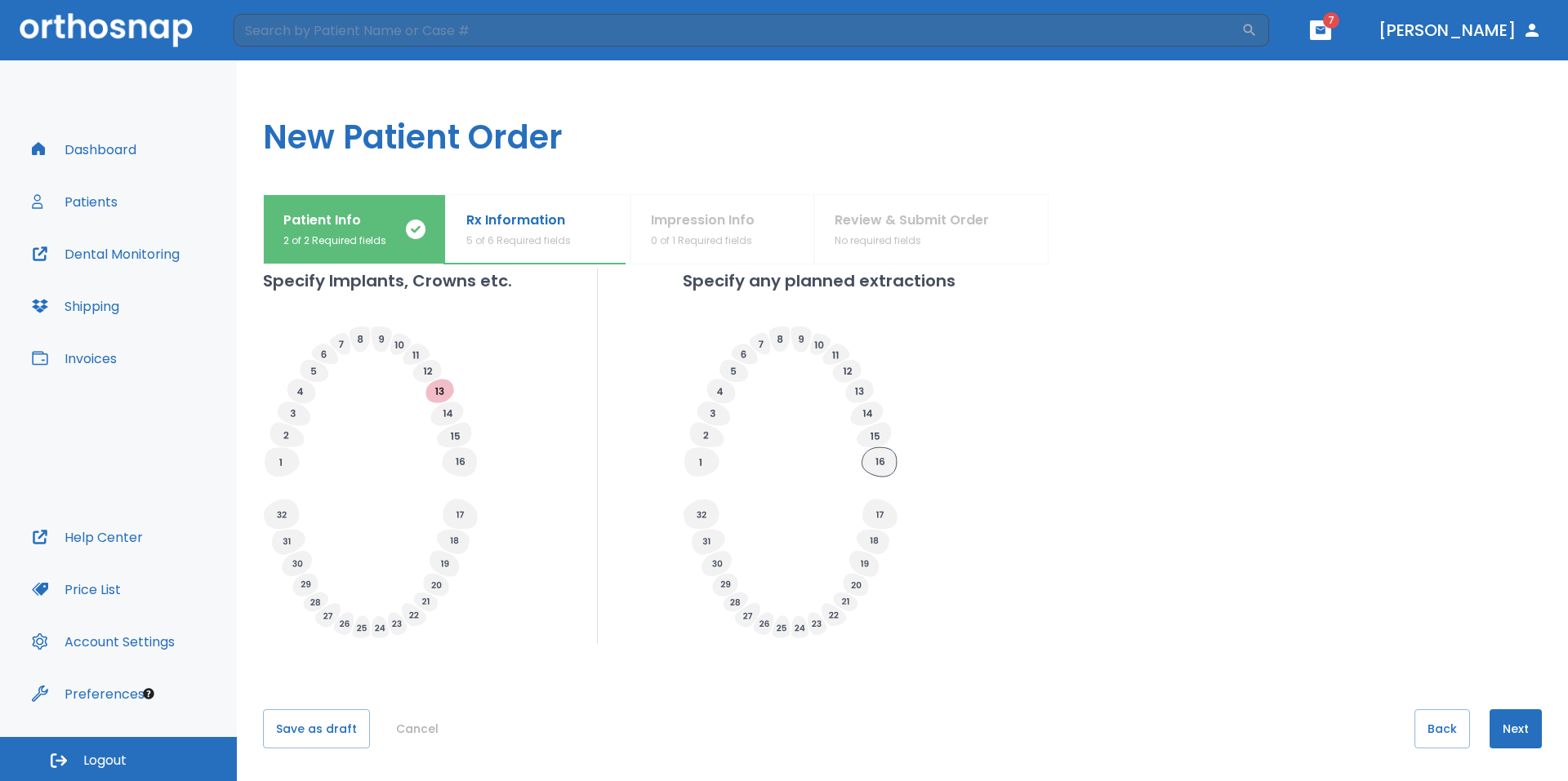
click at [879, 458] on icon at bounding box center [879, 462] width 34 height 30
click at [874, 460] on icon at bounding box center [879, 462] width 34 height 30
click at [905, 483] on input "Extracted" at bounding box center [908, 484] width 23 height 23
radio input "false"
click at [882, 461] on icon at bounding box center [879, 462] width 34 height 30
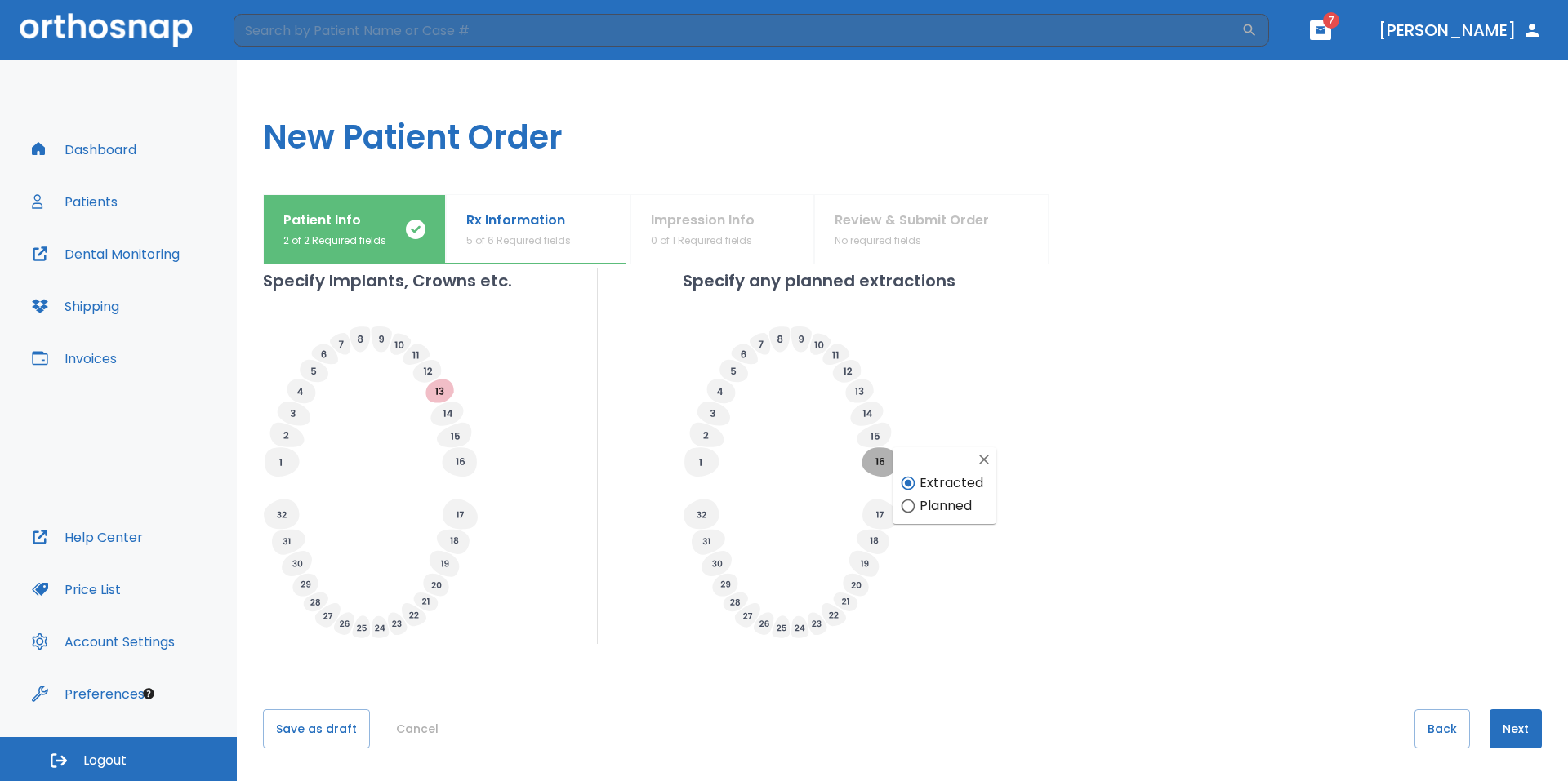
click at [908, 504] on input "Planned" at bounding box center [908, 507] width 23 height 23
radio input "false"
click at [877, 462] on icon at bounding box center [880, 462] width 9 height 8
click at [904, 503] on input "Planned" at bounding box center [908, 507] width 23 height 23
radio input "false"
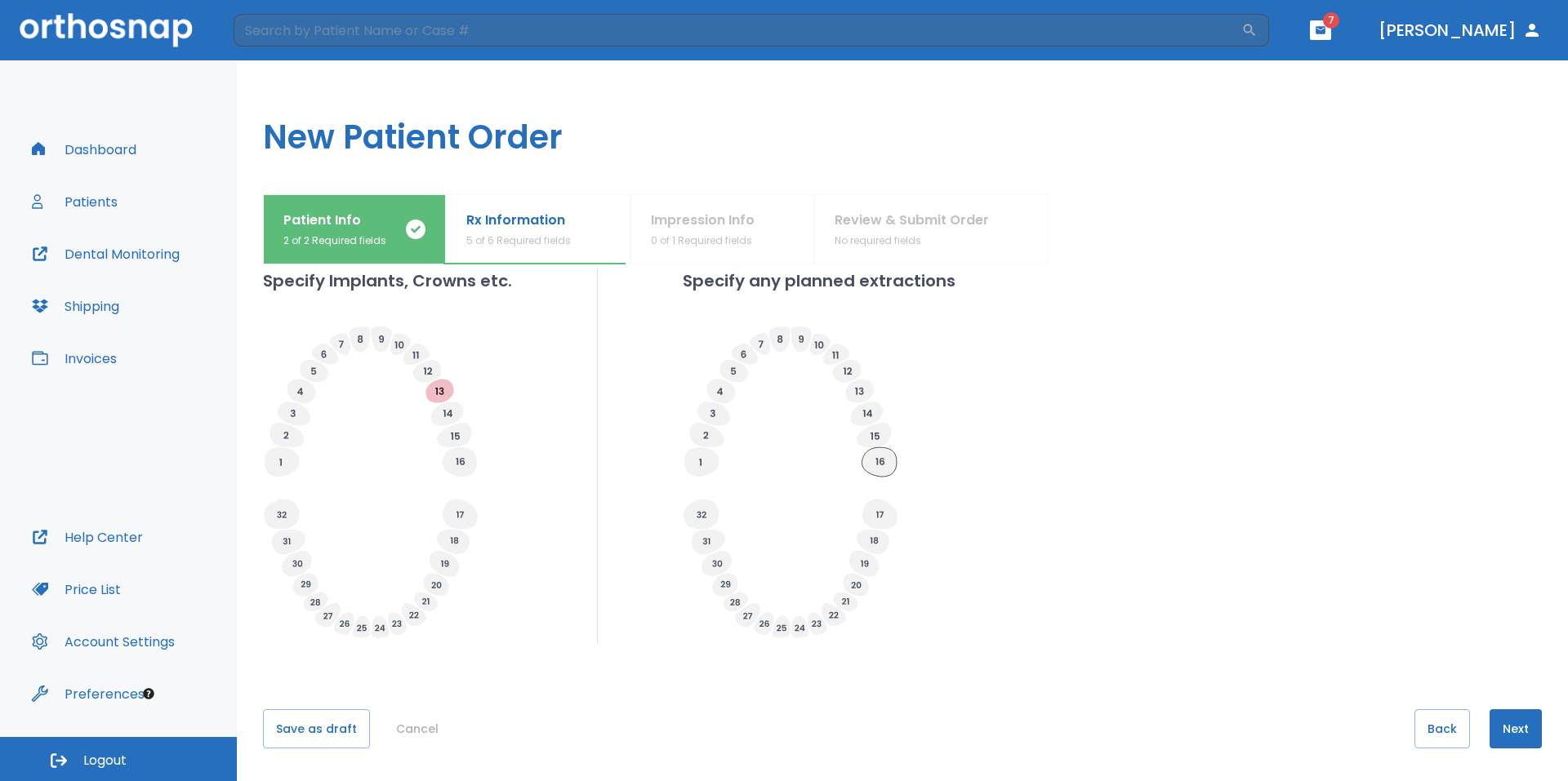
click at [876, 470] on icon at bounding box center [879, 462] width 34 height 30
click at [907, 505] on input "Planned" at bounding box center [908, 507] width 23 height 23
radio input "false"
click at [706, 460] on icon at bounding box center [702, 462] width 34 height 30
click at [1136, 495] on div "Specify Implants, Crowns etc. Specify any planned extractions" at bounding box center [903, 456] width 1279 height 376
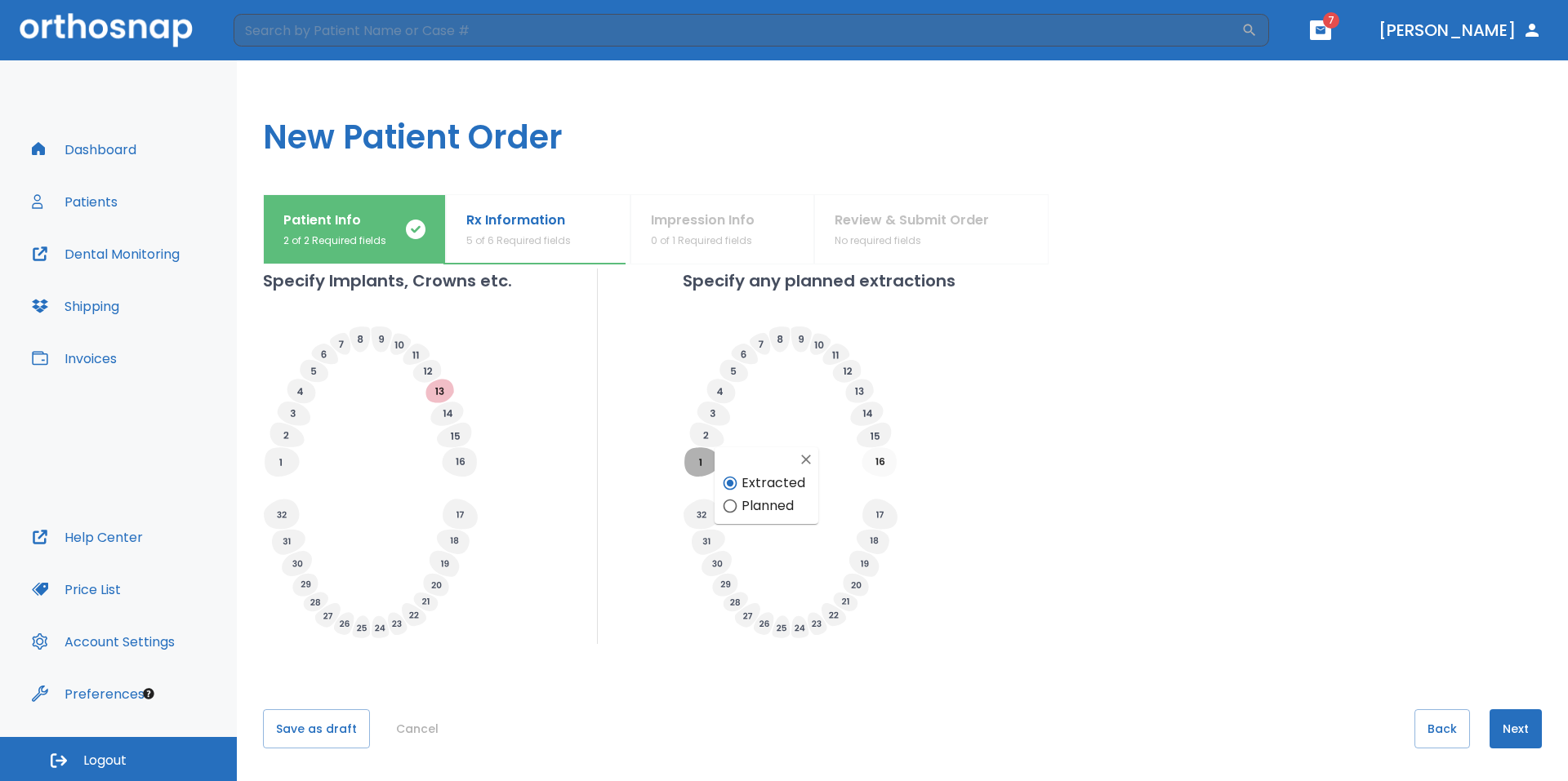
click at [1503, 725] on button "Next" at bounding box center [1515, 728] width 53 height 39
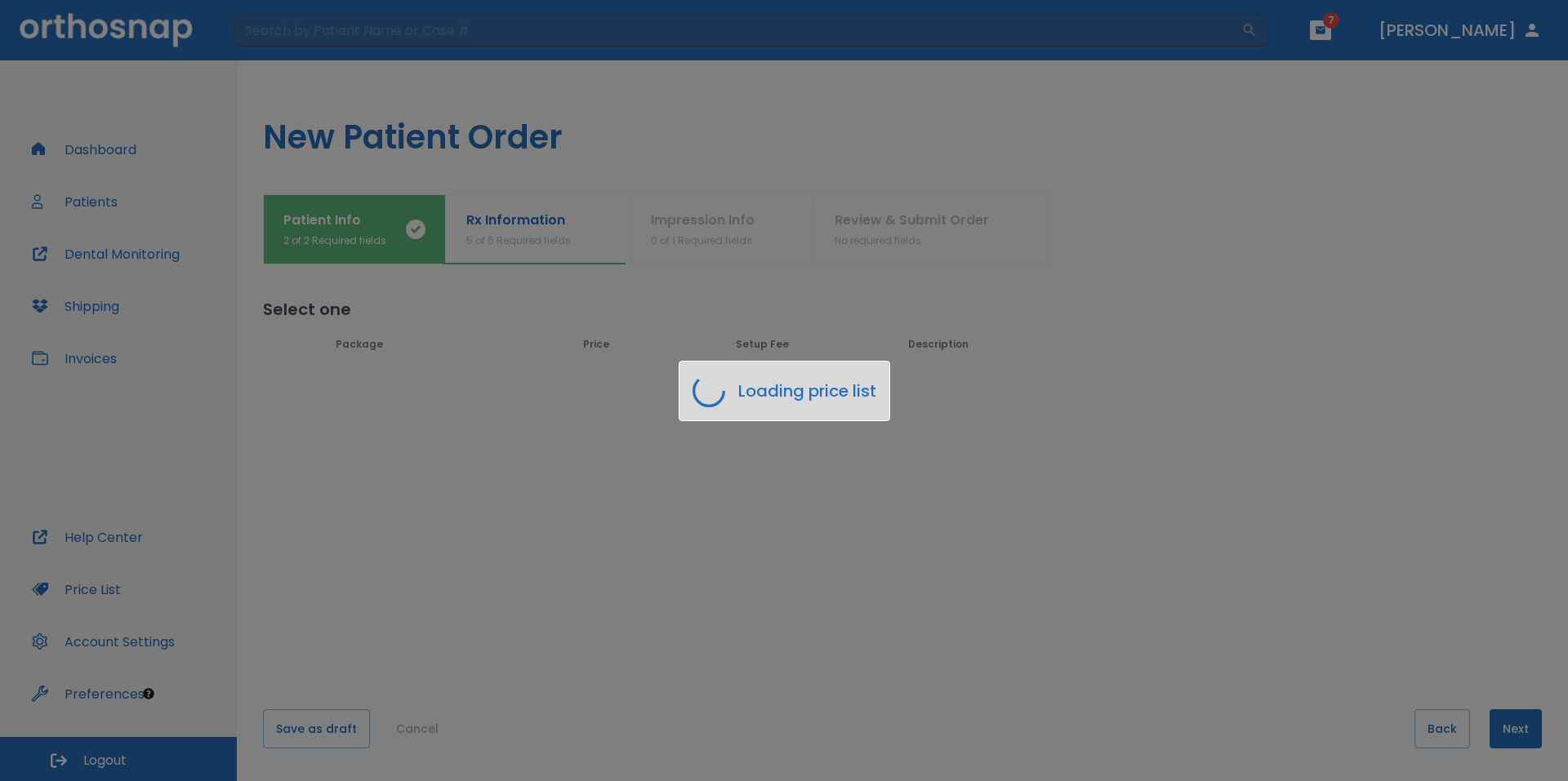
scroll to position [0, 0]
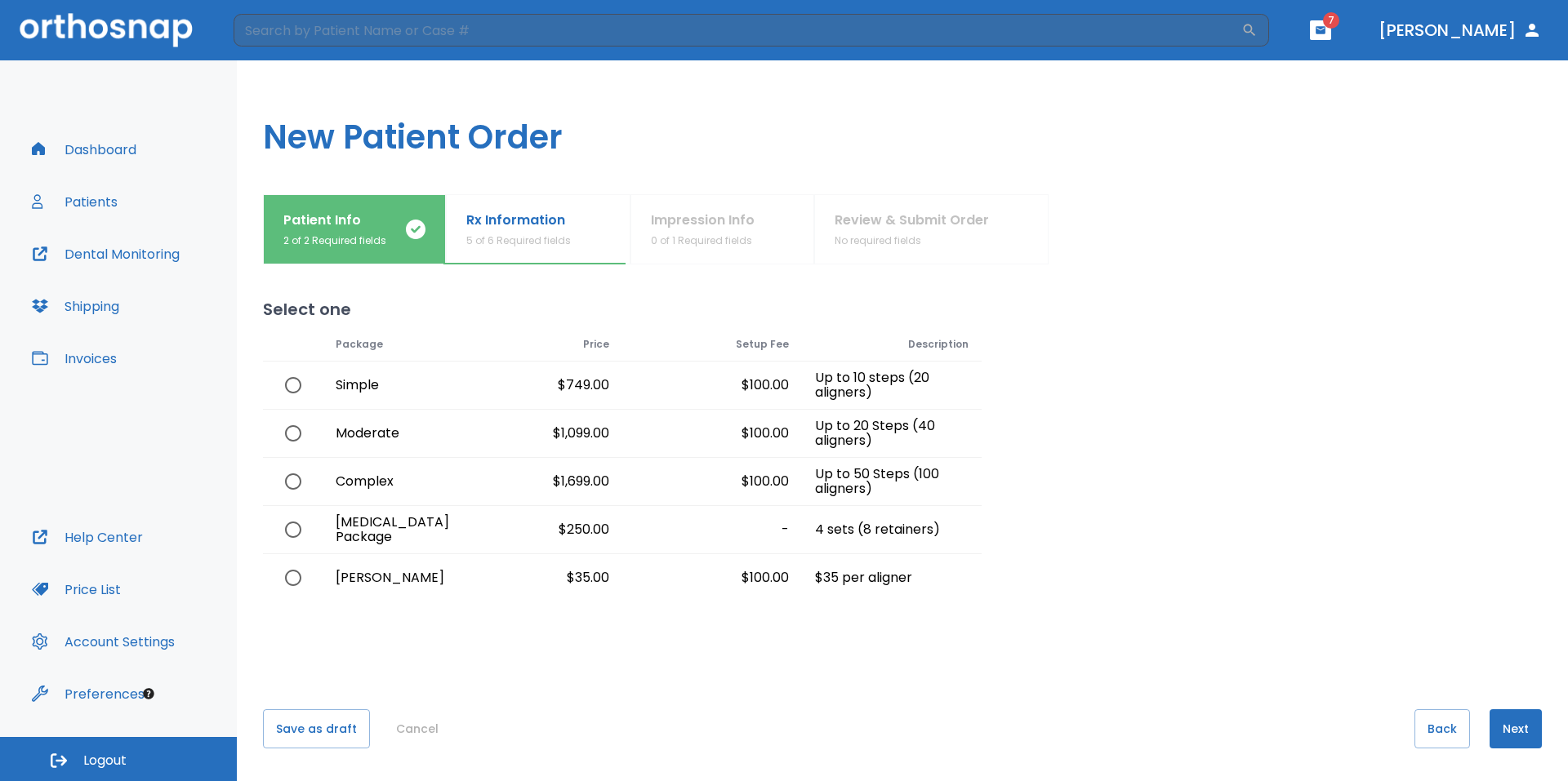
click at [305, 433] on input "radio" at bounding box center [294, 434] width 34 height 34
radio input "true"
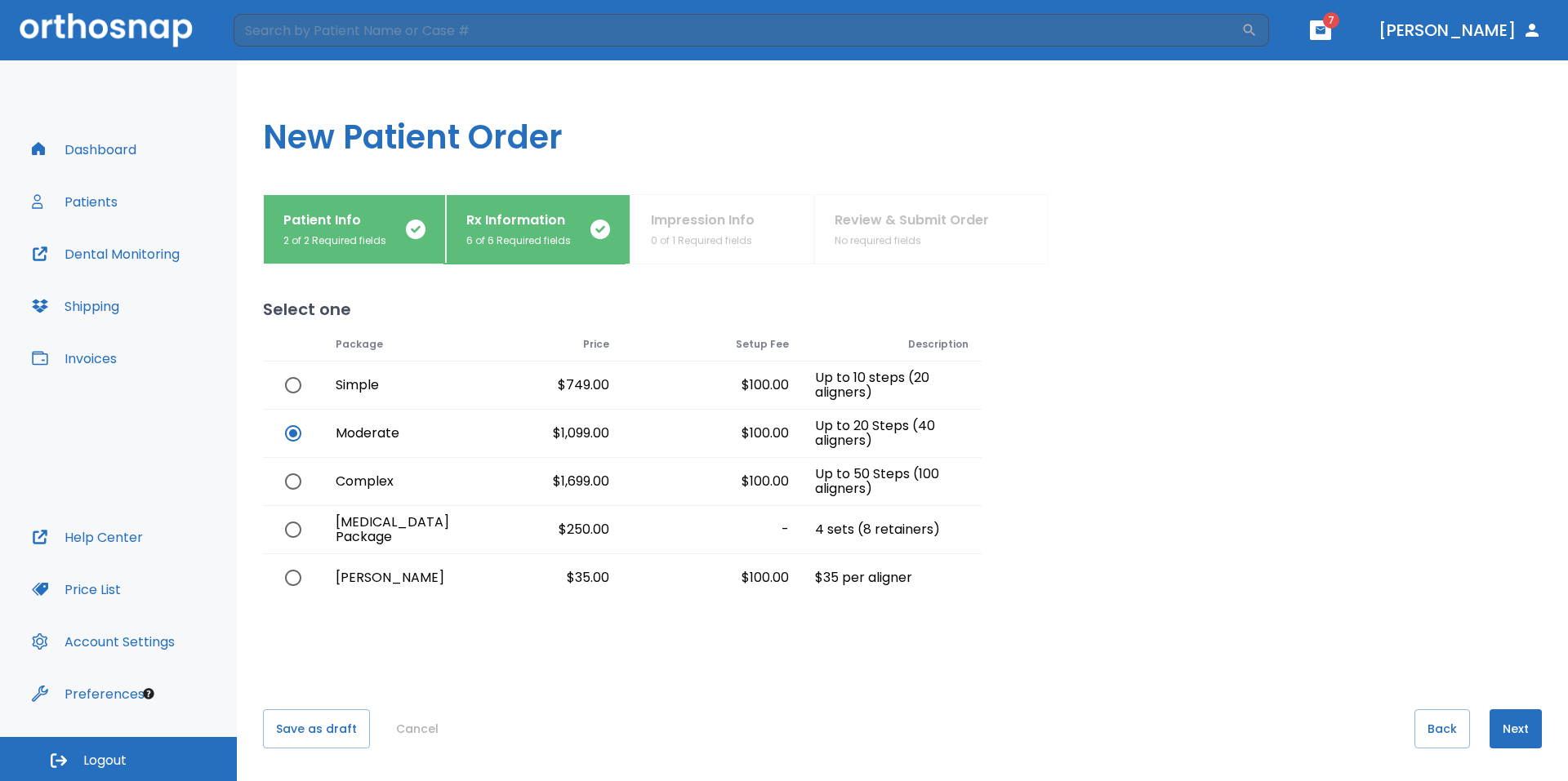
click at [1510, 724] on button "Next" at bounding box center [1515, 728] width 53 height 39
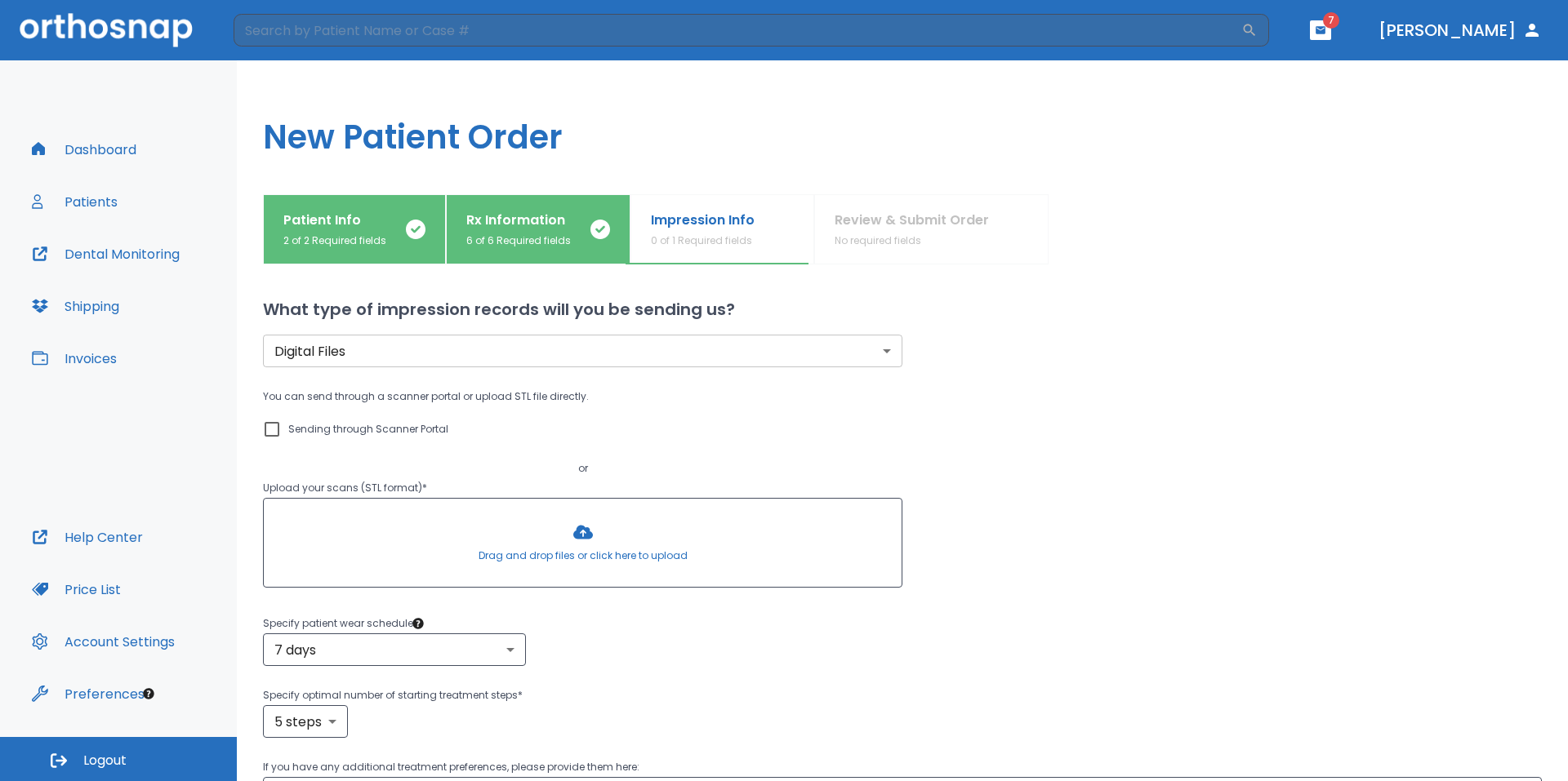
click at [885, 349] on body "​ 7 Dr. Yoon Dashboard Patients Dental Monitoring Shipping Invoices Help Center…" at bounding box center [784, 390] width 1568 height 781
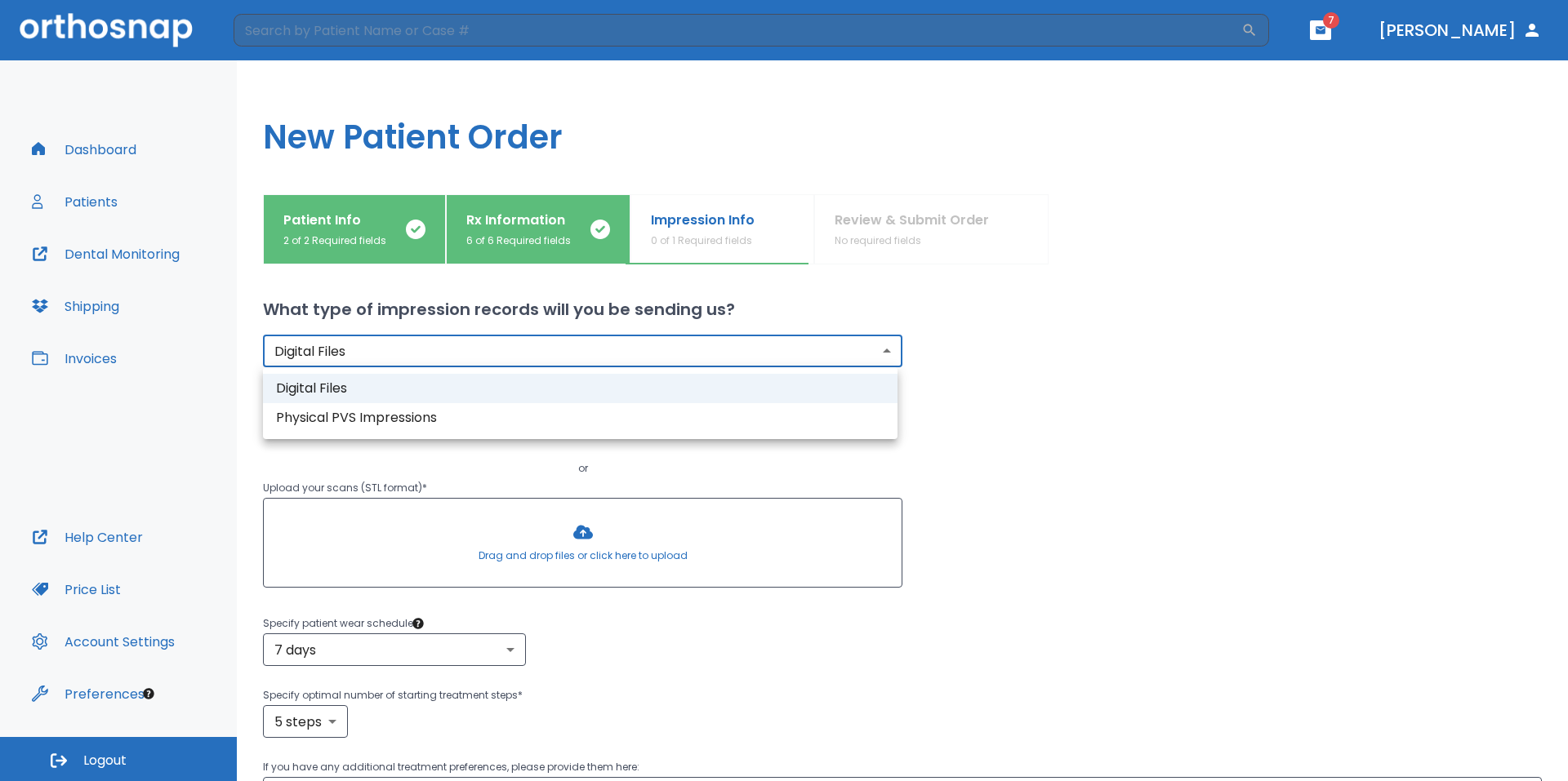
click at [885, 349] on div at bounding box center [784, 390] width 1568 height 781
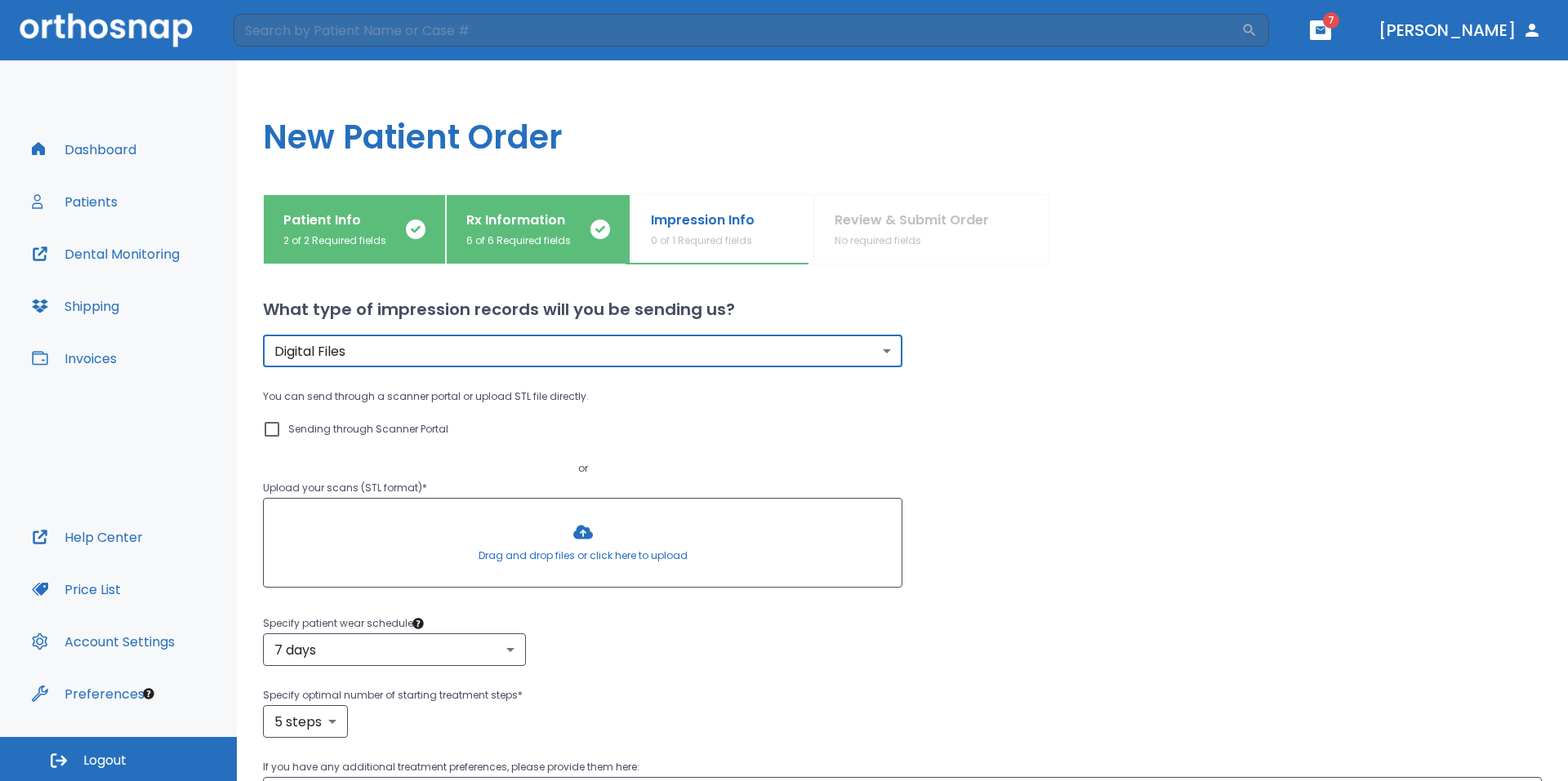
click at [276, 430] on input "Sending through Scanner Portal" at bounding box center [272, 429] width 19 height 19
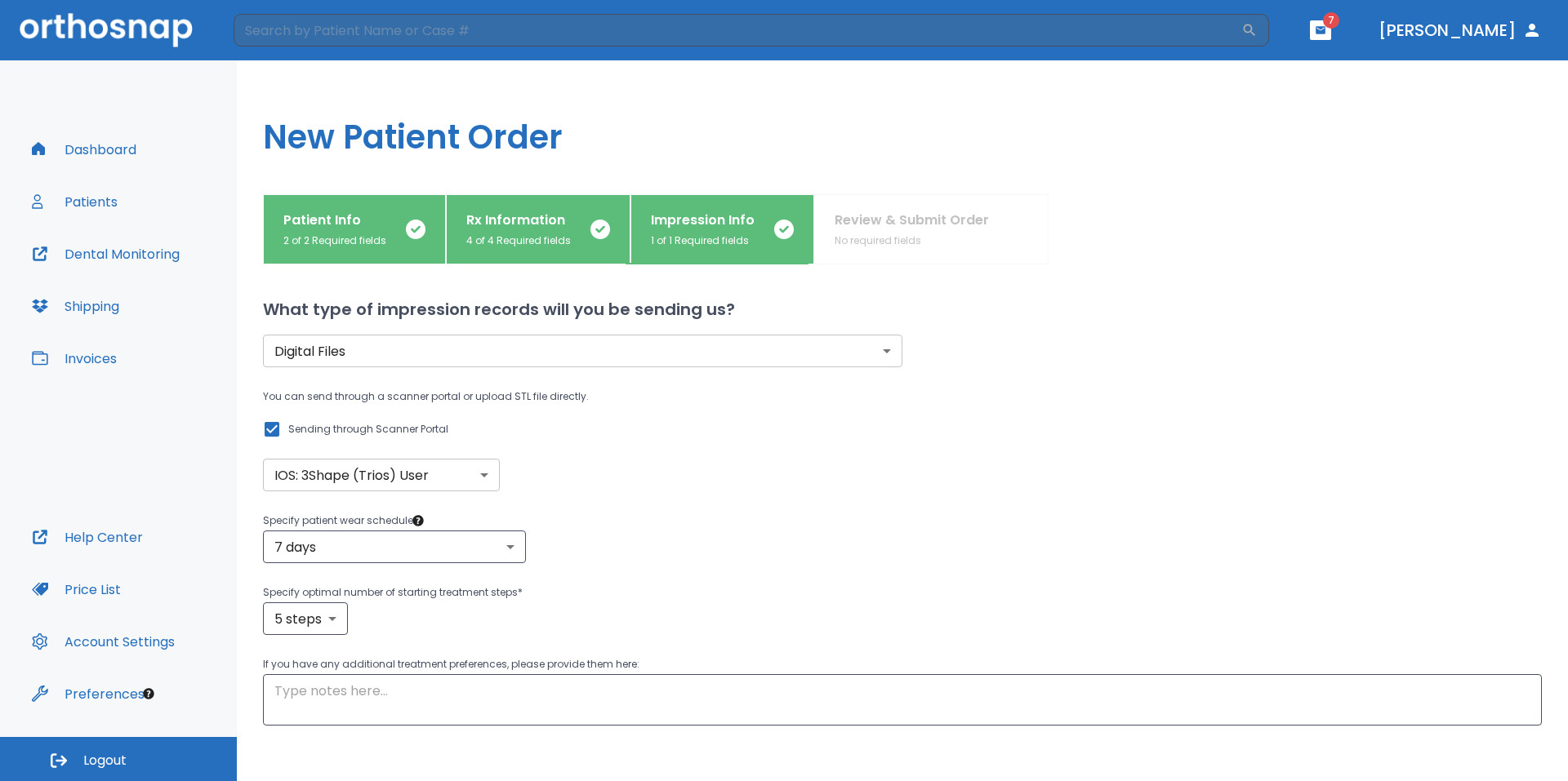
click at [269, 425] on input "Sending through Scanner Portal" at bounding box center [272, 429] width 19 height 19
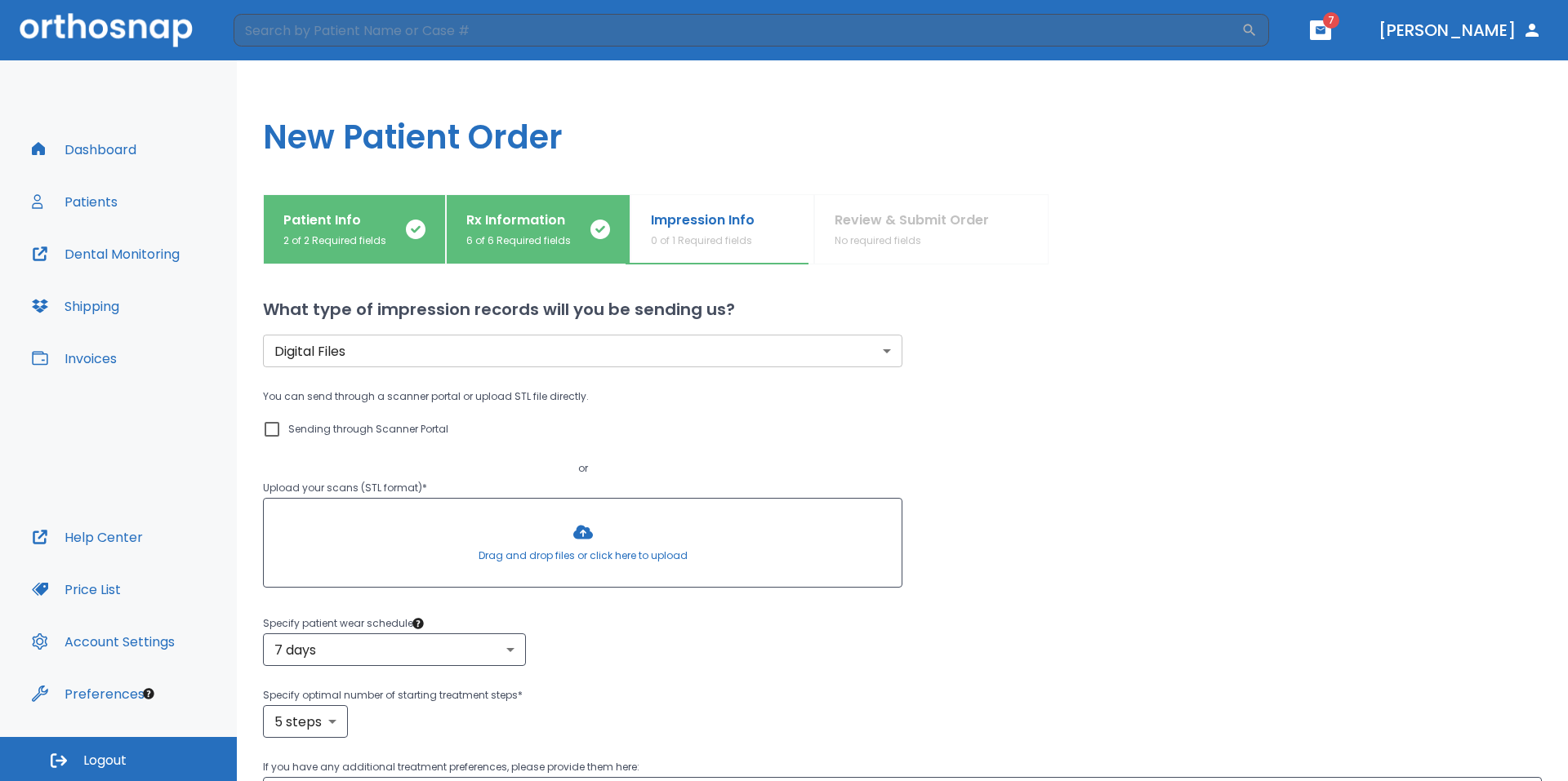
scroll to position [163, 0]
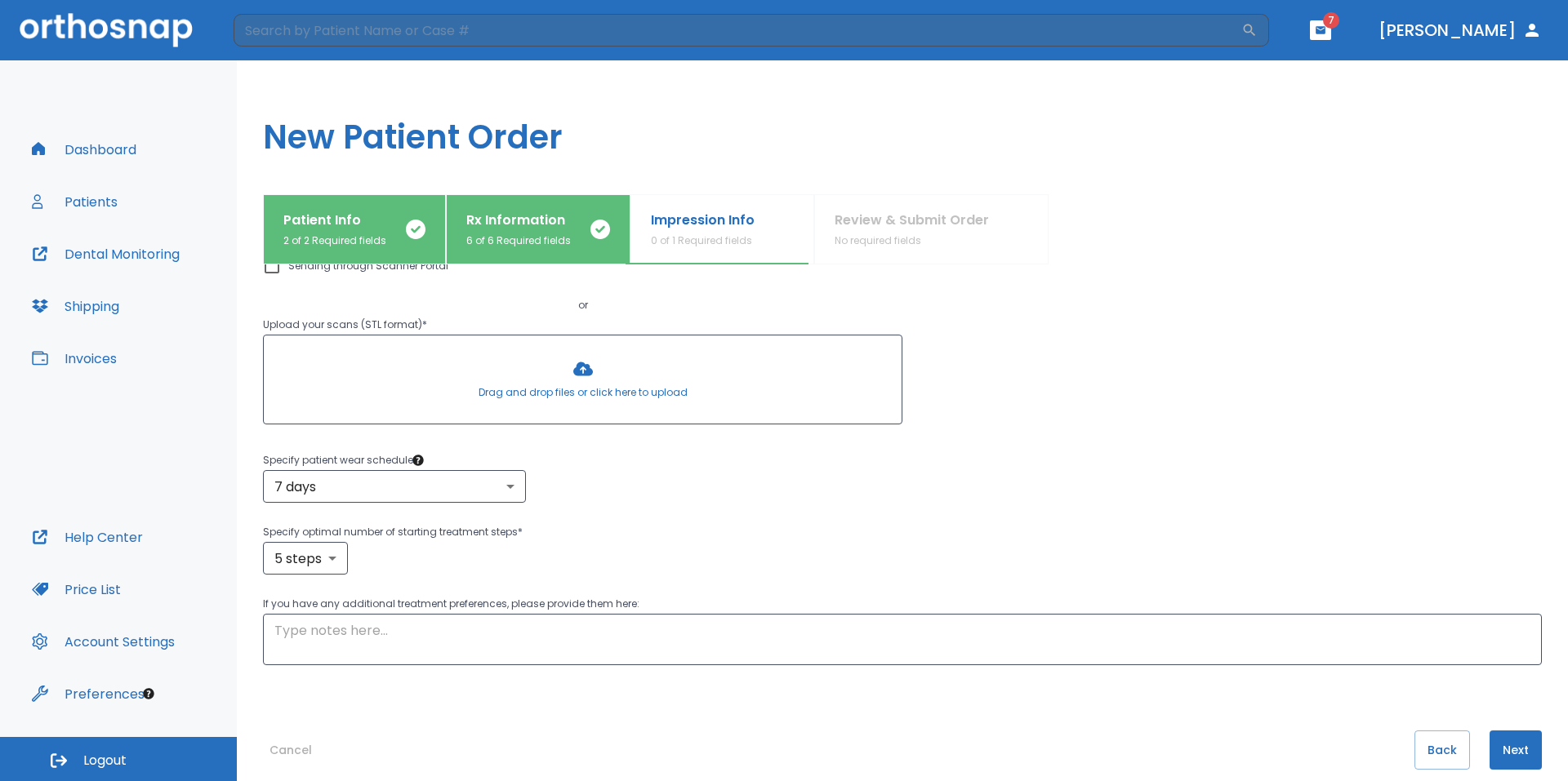
click at [866, 288] on div "Patient Info 2 of 2 Required fields Rx Information 6 of 6 Required fields Impre…" at bounding box center [903, 488] width 1279 height 587
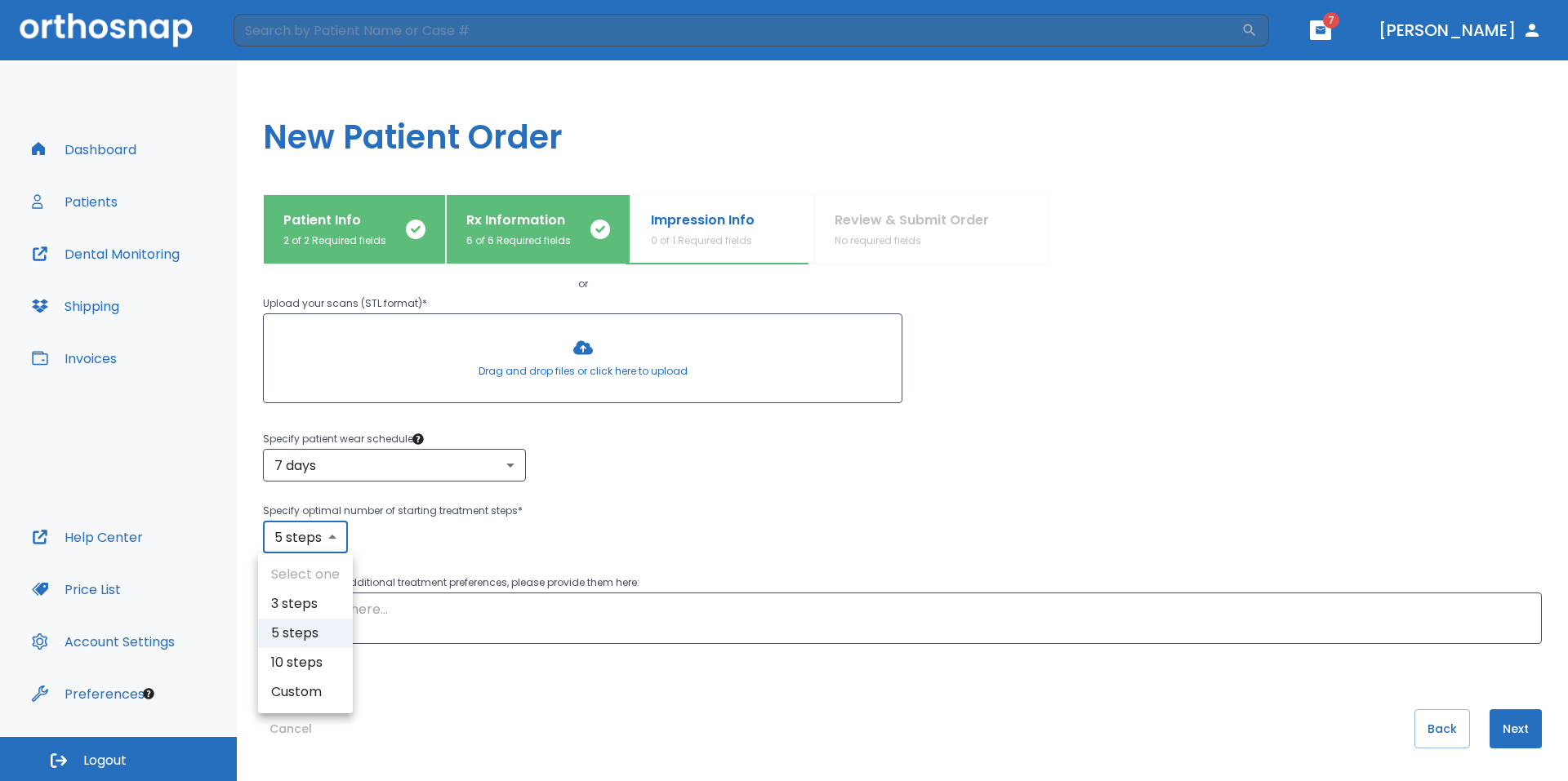
click at [319, 537] on body "​ 7 Dr. Yoon Dashboard Patients Dental Monitoring Shipping Invoices Help Center…" at bounding box center [784, 390] width 1568 height 781
click at [1167, 441] on div at bounding box center [784, 390] width 1568 height 781
click at [298, 531] on body "​ 7 Dr. Yoon Dashboard Patients Dental Monitoring Shipping Invoices Help Center…" at bounding box center [784, 390] width 1568 height 781
click at [697, 469] on div at bounding box center [784, 390] width 1568 height 781
click at [336, 531] on body "​ 7 Dr. Yoon Dashboard Patients Dental Monitoring Shipping Invoices Help Center…" at bounding box center [784, 390] width 1568 height 781
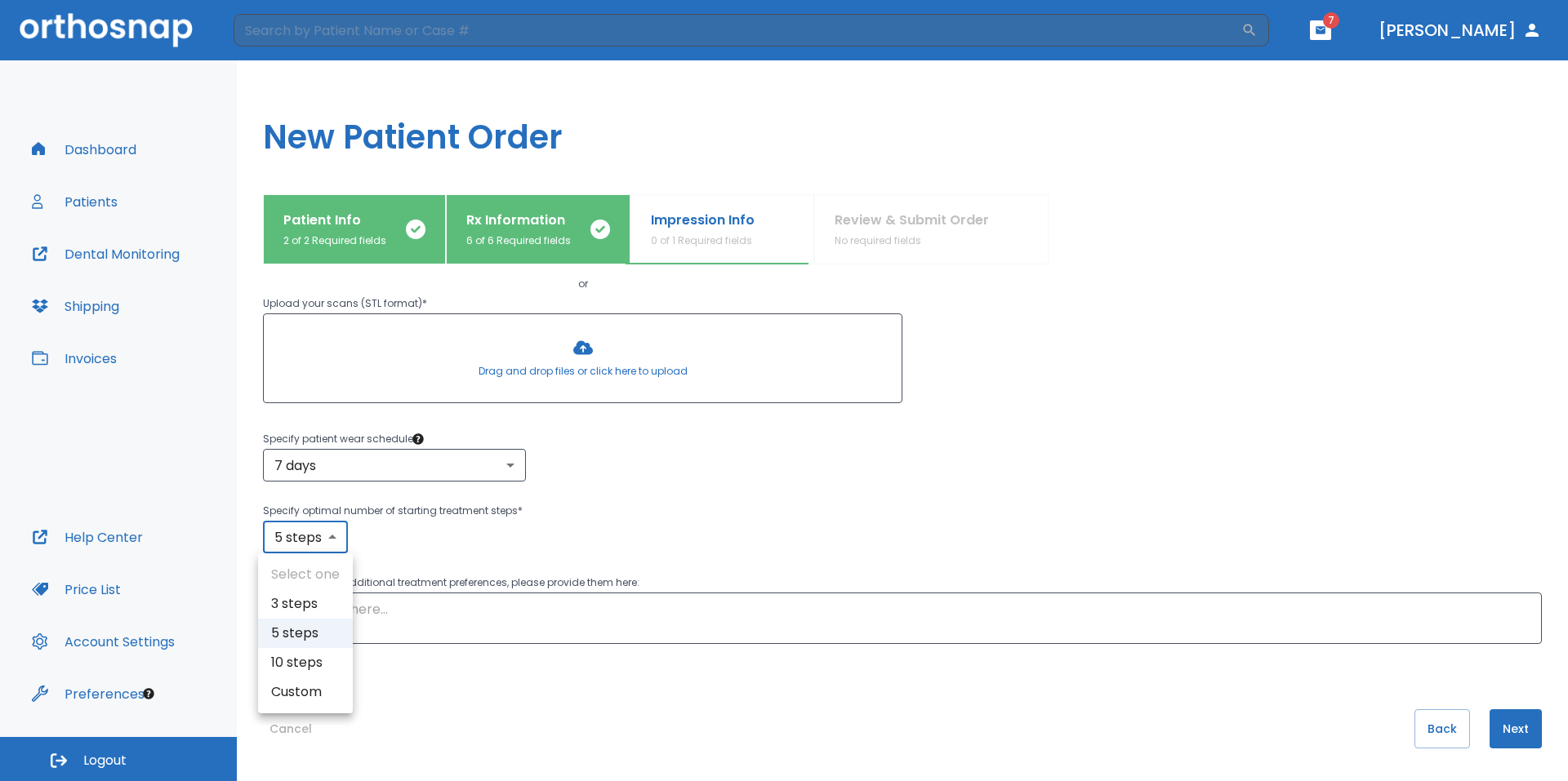
click at [328, 532] on div at bounding box center [784, 390] width 1568 height 781
click at [1514, 722] on button "Next" at bounding box center [1515, 728] width 53 height 39
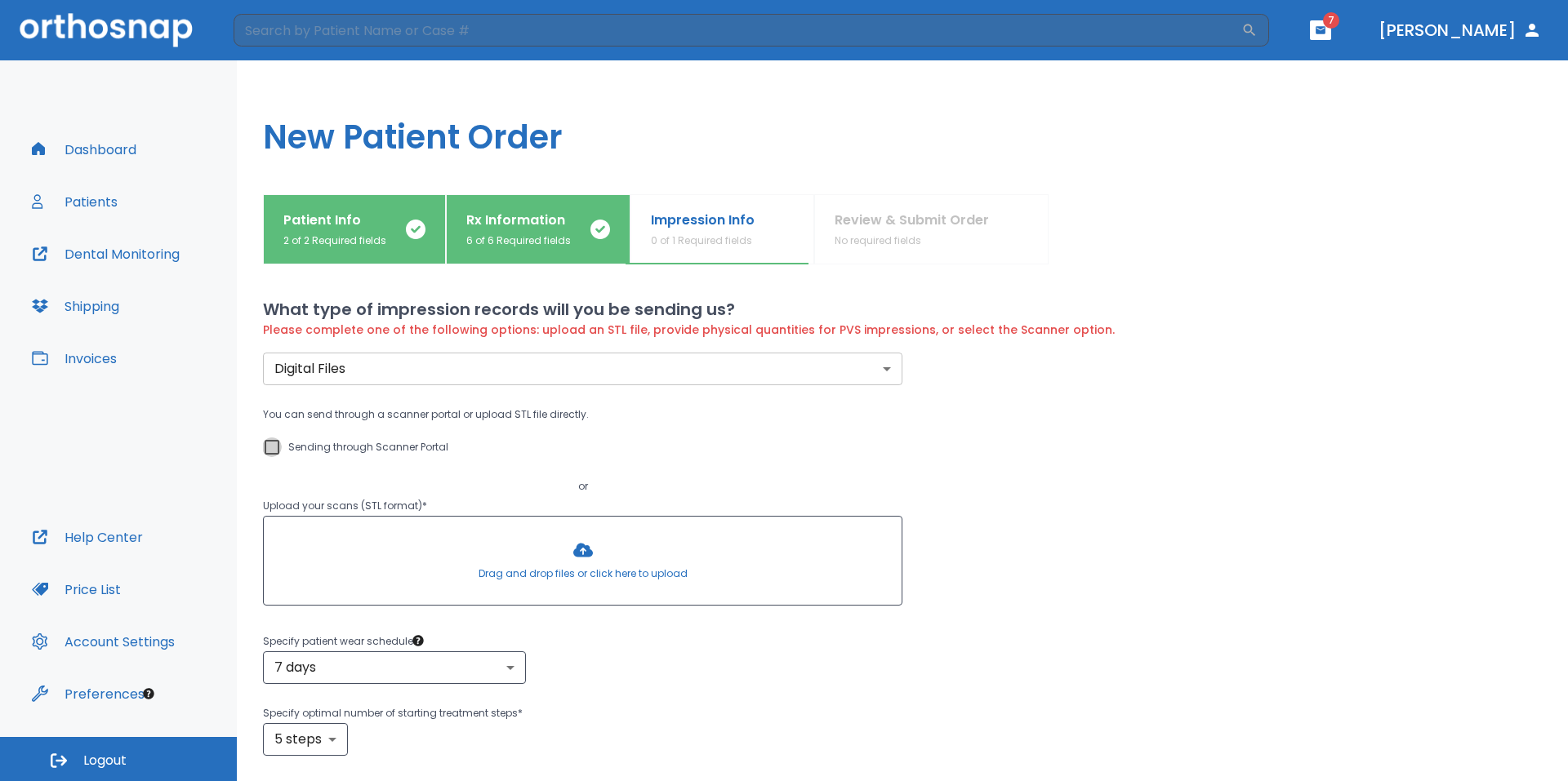
click at [278, 440] on input "Sending through Scanner Portal" at bounding box center [272, 447] width 19 height 19
checkbox input "true"
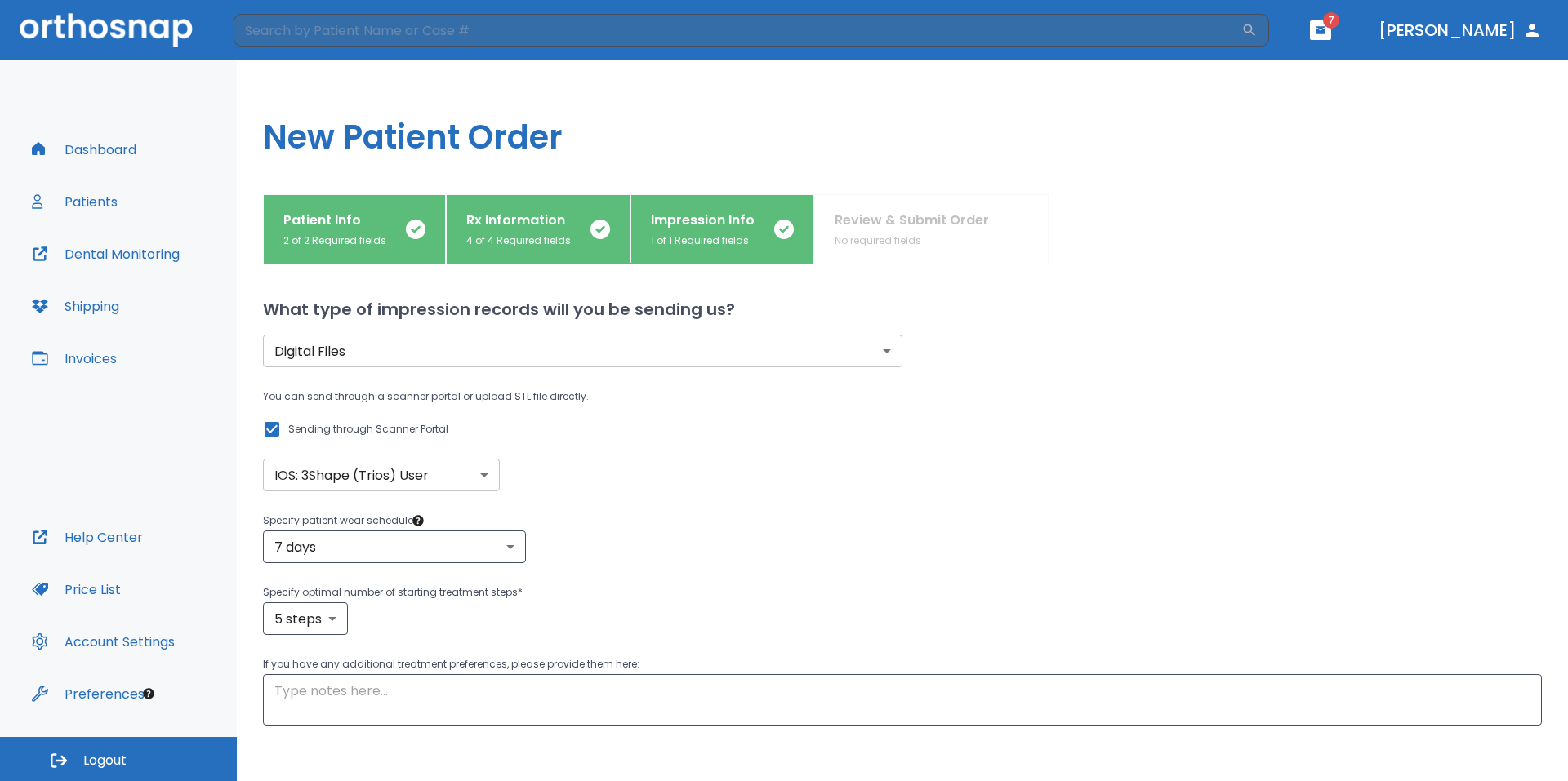
scroll to position [81, 0]
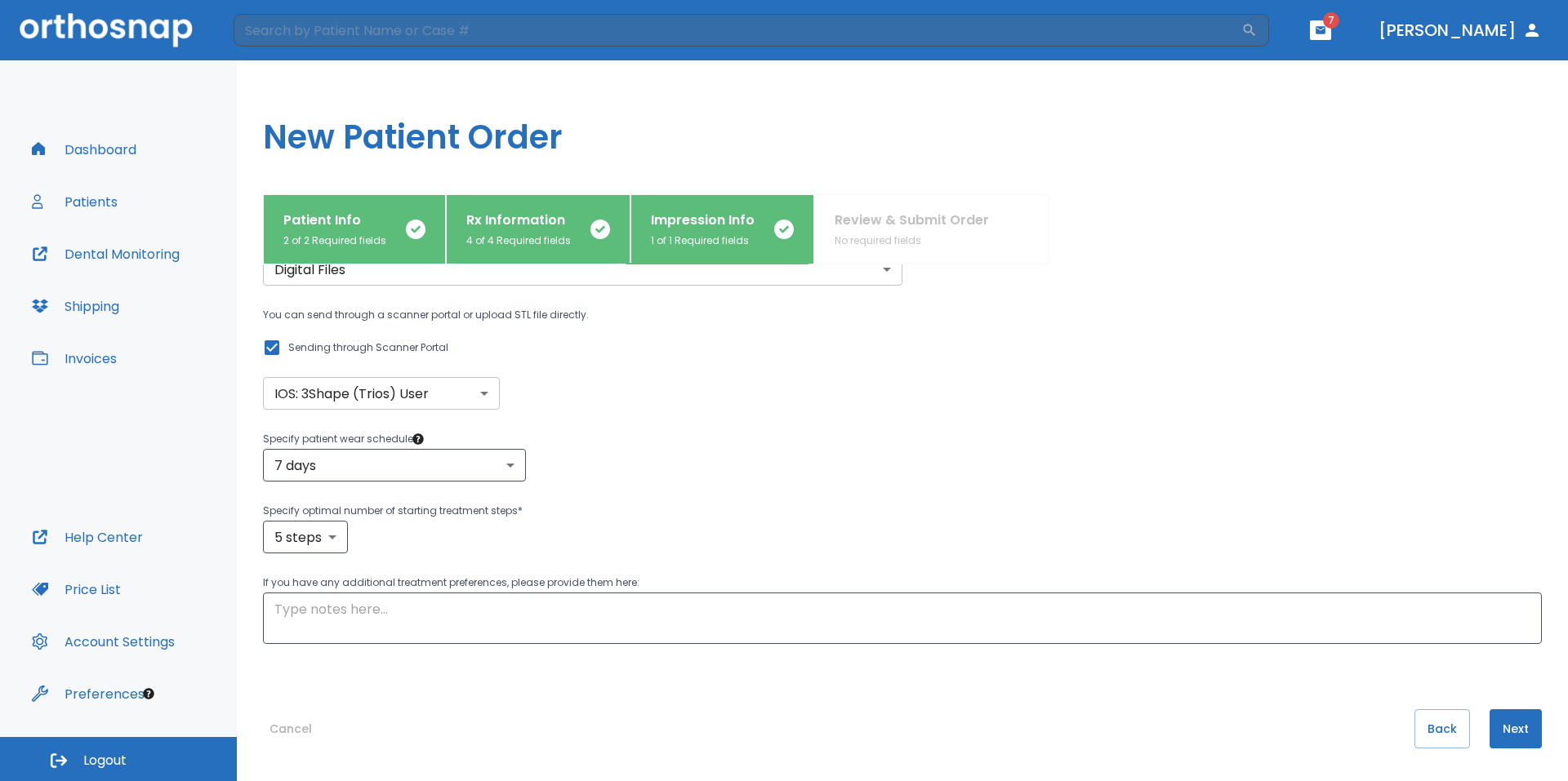
click at [1499, 718] on button "Next" at bounding box center [1515, 728] width 53 height 39
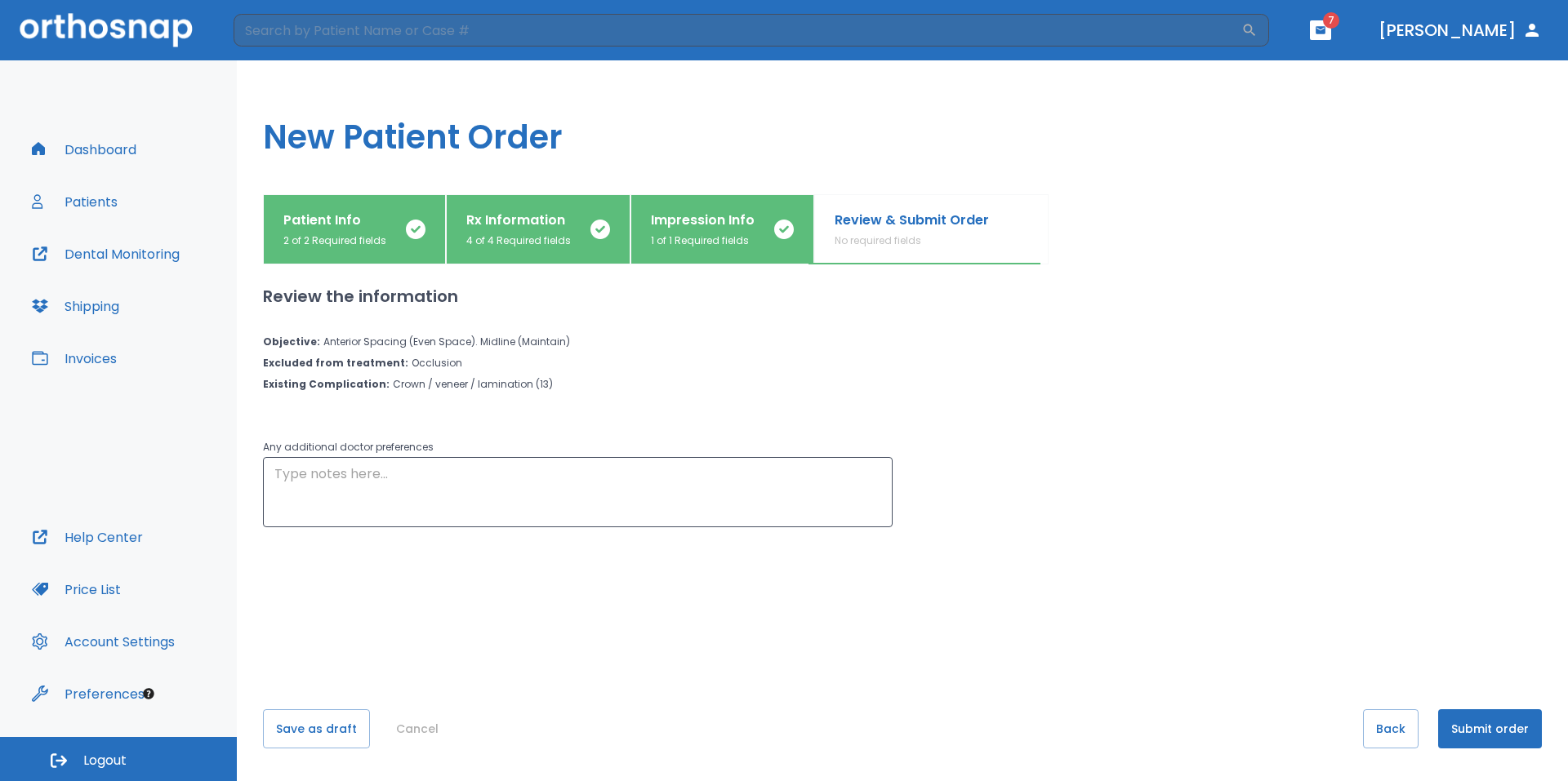
scroll to position [0, 0]
click at [427, 737] on button "Cancel" at bounding box center [417, 728] width 55 height 39
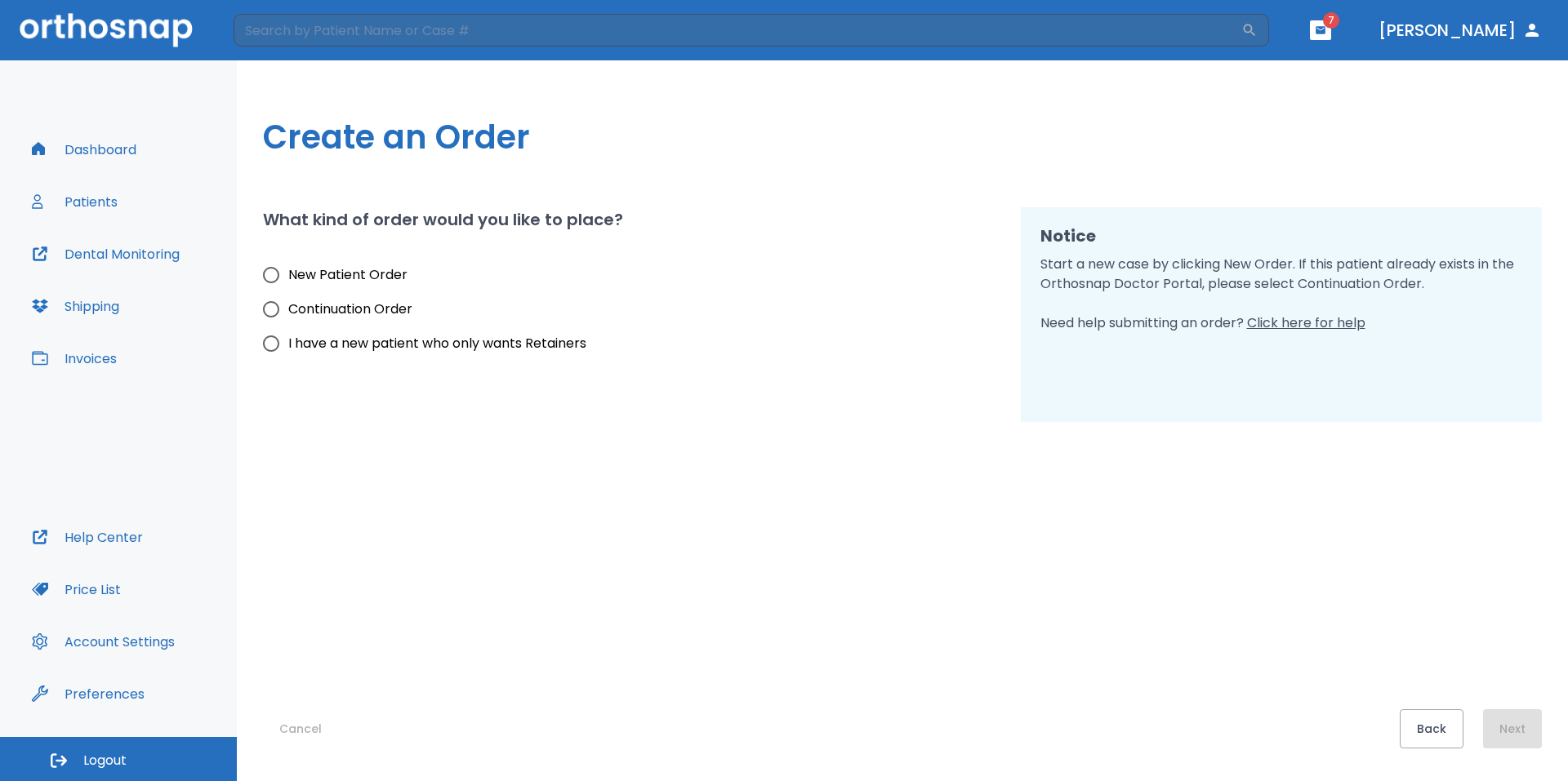
click at [104, 691] on button "Preferences" at bounding box center [88, 694] width 132 height 39
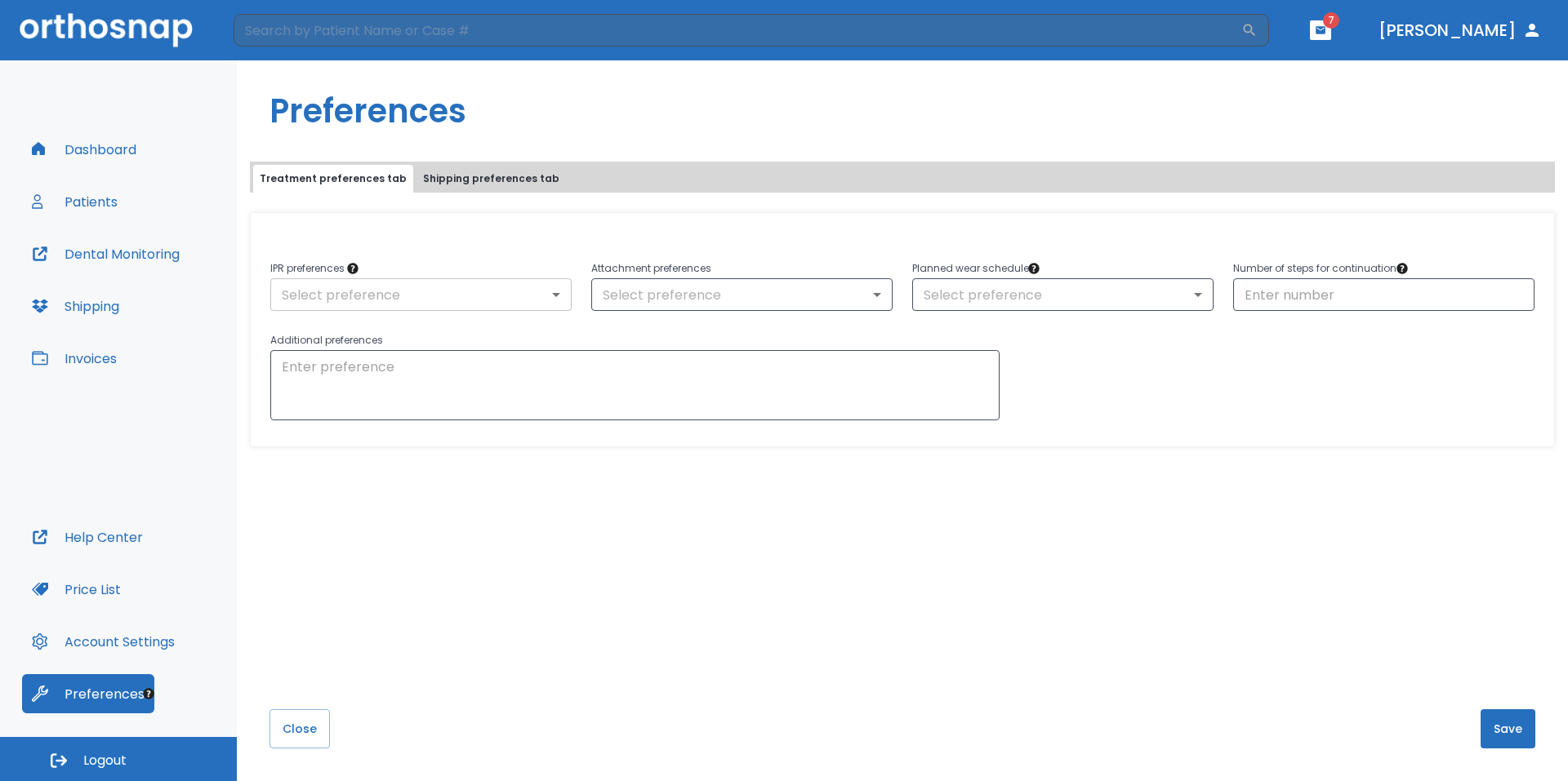
click at [538, 288] on body "​ 7 Dr. Yoon Dashboard Patients Dental Monitoring Shipping Invoices Help Center…" at bounding box center [784, 390] width 1568 height 781
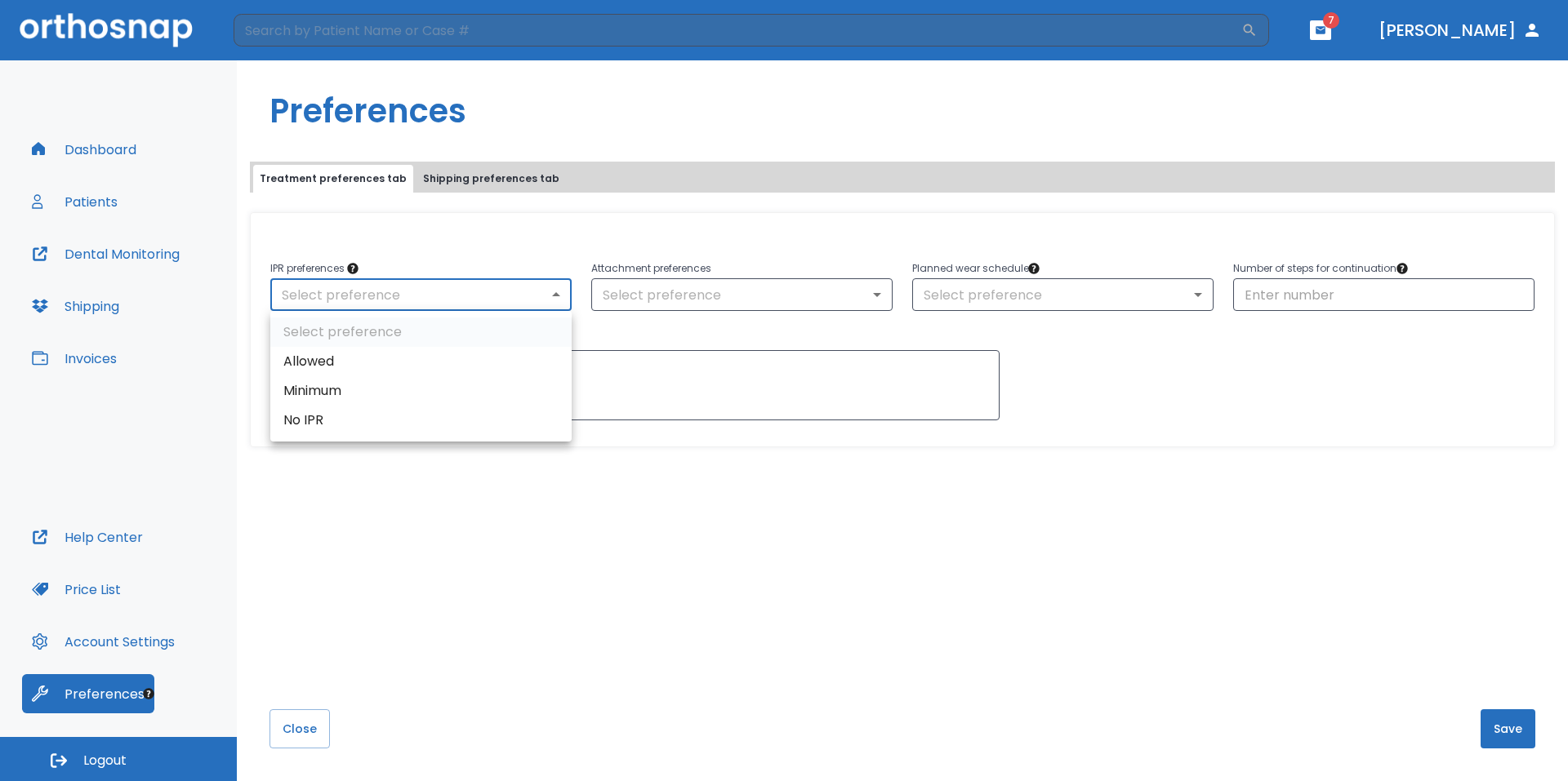
click at [113, 591] on div at bounding box center [784, 390] width 1568 height 781
click at [113, 591] on button "Price List" at bounding box center [76, 589] width 109 height 39
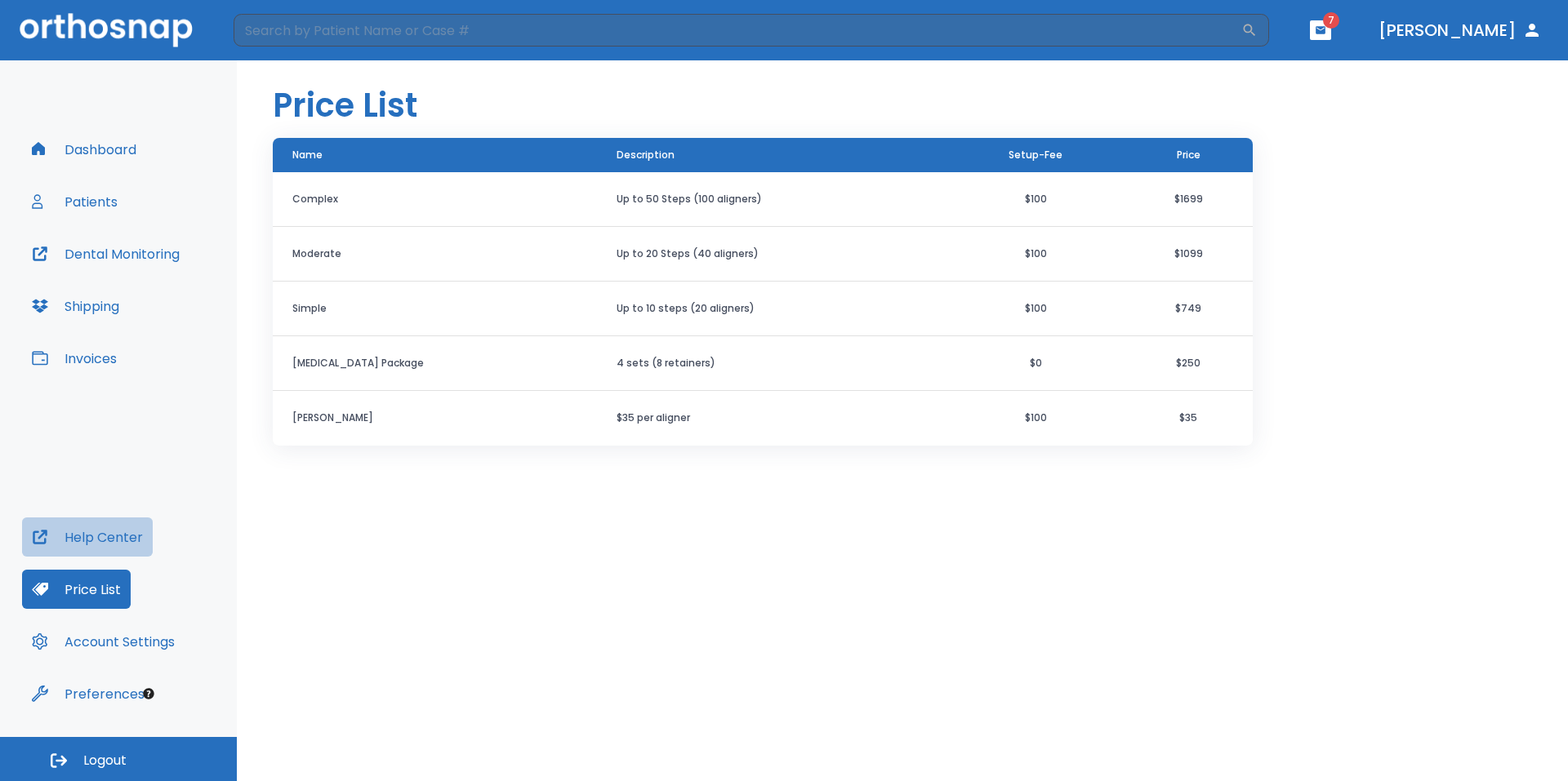
click at [128, 545] on button "Help Center" at bounding box center [87, 537] width 131 height 39
click at [102, 205] on button "Patients" at bounding box center [75, 201] width 105 height 39
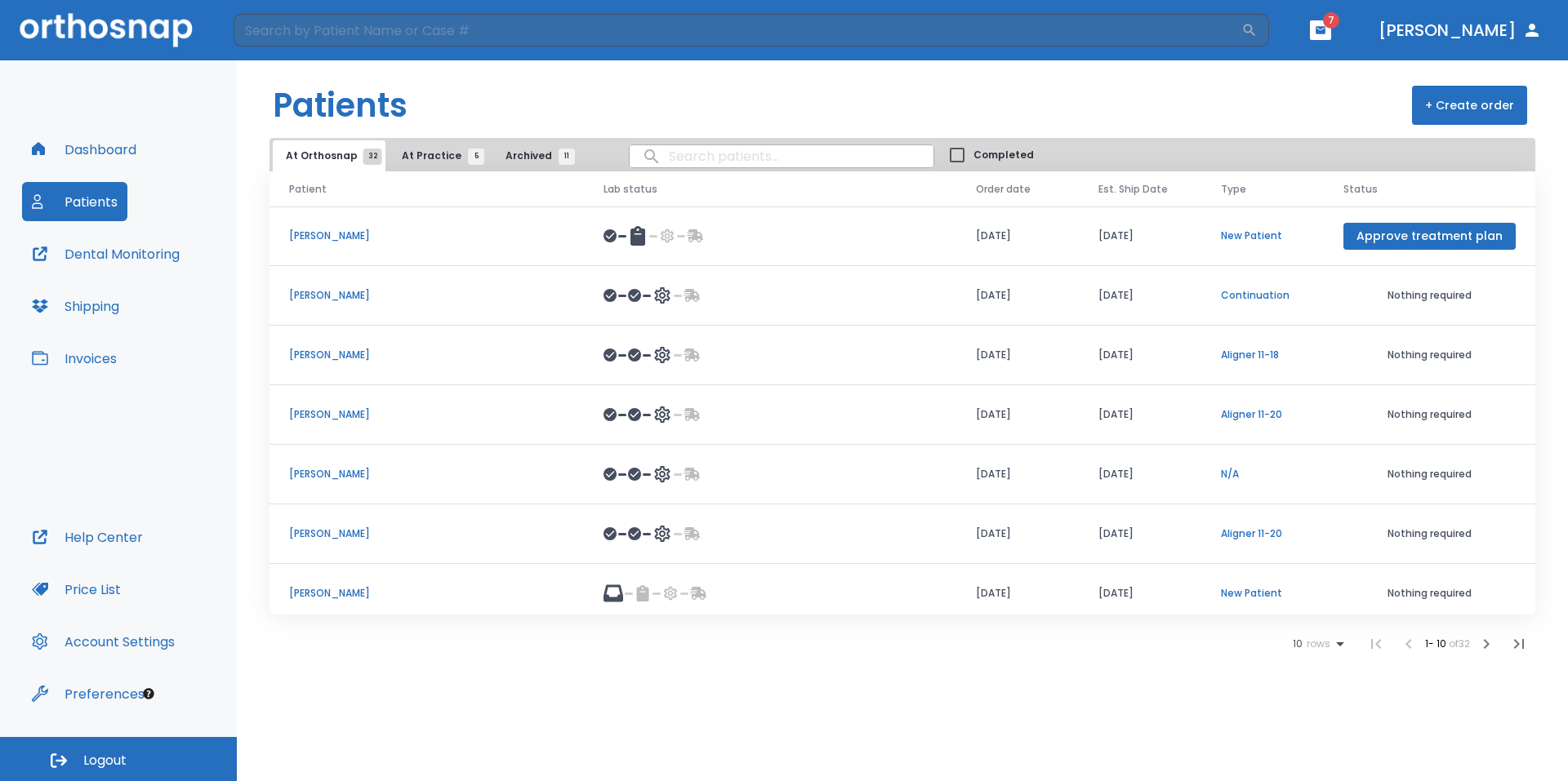
click at [336, 235] on p "[PERSON_NAME]" at bounding box center [426, 235] width 275 height 14
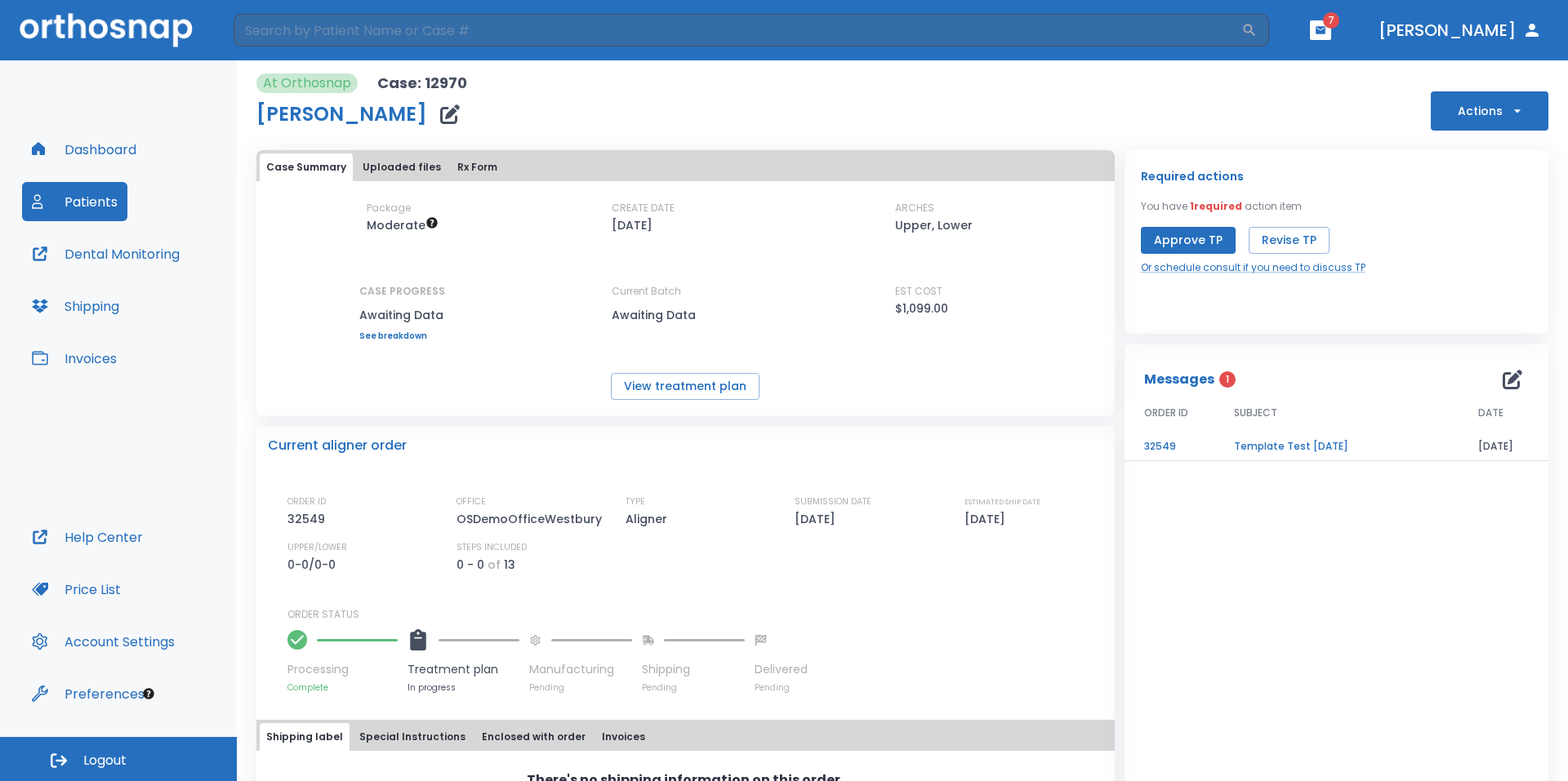
click at [1509, 109] on icon "button" at bounding box center [1516, 111] width 16 height 16
click at [1506, 103] on div at bounding box center [784, 390] width 1568 height 781
click at [1509, 107] on icon "button" at bounding box center [1516, 111] width 16 height 16
click at [1296, 550] on div at bounding box center [784, 390] width 1568 height 781
click at [82, 192] on button "Patients" at bounding box center [75, 201] width 105 height 39
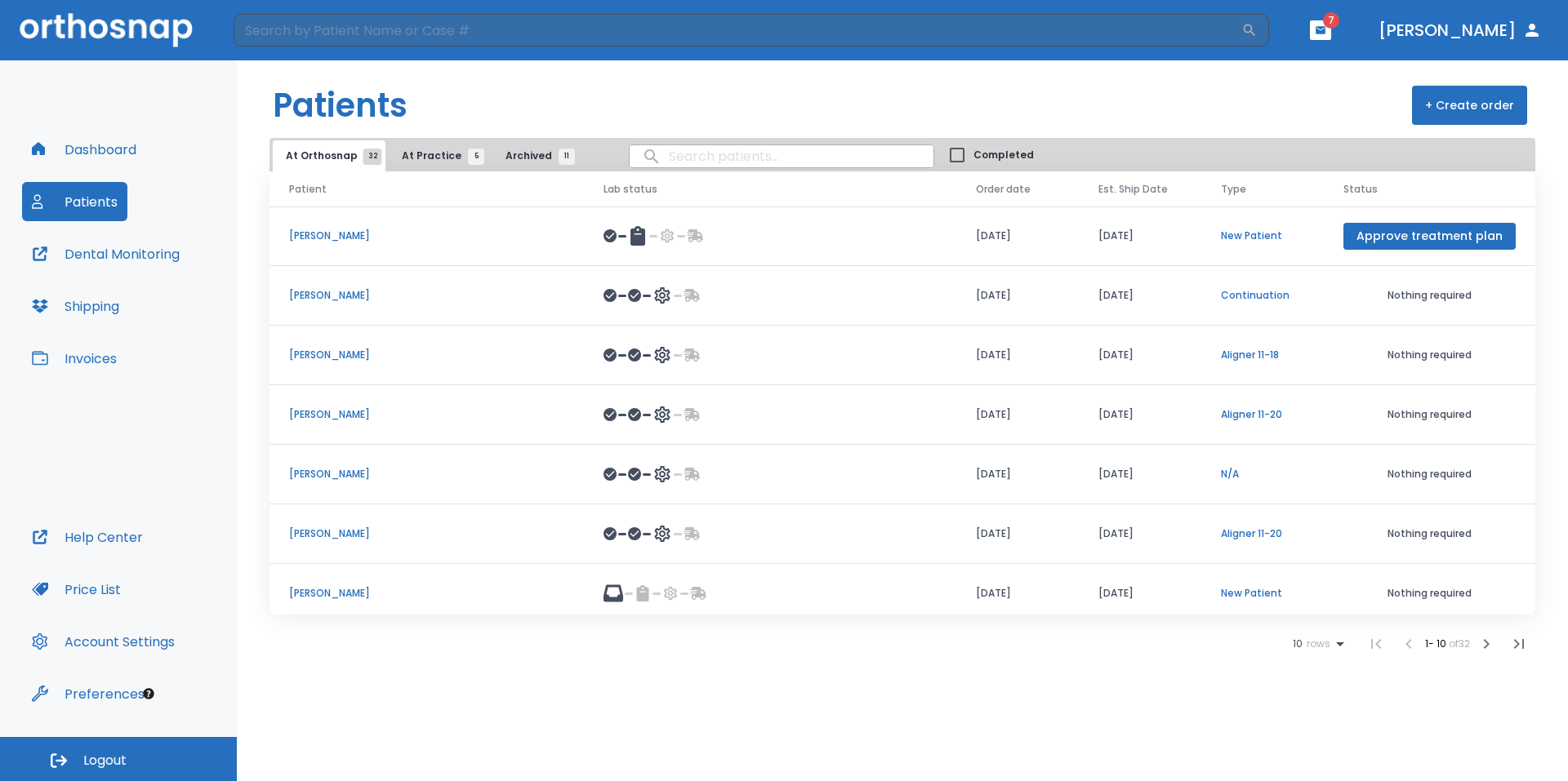
click at [326, 346] on td "[PERSON_NAME]" at bounding box center [426, 356] width 315 height 59
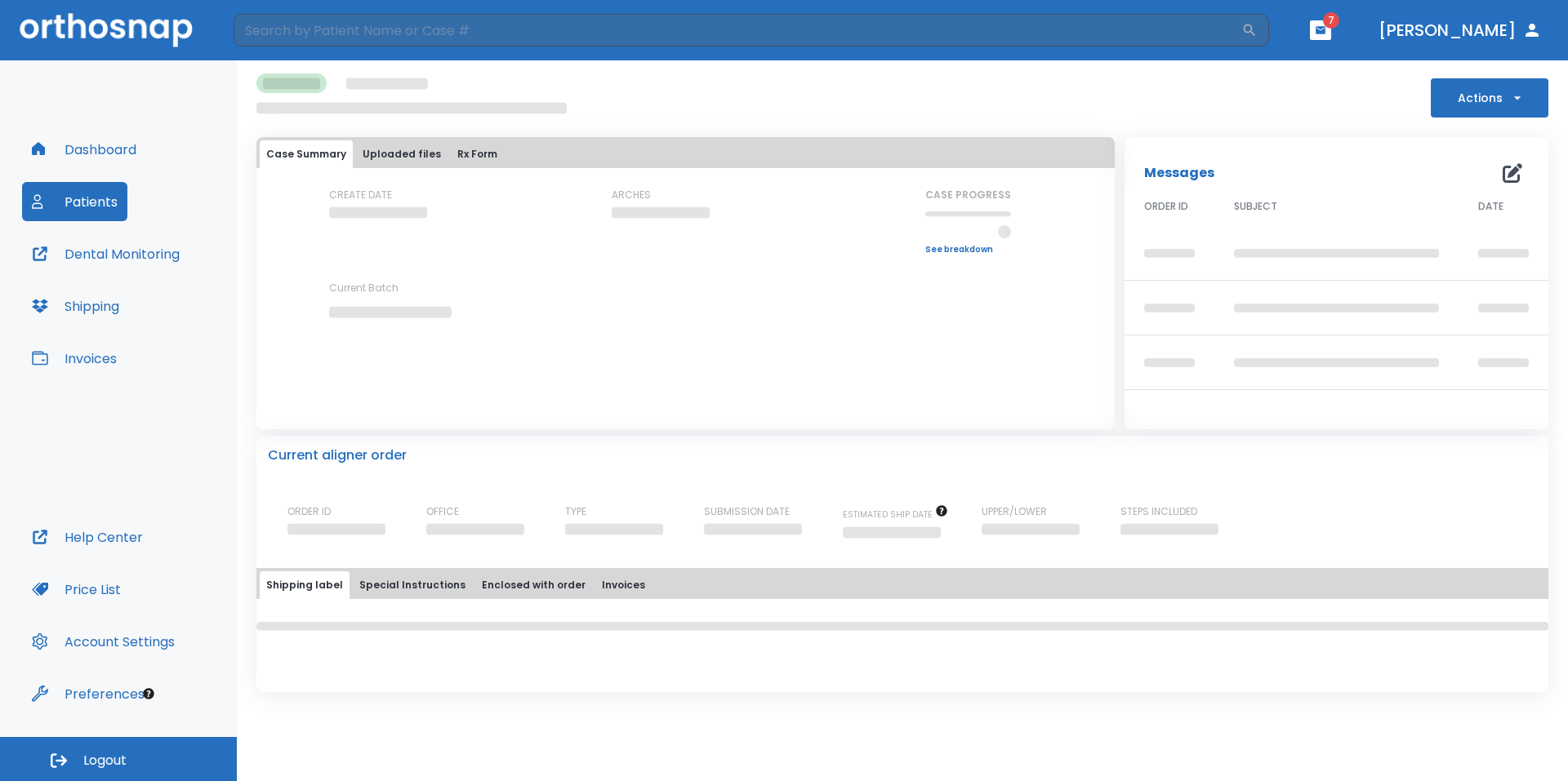
click at [1510, 102] on icon "button" at bounding box center [1516, 98] width 16 height 16
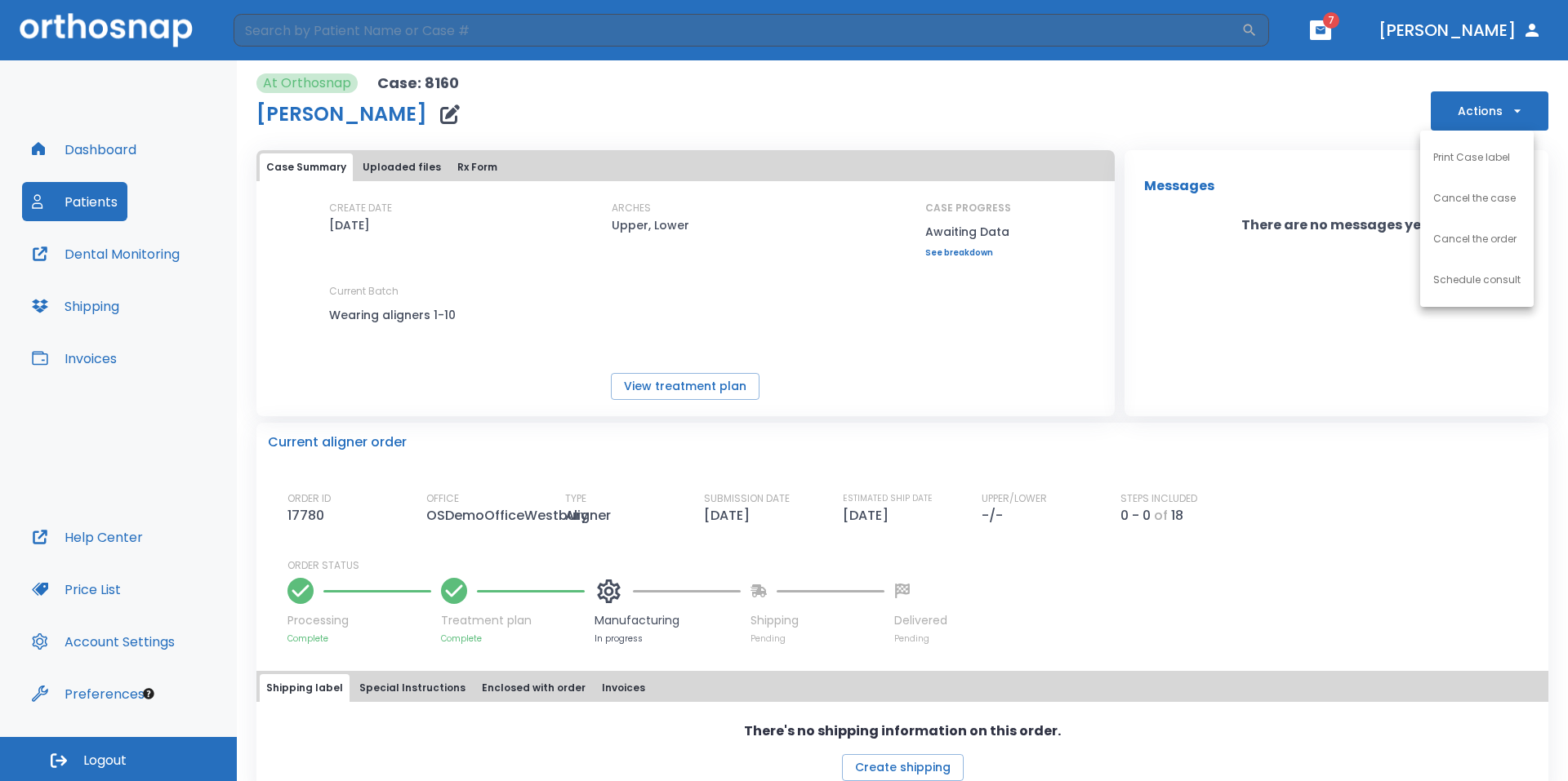
click at [1484, 118] on div at bounding box center [784, 390] width 1568 height 781
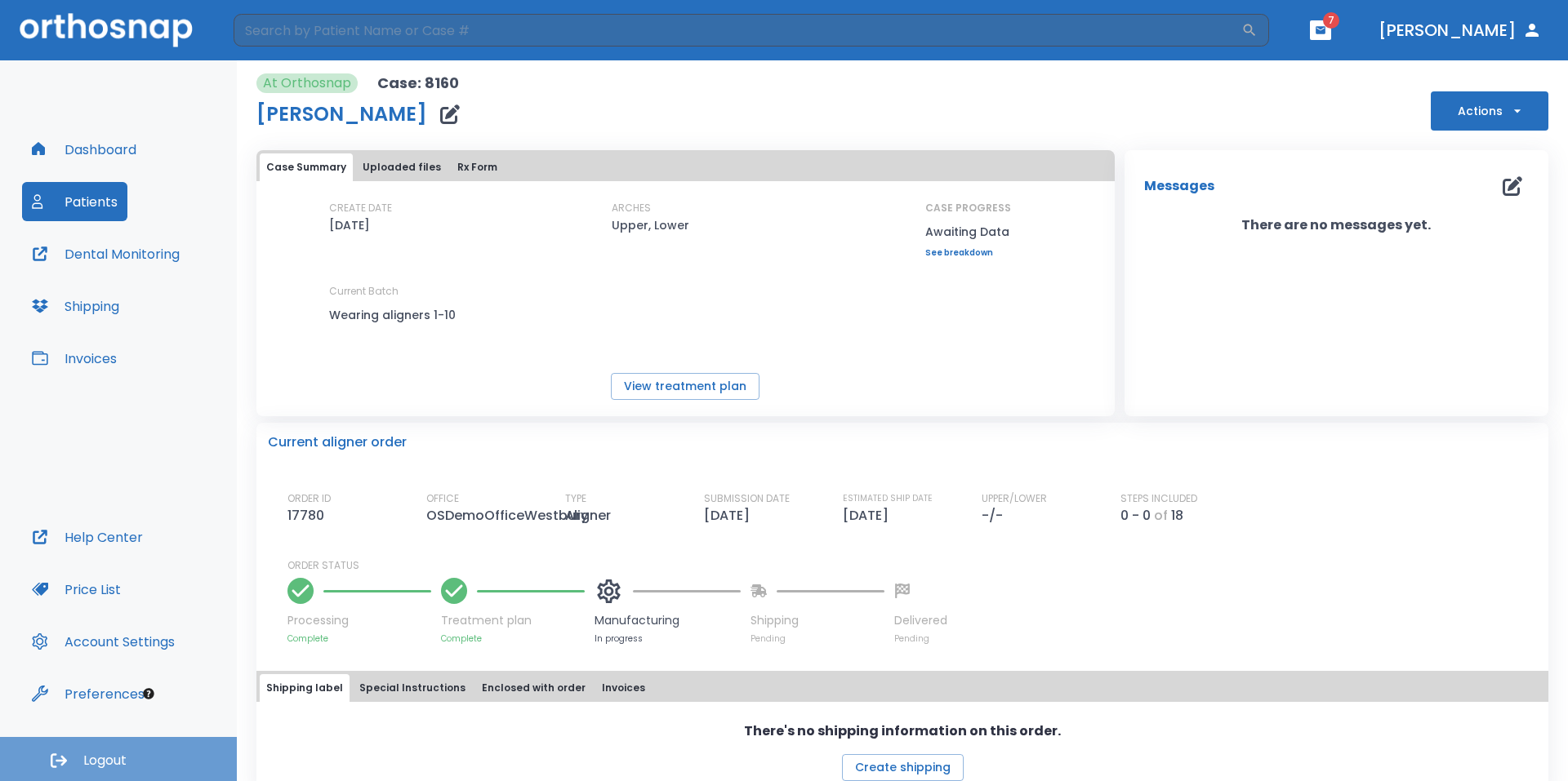
click at [121, 748] on button "Logout" at bounding box center [119, 759] width 237 height 44
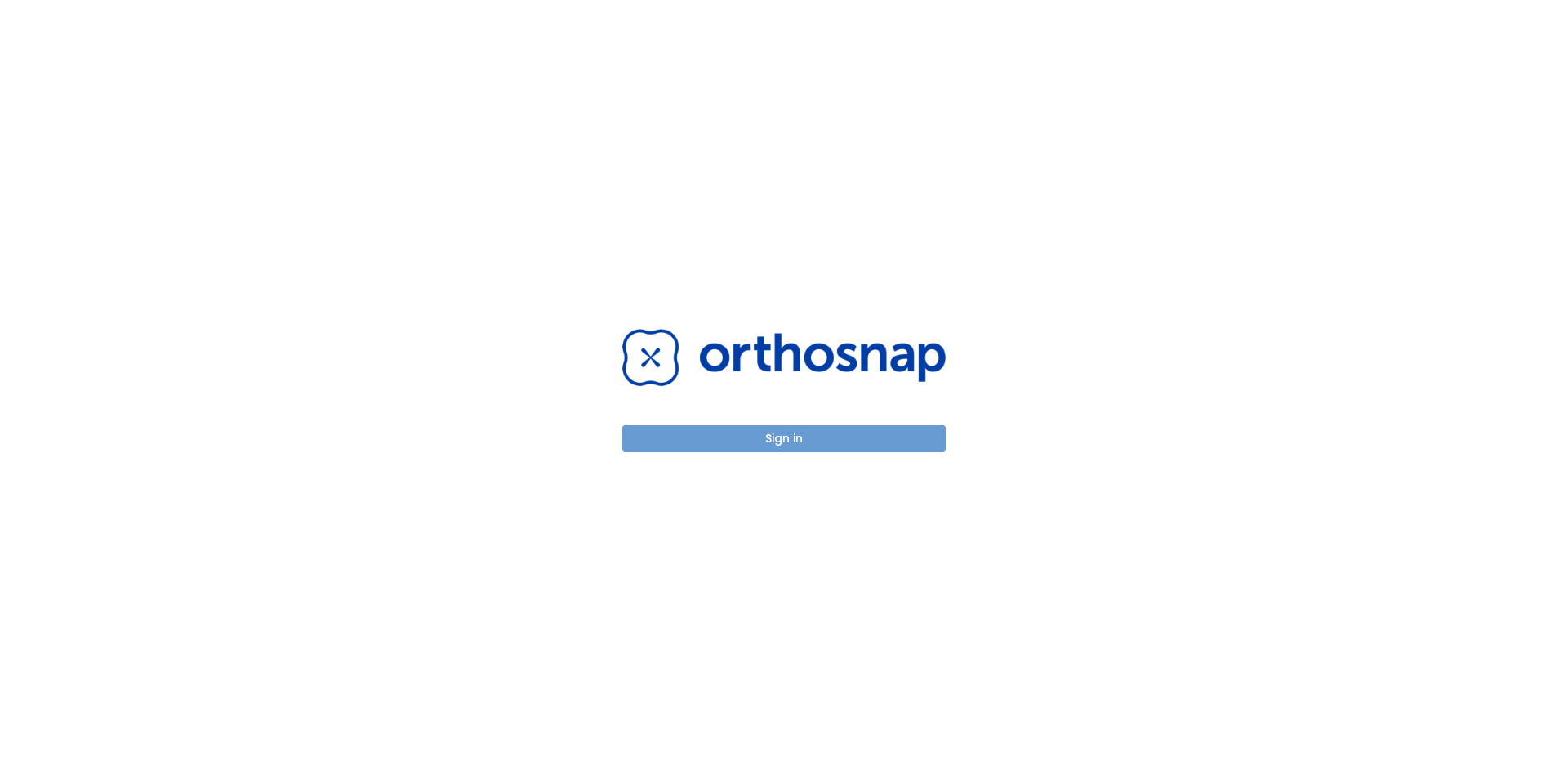
click at [758, 442] on button "Sign in" at bounding box center [784, 439] width 323 height 27
click at [820, 438] on button "Sign in" at bounding box center [784, 439] width 323 height 27
click at [822, 442] on button "Sign in" at bounding box center [784, 439] width 323 height 27
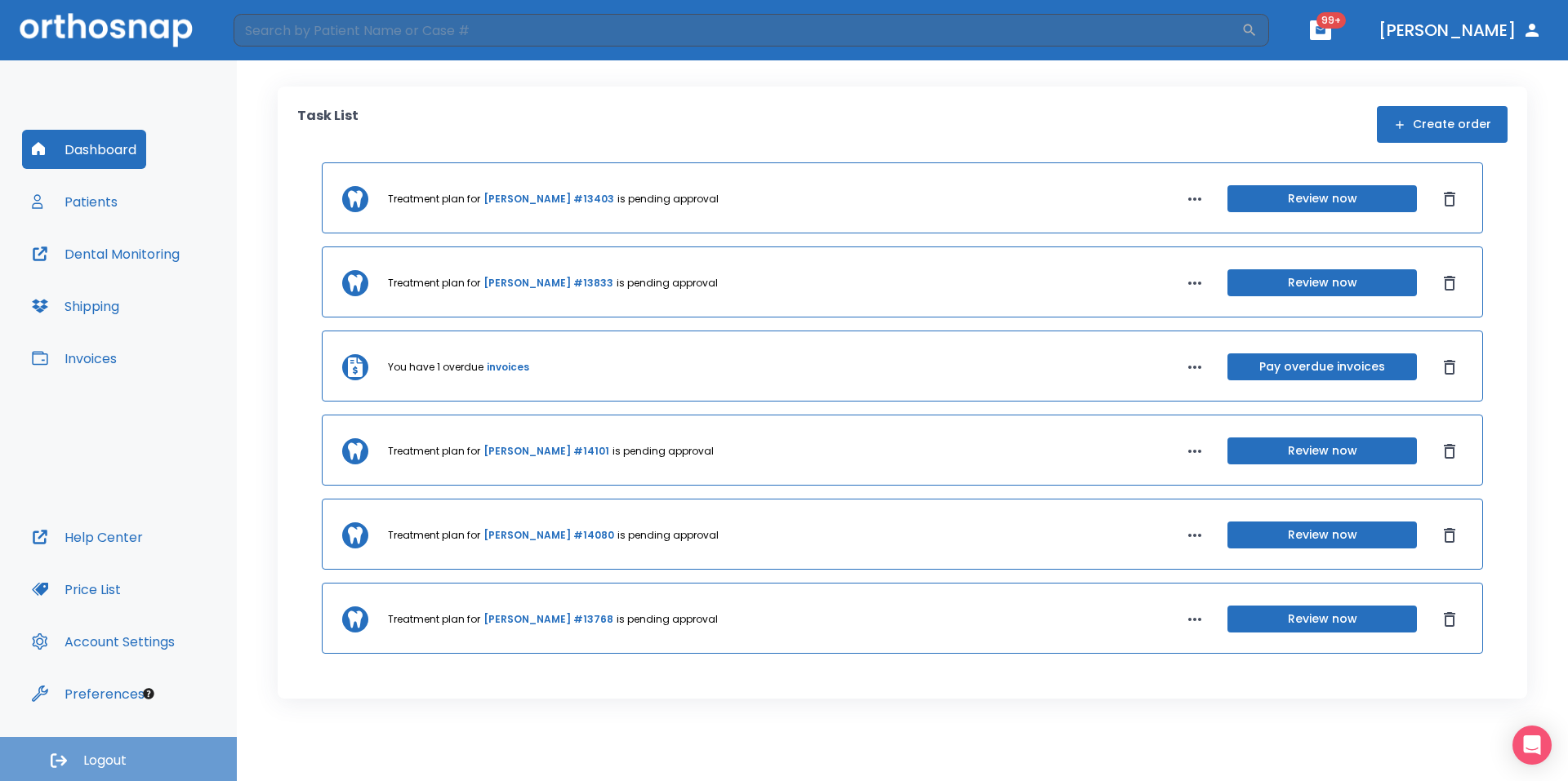
click at [142, 754] on button "Logout" at bounding box center [119, 759] width 237 height 44
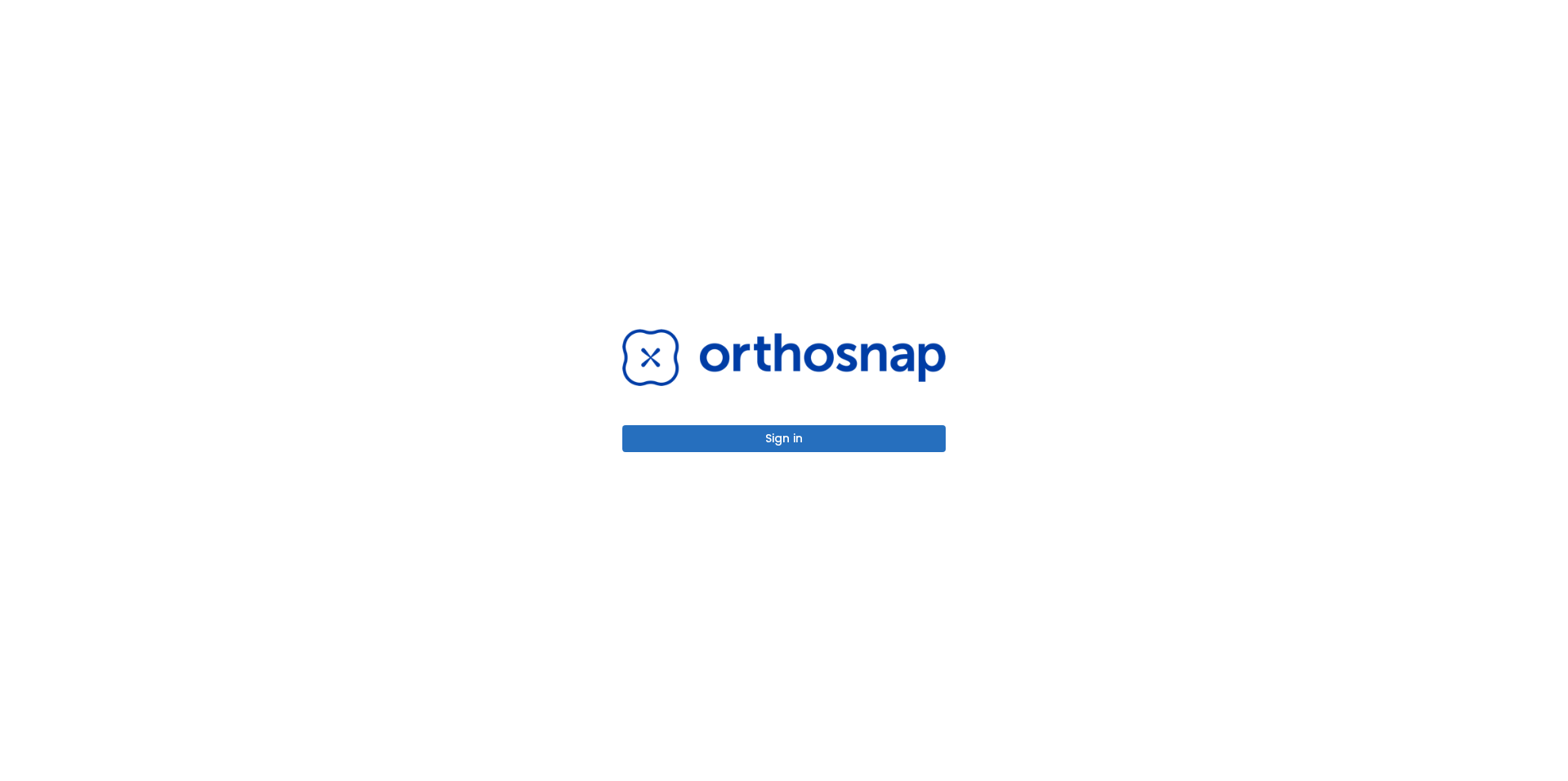
click at [770, 443] on button "Sign in" at bounding box center [784, 439] width 323 height 27
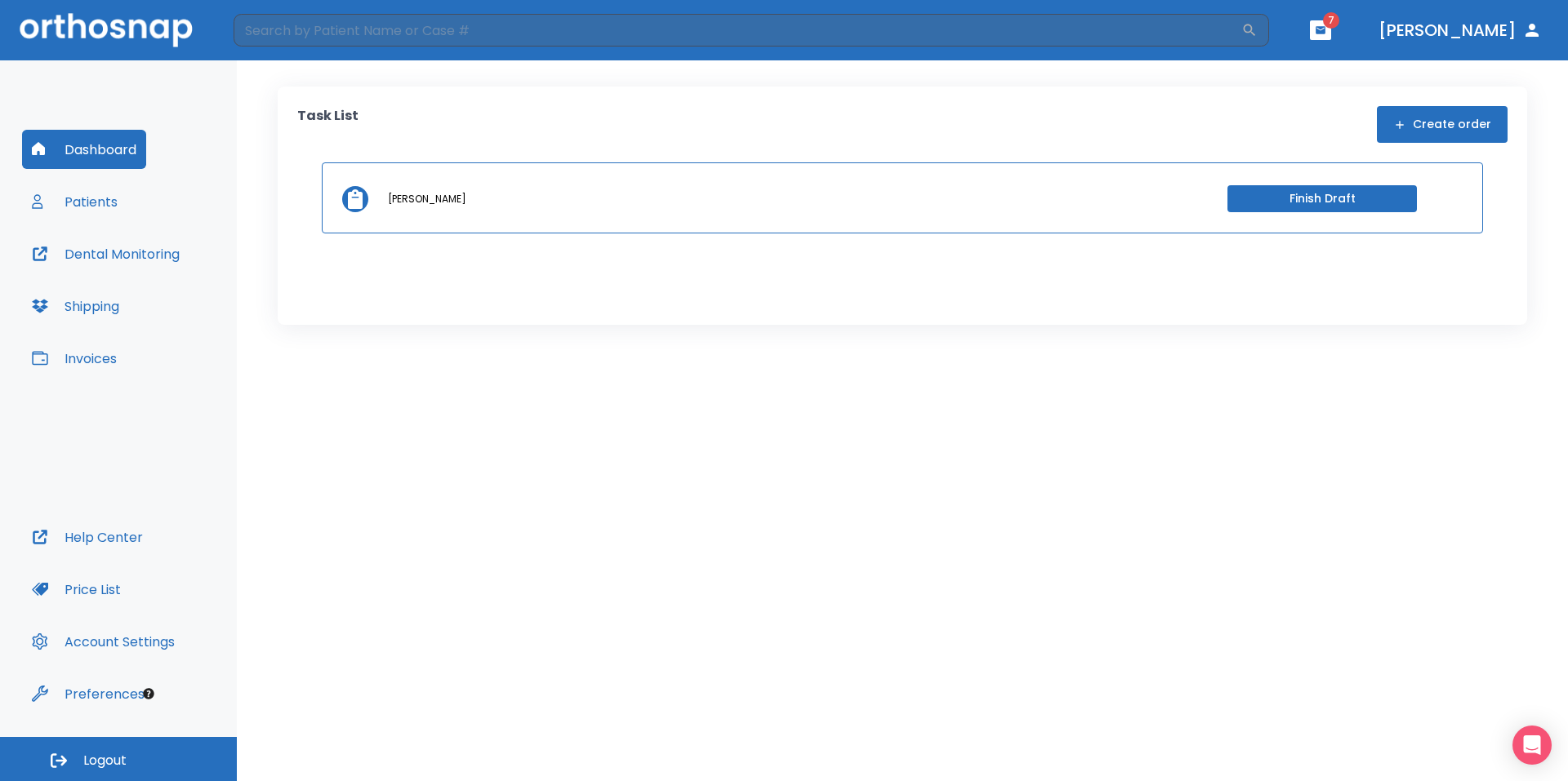
click at [115, 207] on button "Patients" at bounding box center [75, 201] width 105 height 39
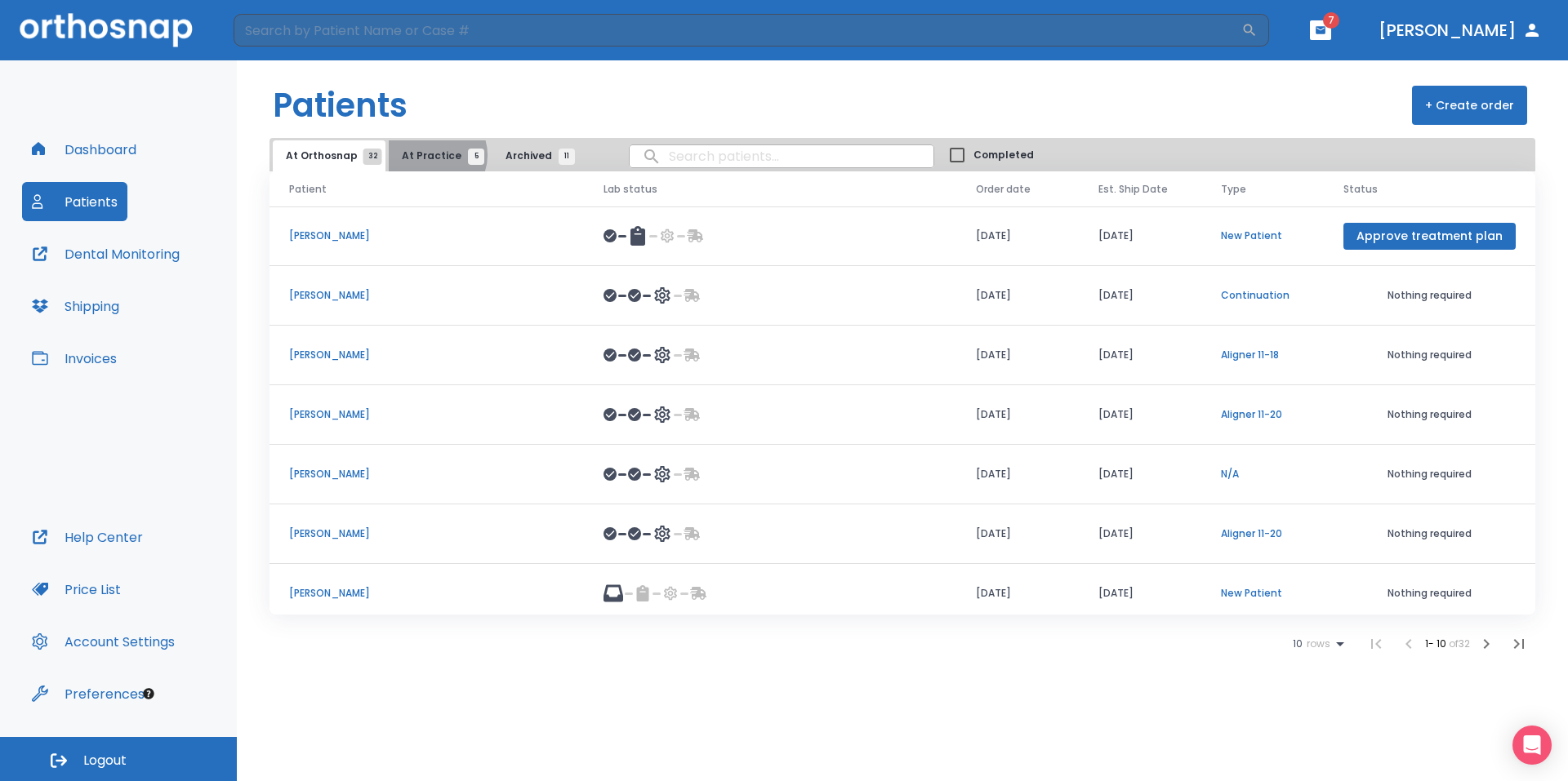
click at [430, 155] on span "At Practice 5" at bounding box center [439, 155] width 75 height 14
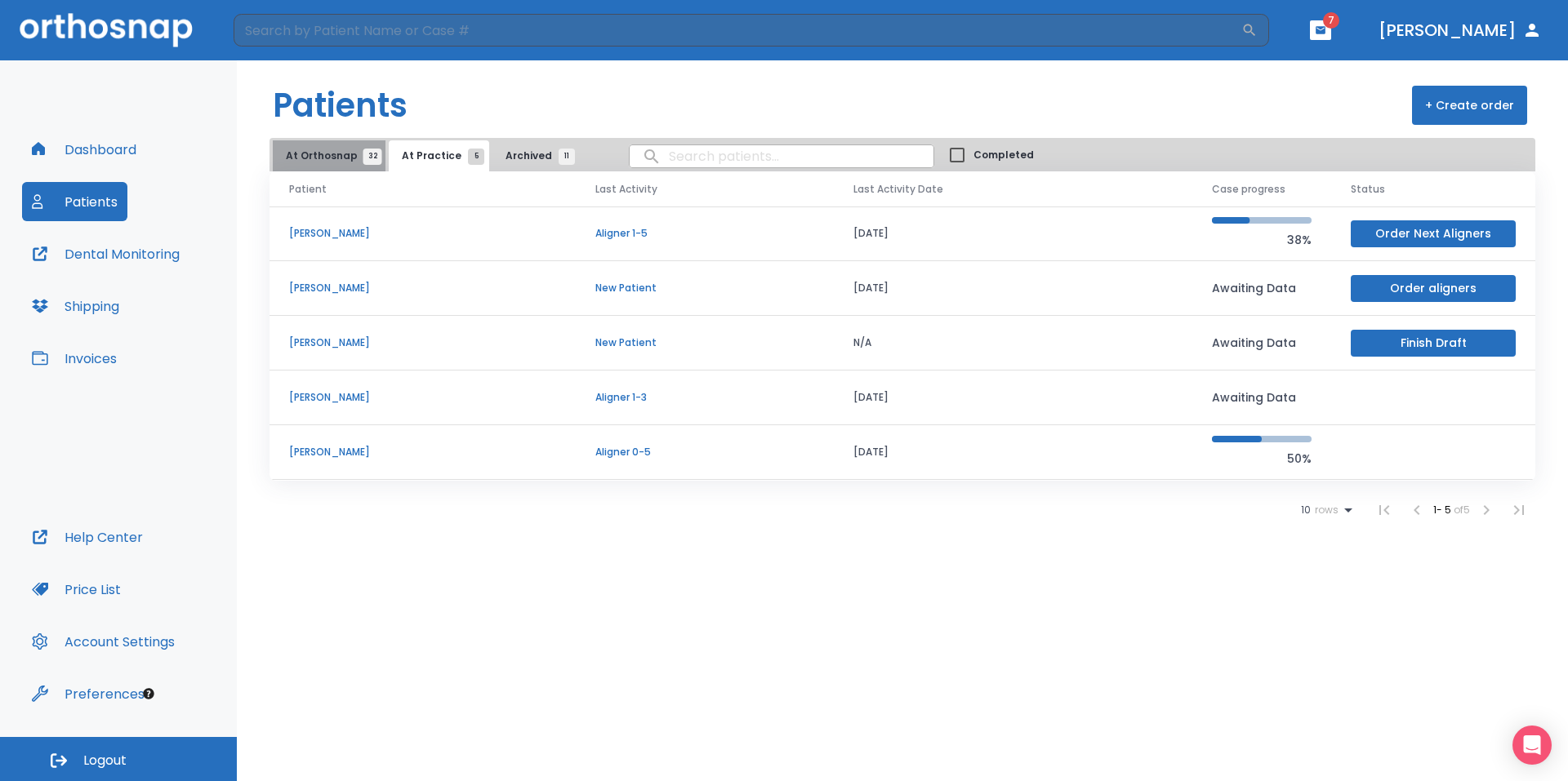
click at [339, 155] on span "At Orthosnap 32" at bounding box center [329, 155] width 87 height 14
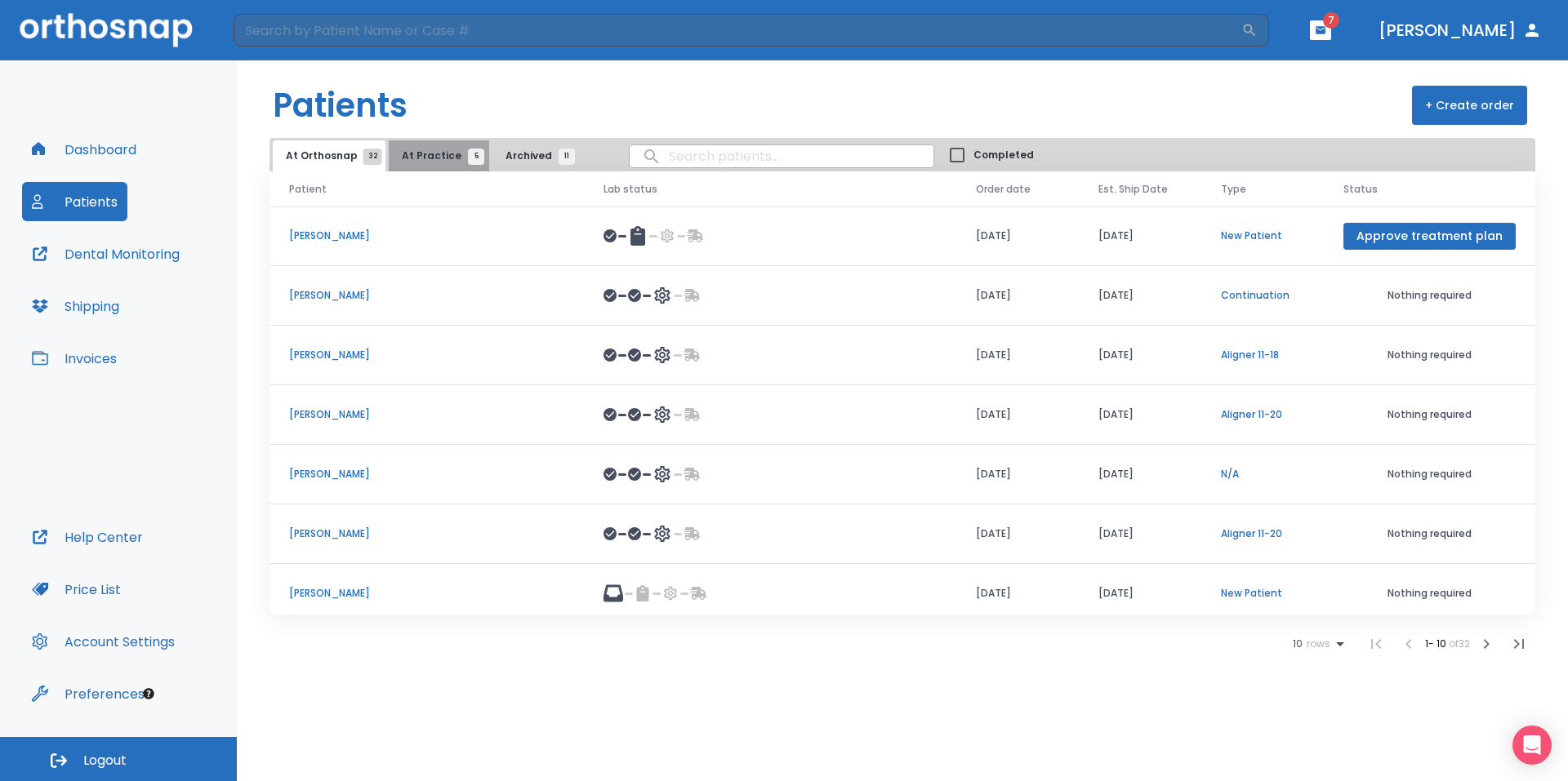
click at [452, 159] on span "At Practice 5" at bounding box center [439, 155] width 75 height 14
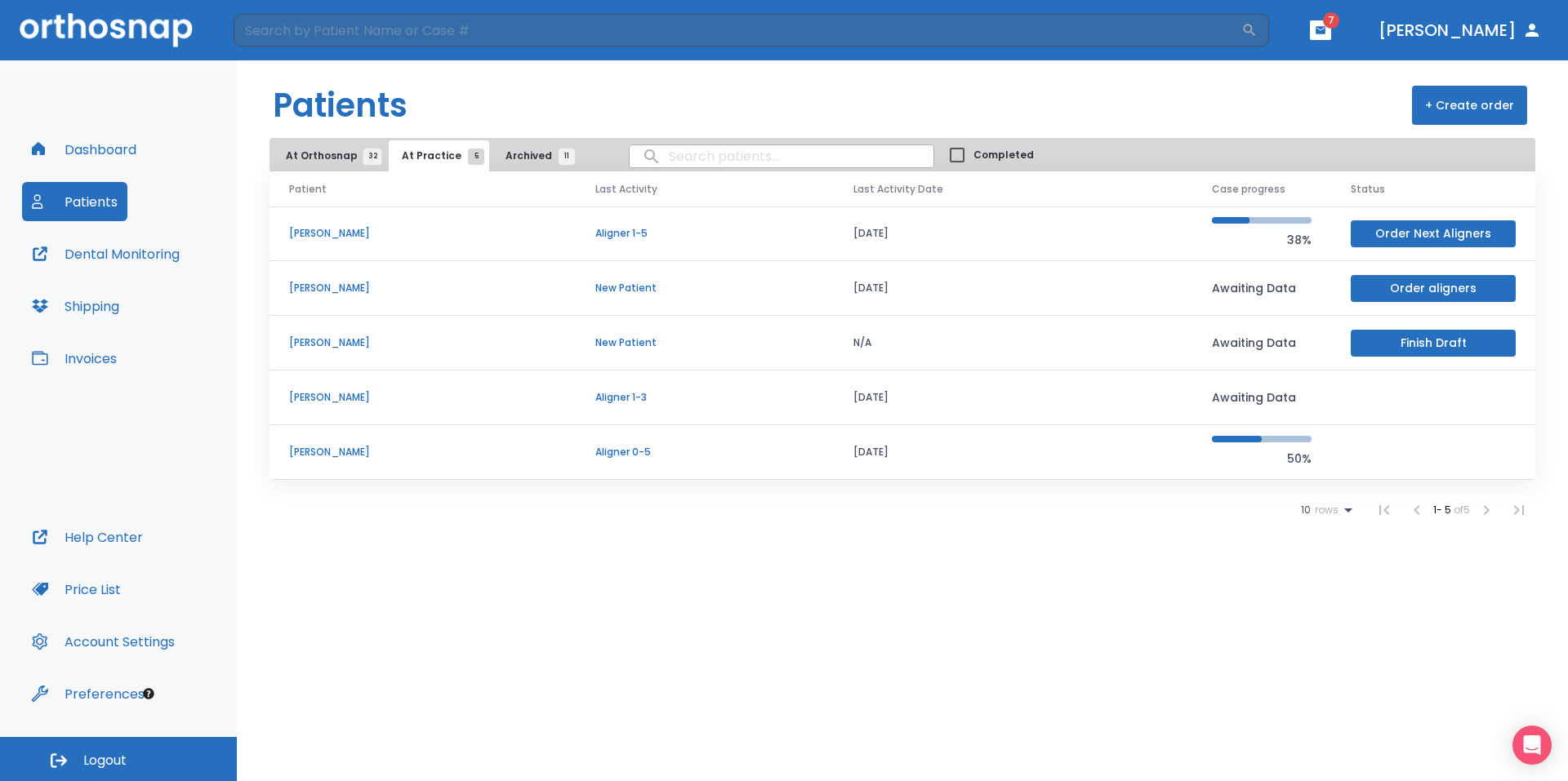
click at [152, 755] on button "Logout" at bounding box center [119, 759] width 237 height 44
